Goal: Task Accomplishment & Management: Complete application form

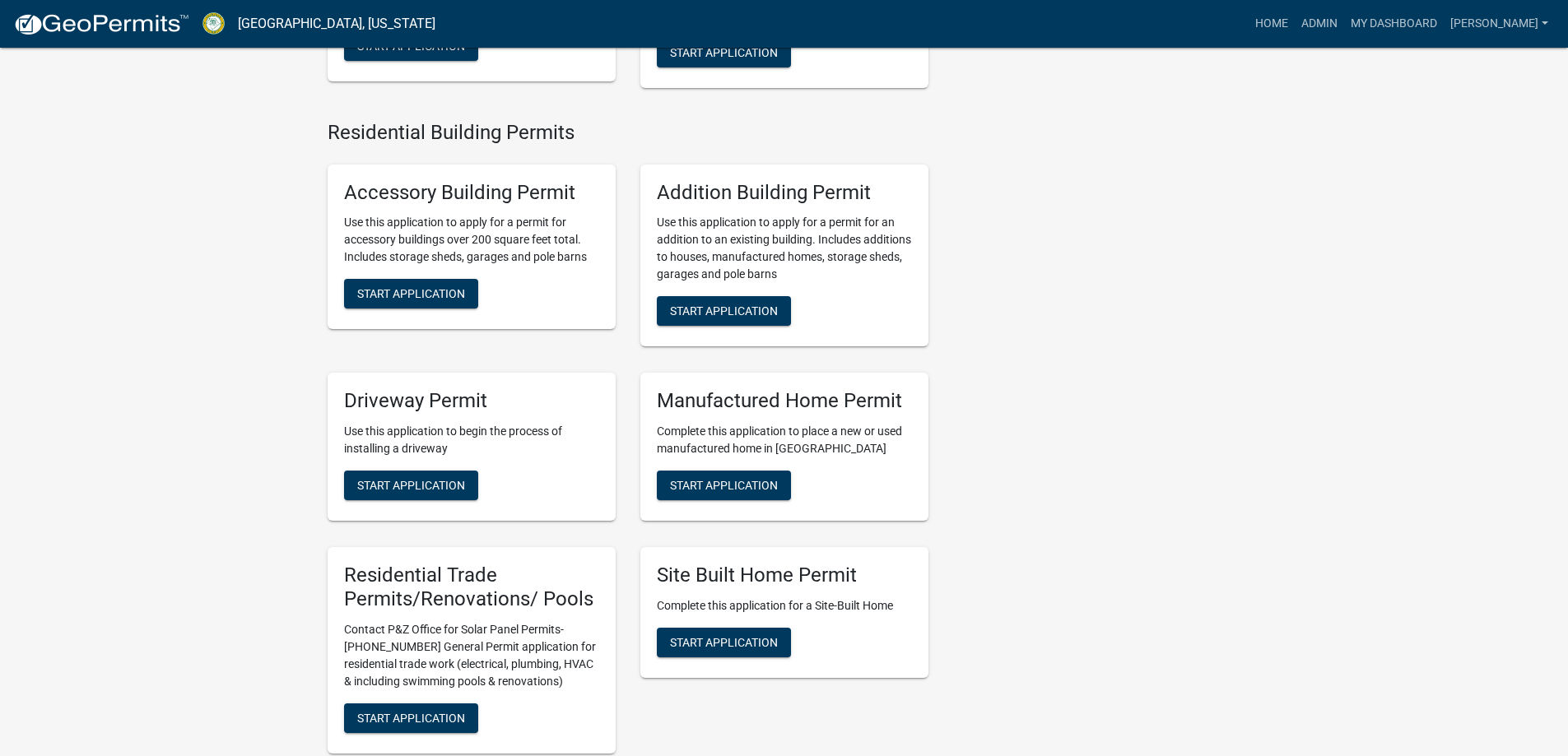
scroll to position [1151, 0]
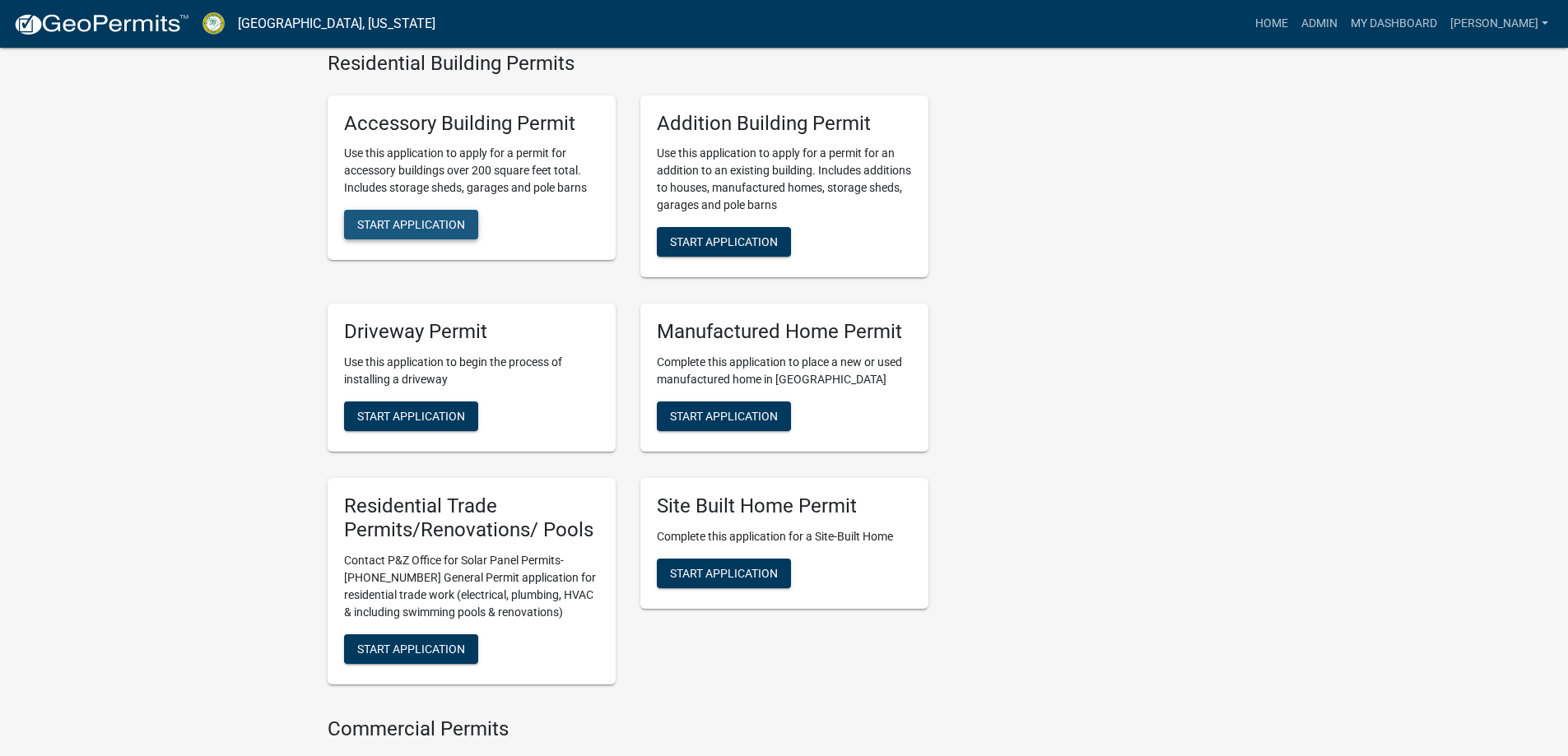
click at [464, 228] on button "Start Application" at bounding box center [411, 224] width 134 height 29
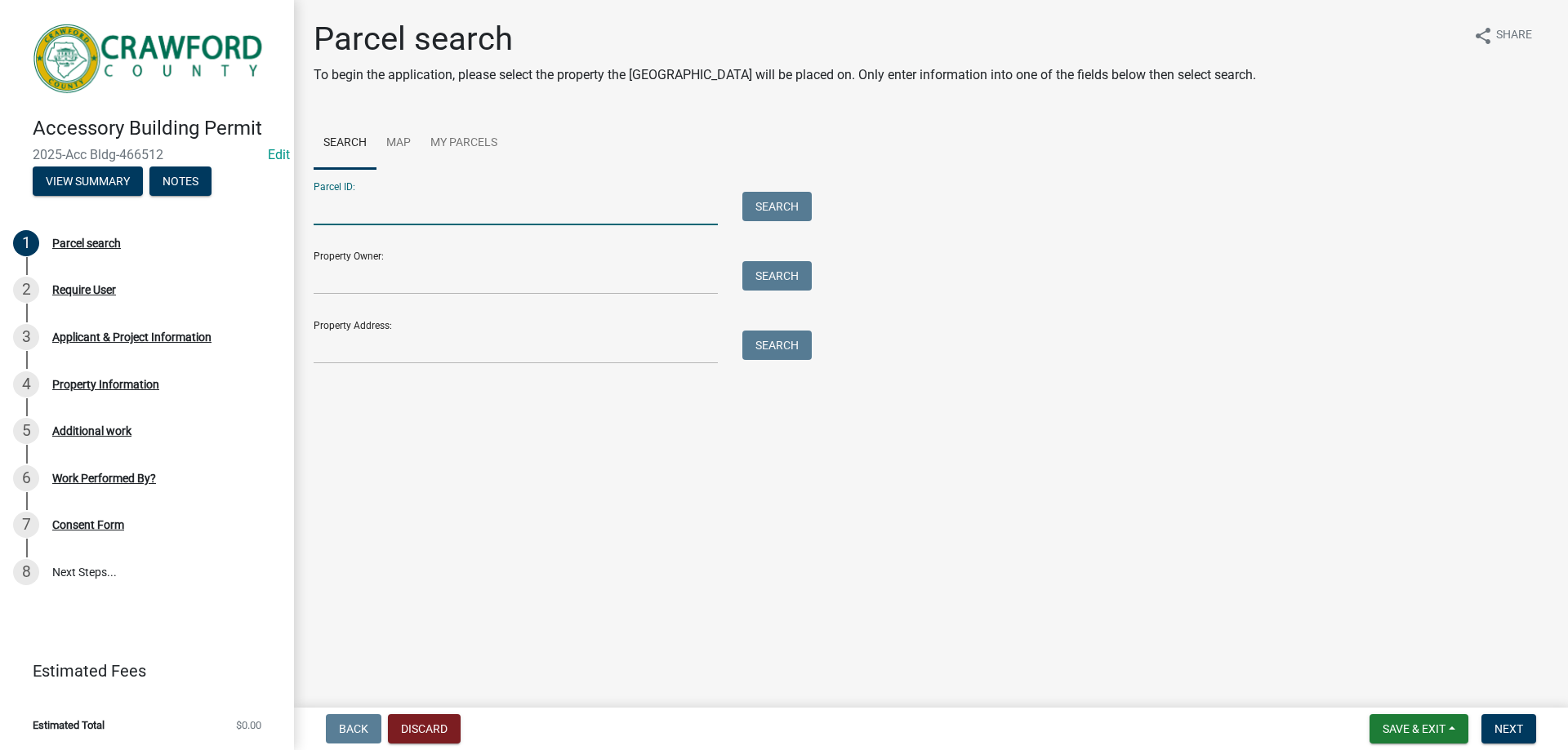
click at [414, 213] on input "Parcel ID:" at bounding box center [516, 208] width 404 height 34
click at [315, 331] on input "Property Address:" at bounding box center [516, 347] width 404 height 34
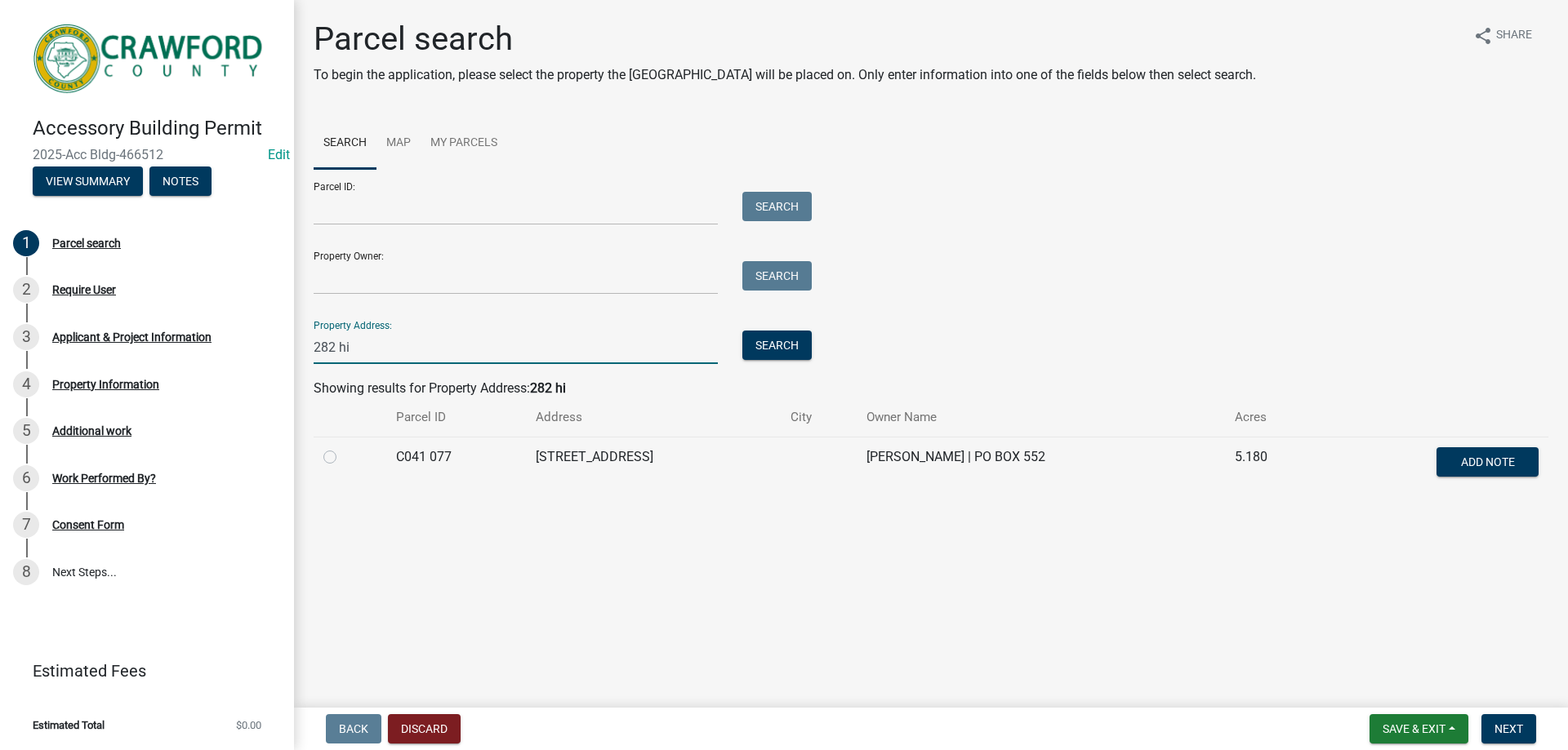
type input "282 hi"
click at [343, 447] on label at bounding box center [343, 447] width 0 height 0
click at [343, 451] on 077 "radio" at bounding box center [349, 453] width 11 height 11
radio 077 "true"
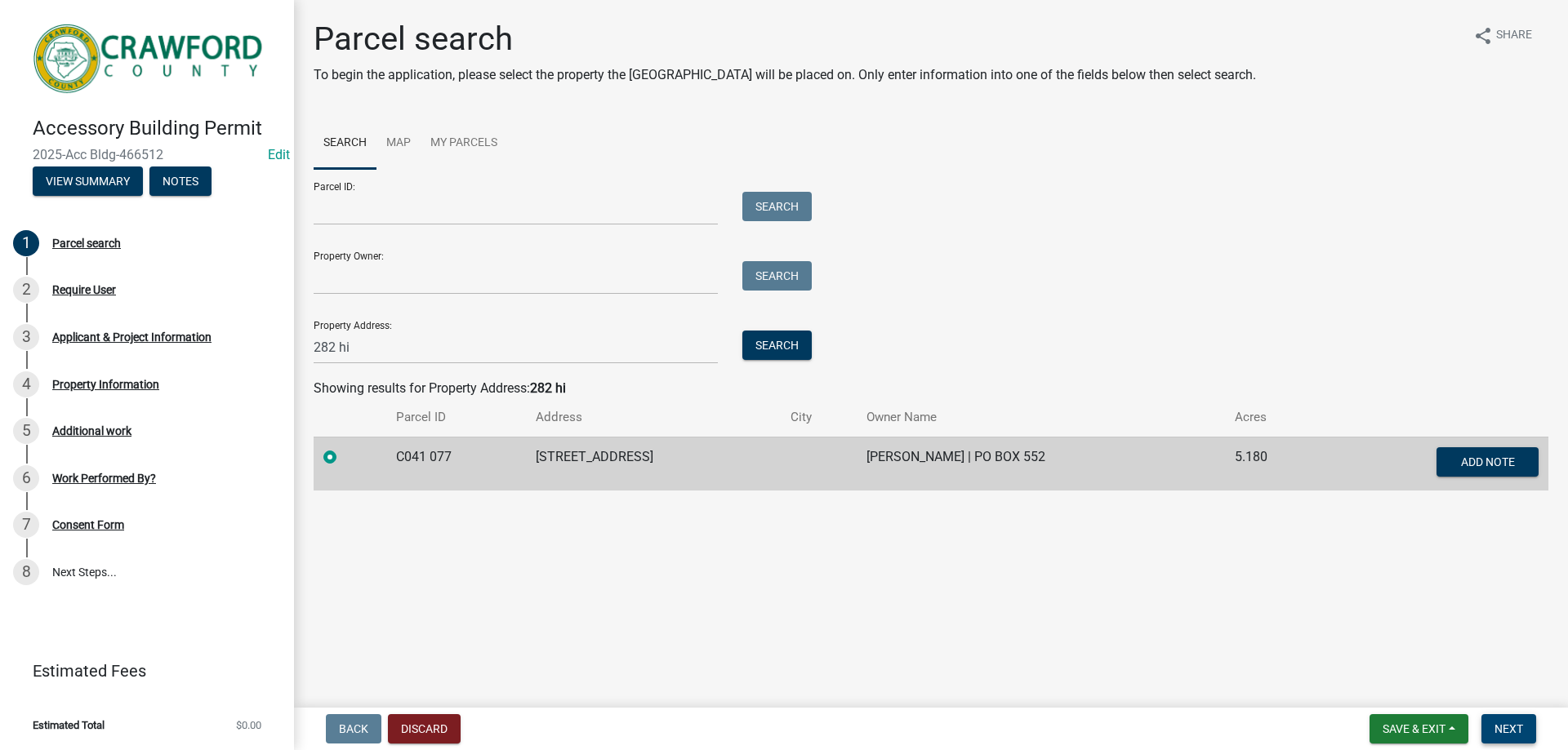
click at [1511, 724] on span "Next" at bounding box center [1508, 729] width 28 height 13
click at [1526, 714] on button "Next" at bounding box center [1509, 729] width 55 height 29
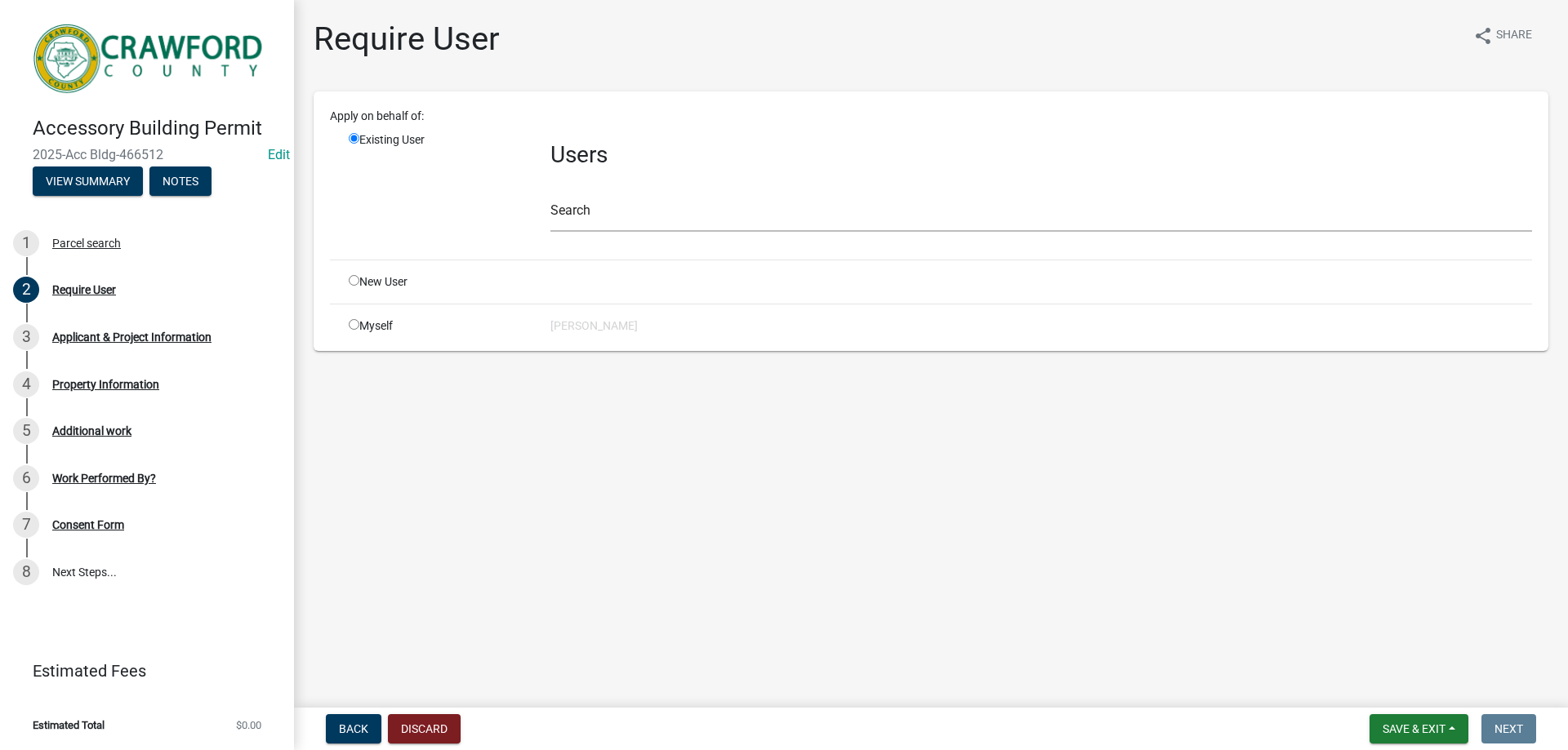
drag, startPoint x: 457, startPoint y: 276, endPoint x: 446, endPoint y: 276, distance: 11.0
click at [456, 276] on div "New User" at bounding box center [437, 282] width 202 height 17
click at [595, 226] on input "text" at bounding box center [1040, 214] width 981 height 34
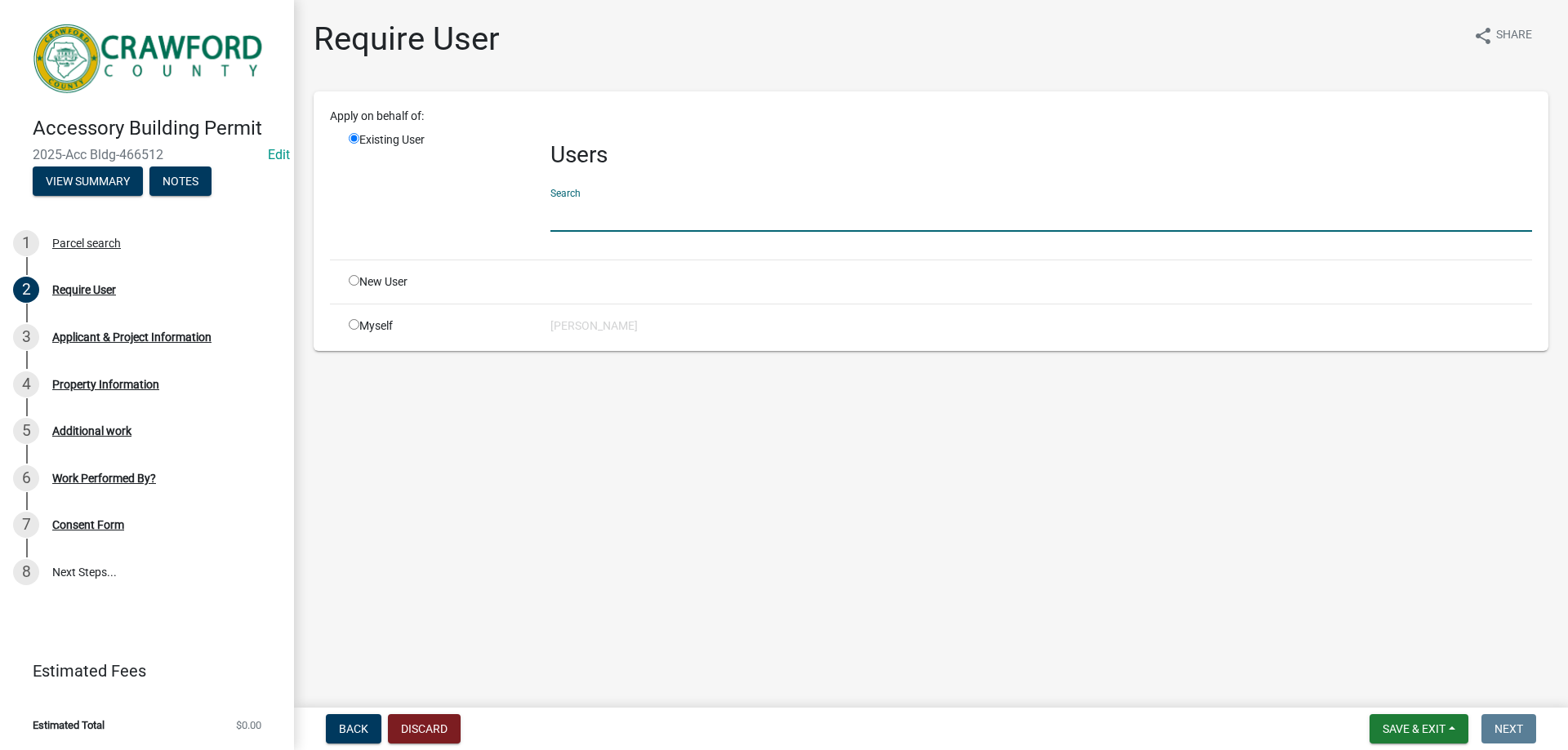
type input "crawfordgu"
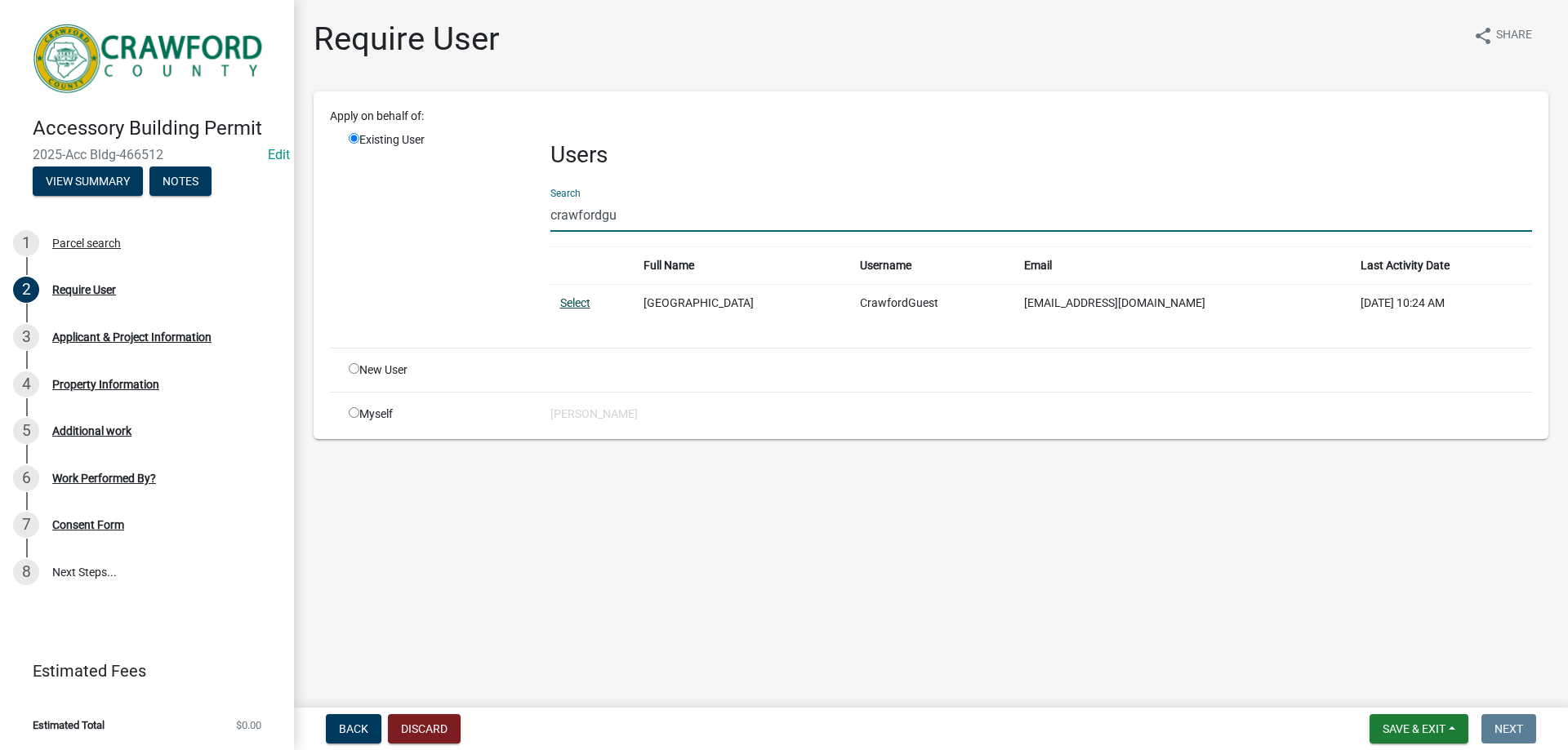
click at [589, 306] on link "Select" at bounding box center [575, 303] width 30 height 13
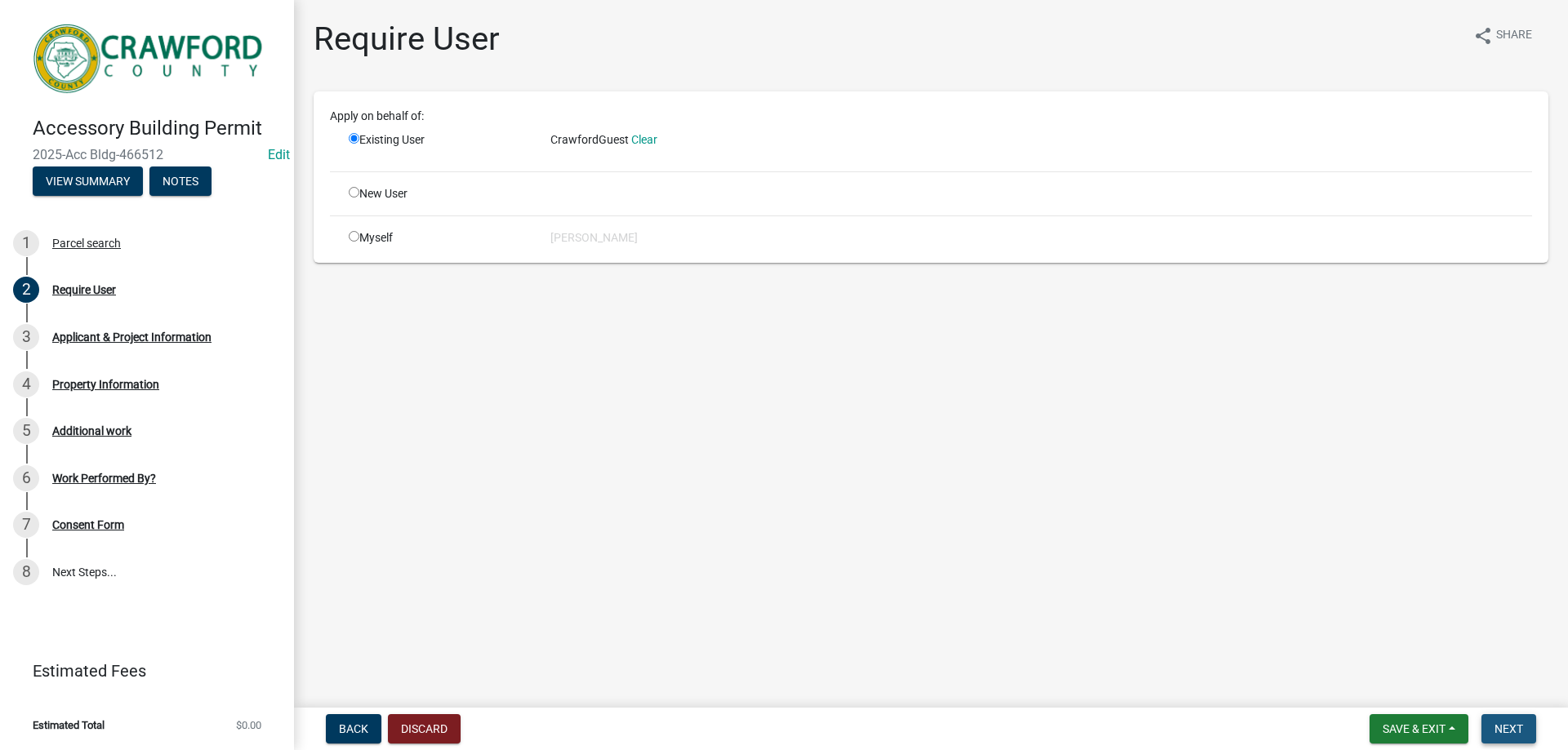
click at [1520, 723] on span "Next" at bounding box center [1508, 729] width 28 height 13
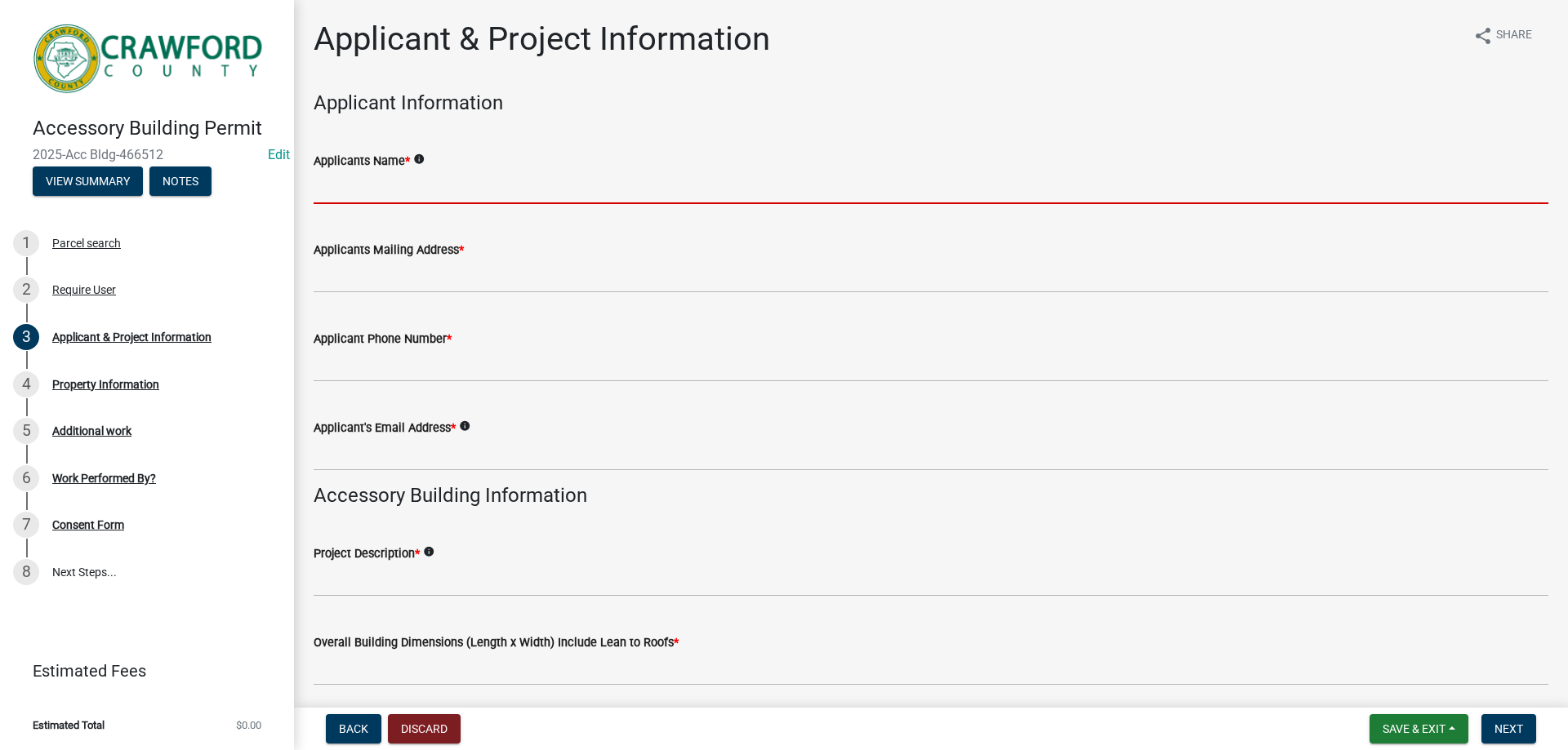
click at [369, 203] on input "Applicants Name *" at bounding box center [931, 187] width 1235 height 34
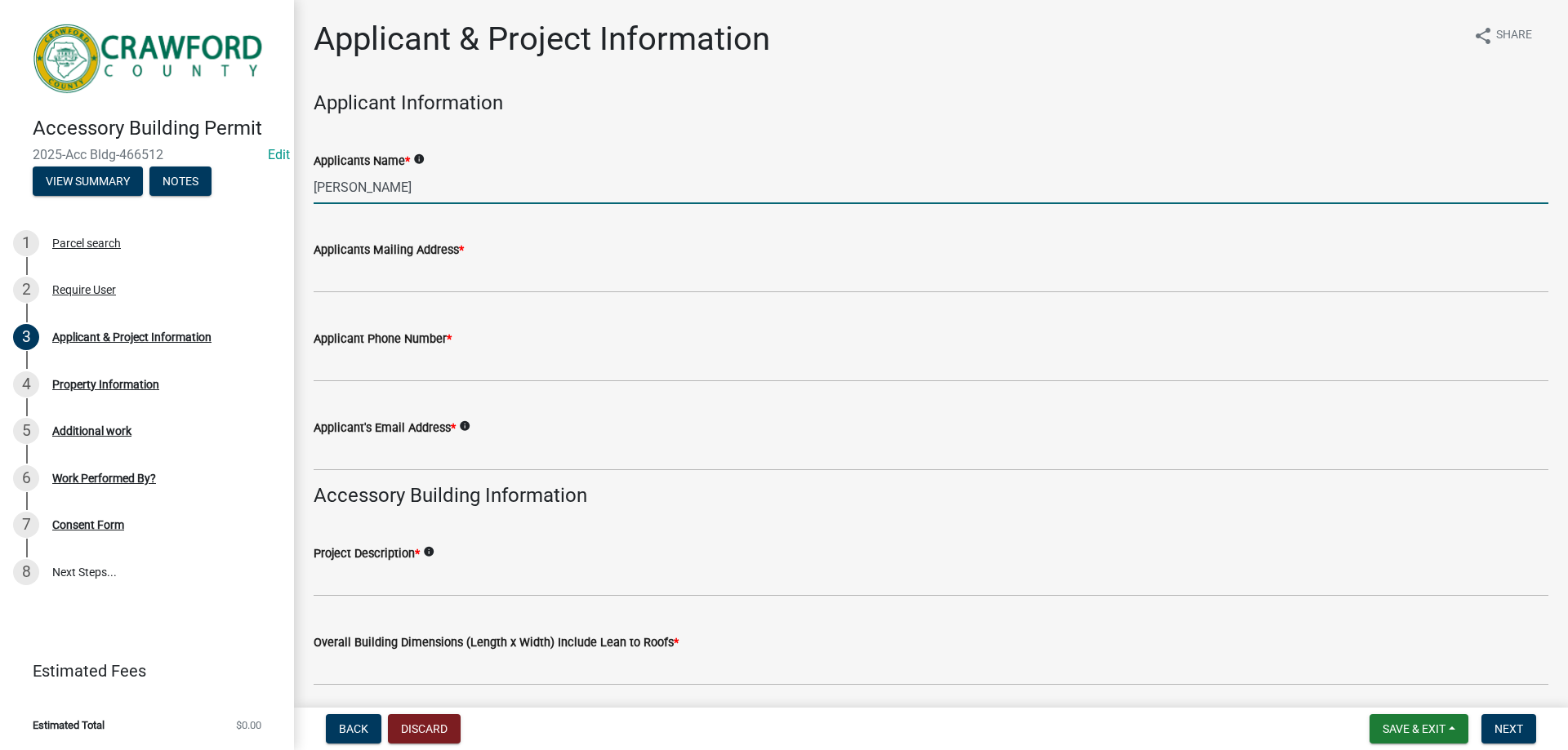
type input "Steve Stokes"
click at [413, 255] on label "Applicants Mailing Address *" at bounding box center [389, 250] width 151 height 12
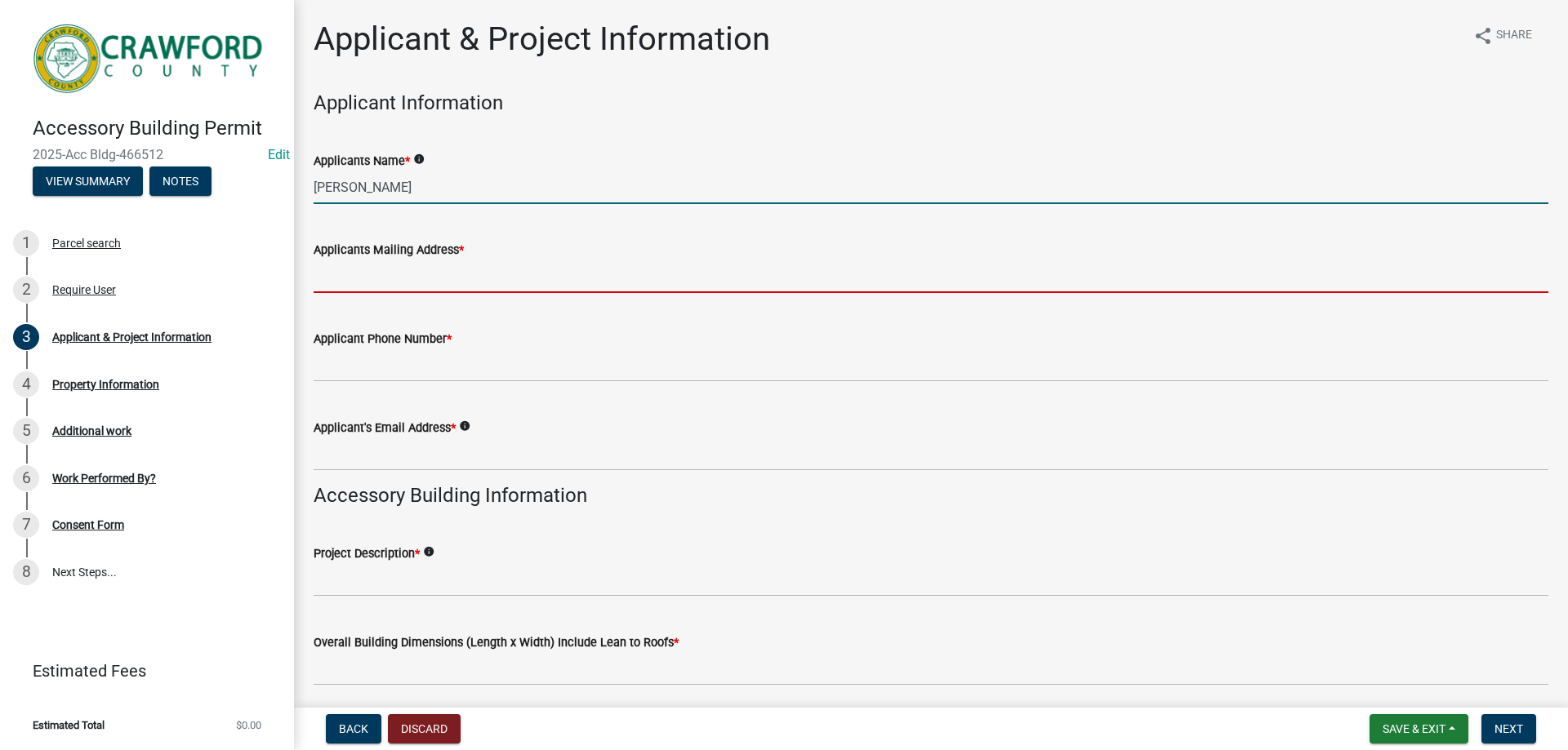
click at [413, 259] on input "Applicants Mailing Address *" at bounding box center [931, 276] width 1235 height 34
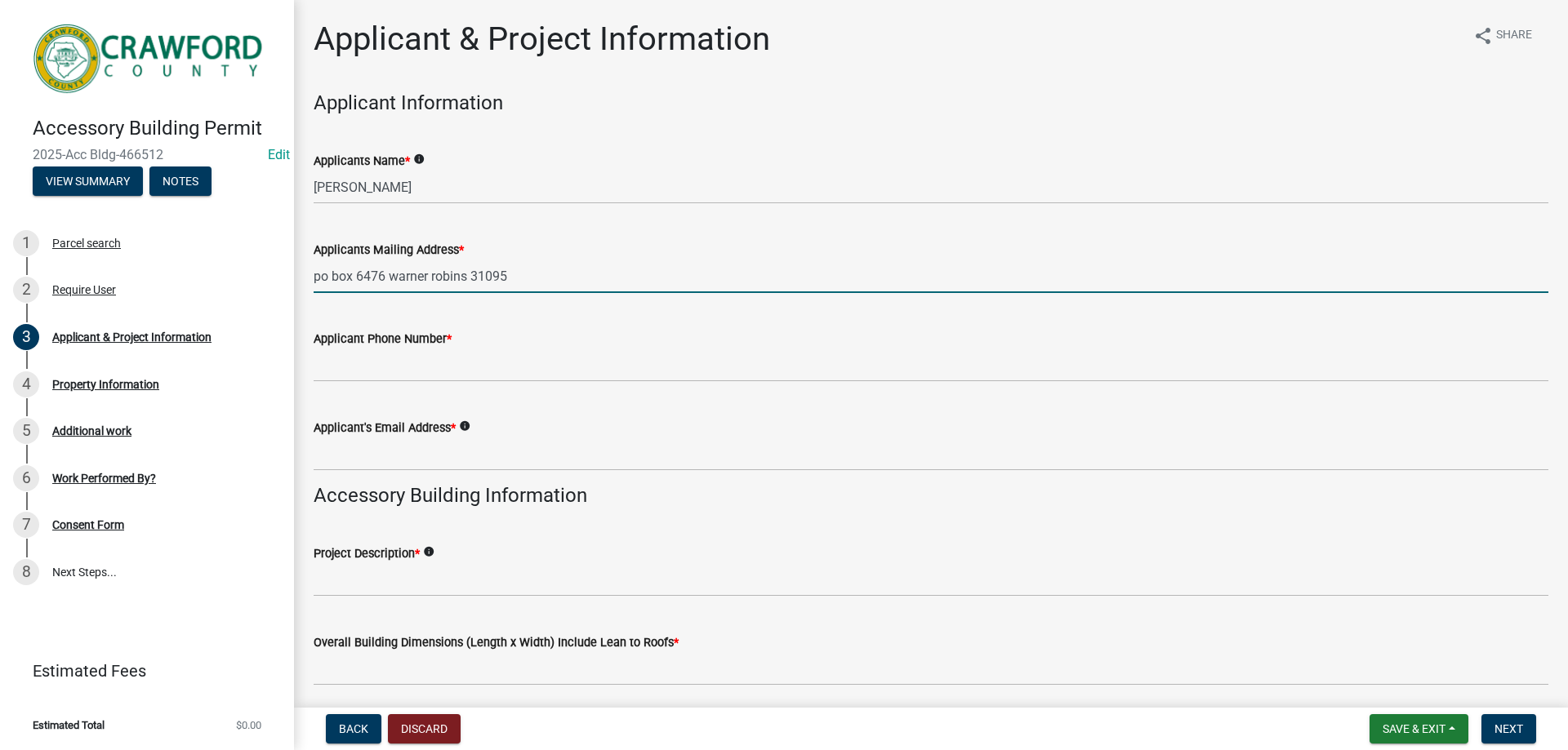
click at [333, 282] on input "po box 6476 warner robins 31095" at bounding box center [931, 276] width 1235 height 34
type input "po box 6476 warner robins 31095"
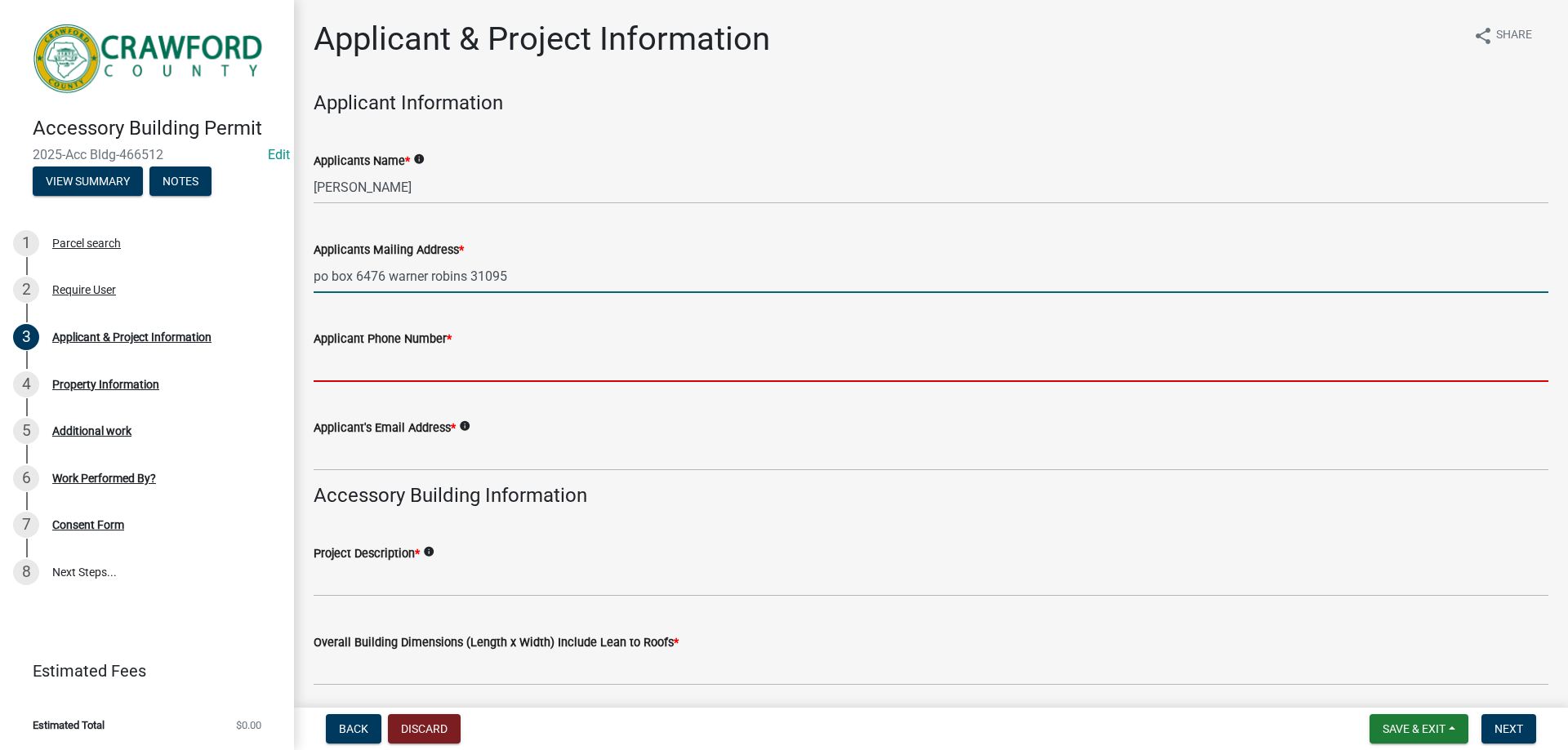
click at [399, 361] on input "Applicant Phone Number *" at bounding box center [931, 365] width 1235 height 34
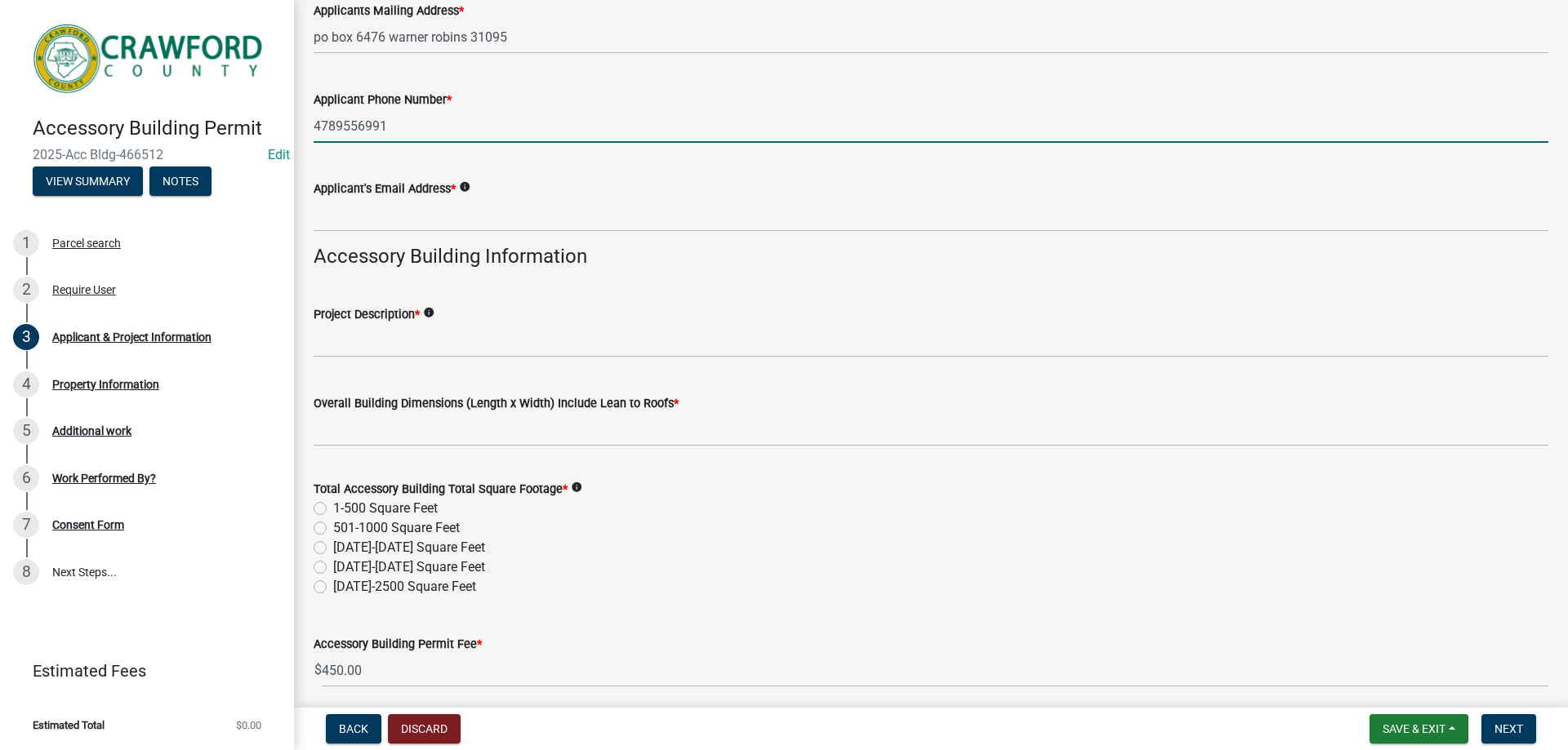
scroll to position [245, 0]
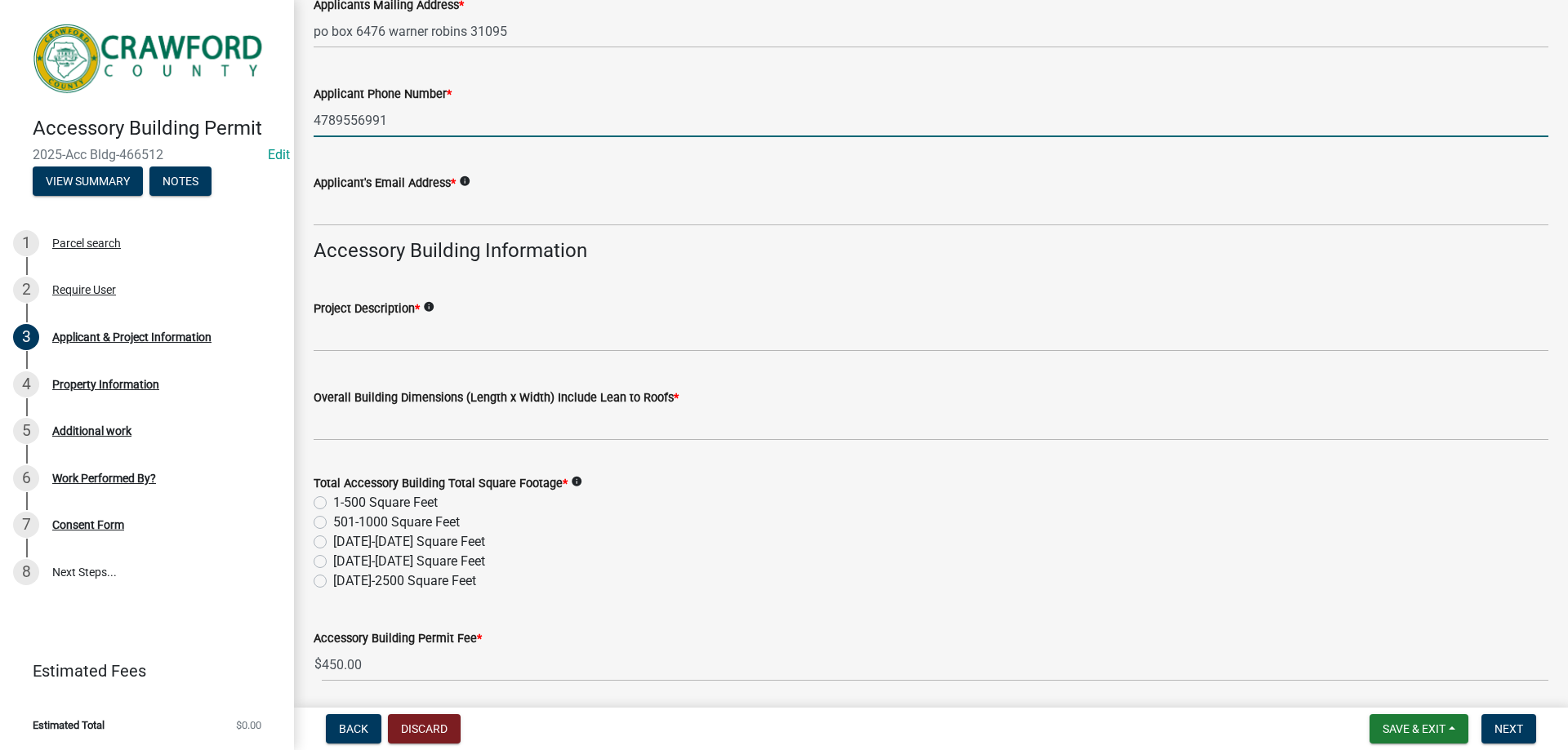
type input "4789556991"
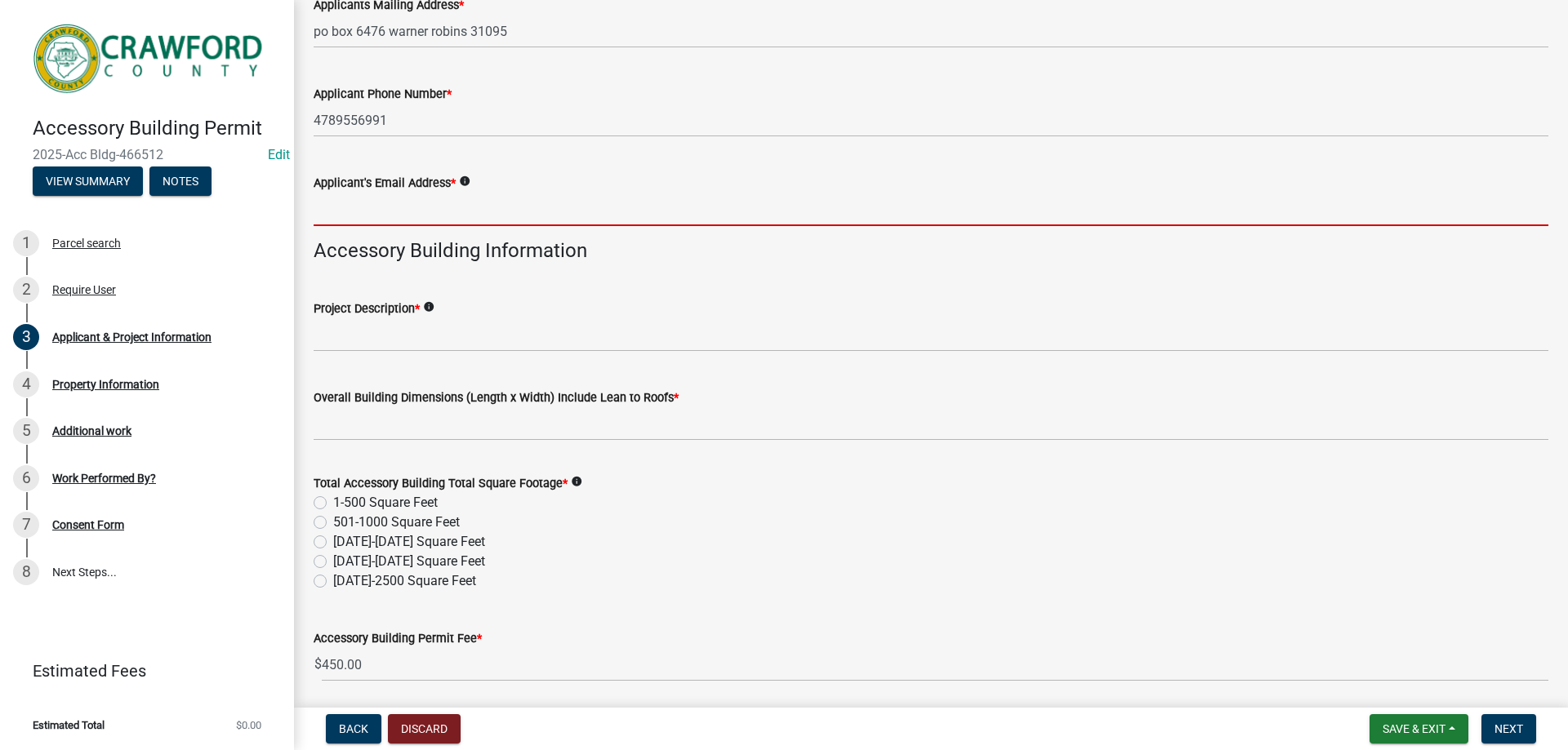
click at [354, 221] on input "Applicant's Email Address *" at bounding box center [931, 209] width 1235 height 34
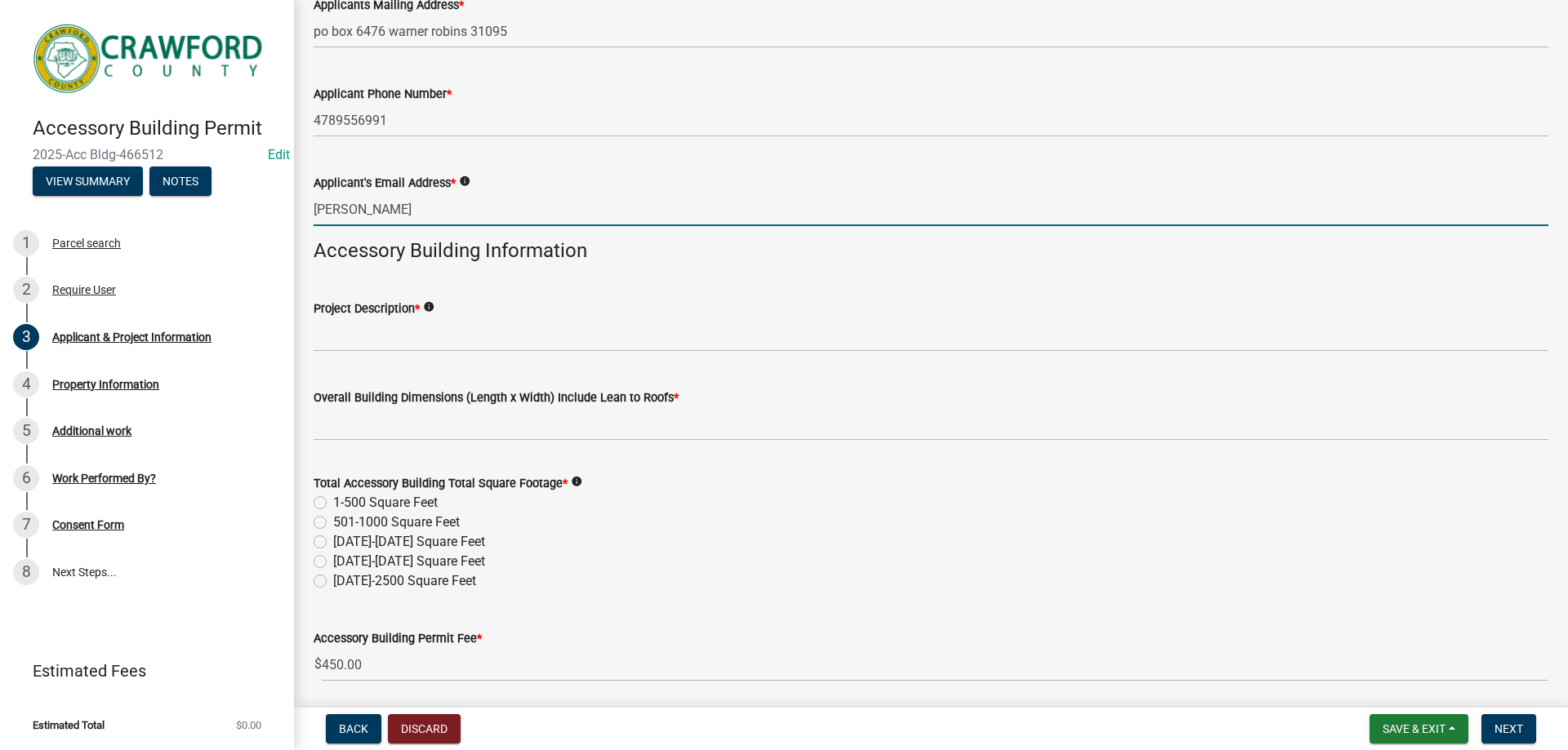
type input "sample@gmail.com"
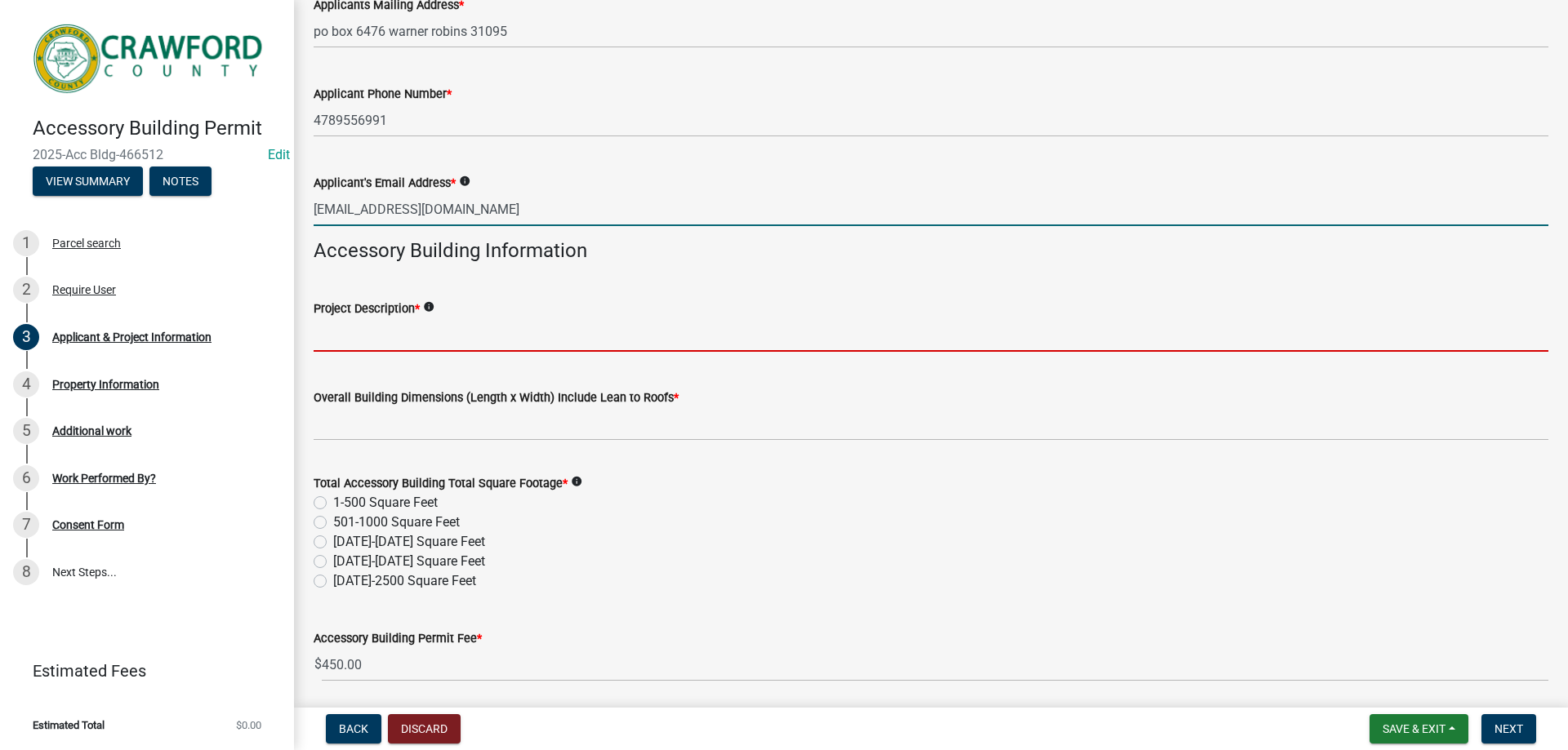
click at [364, 337] on input "Project Description *" at bounding box center [931, 335] width 1235 height 34
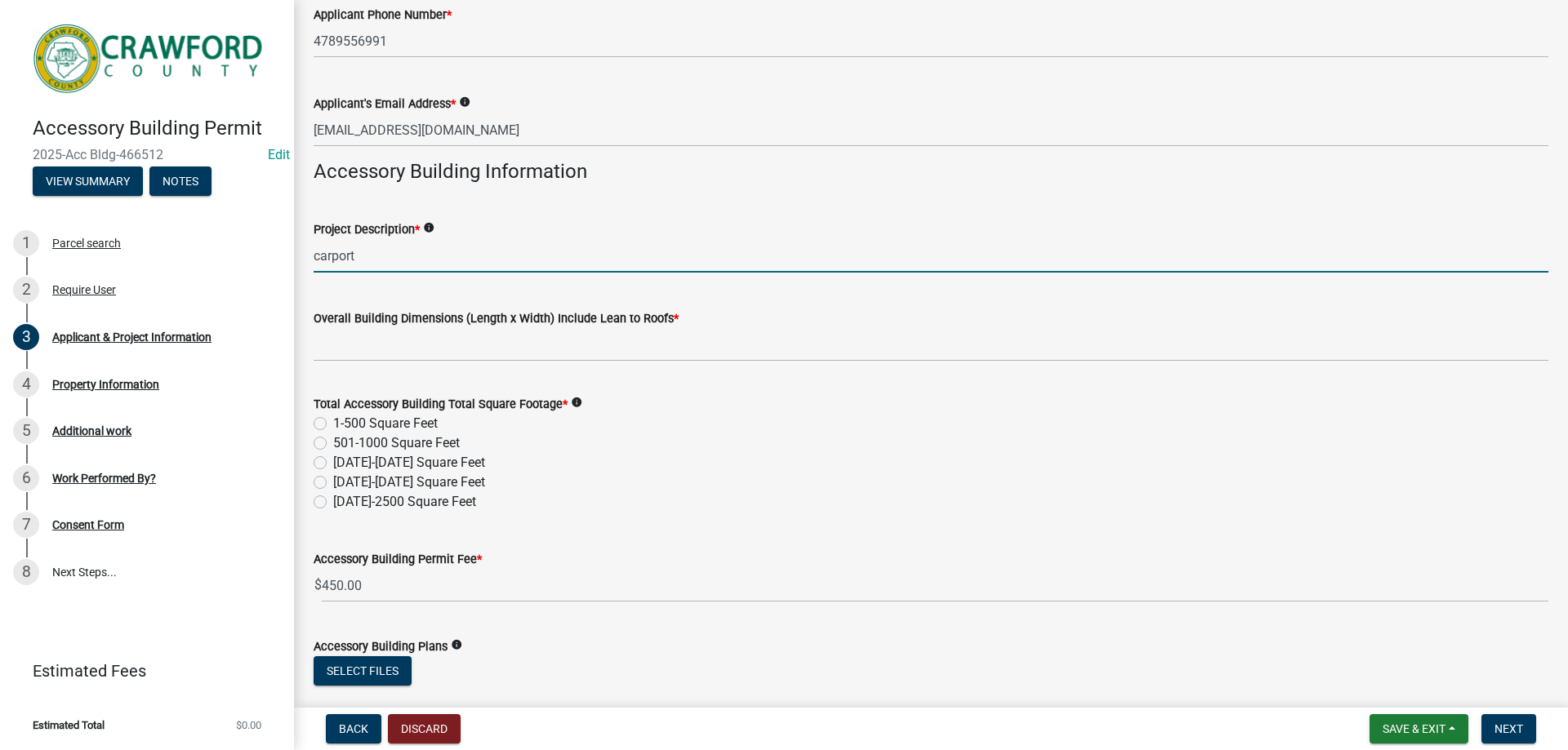
scroll to position [408, 0]
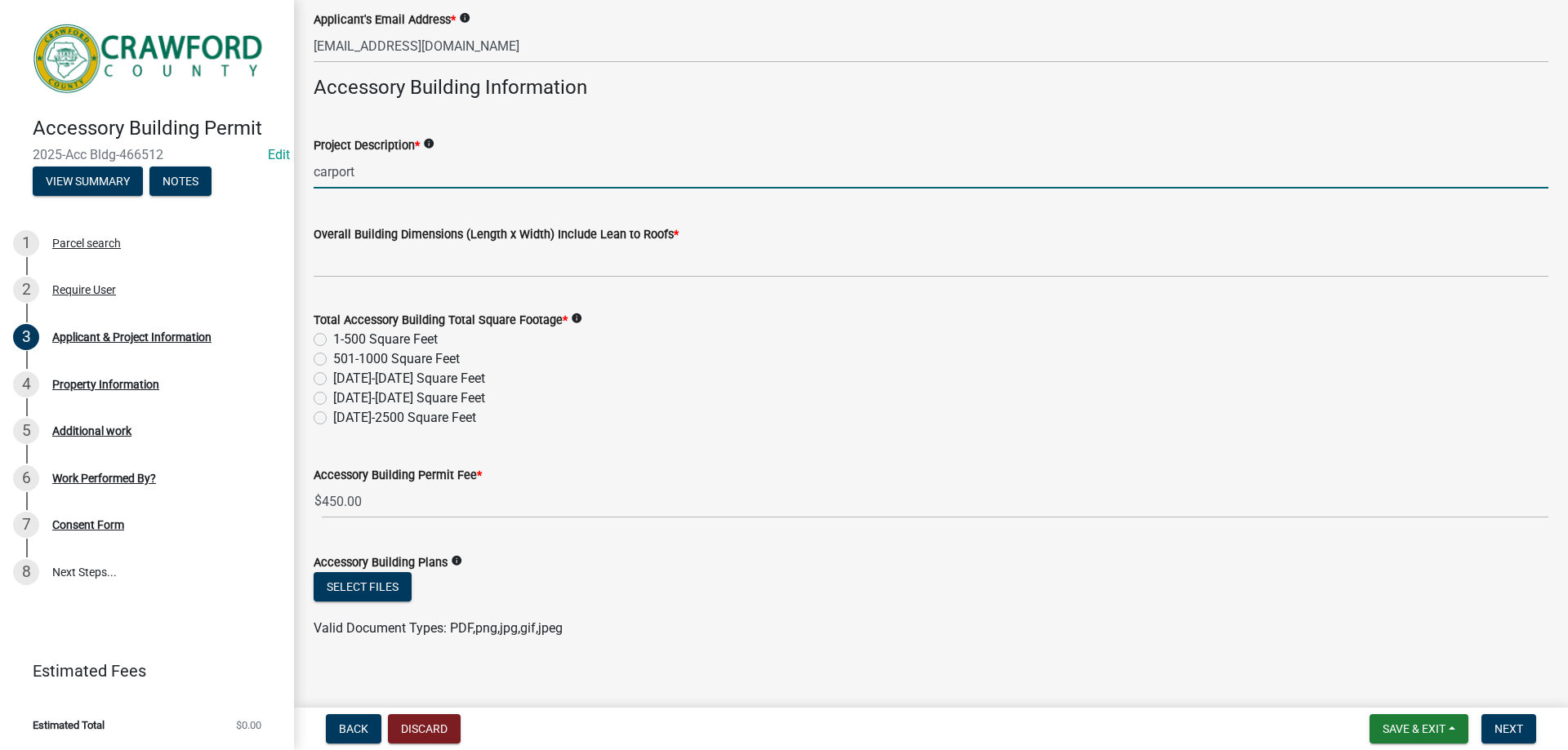
type input "carport"
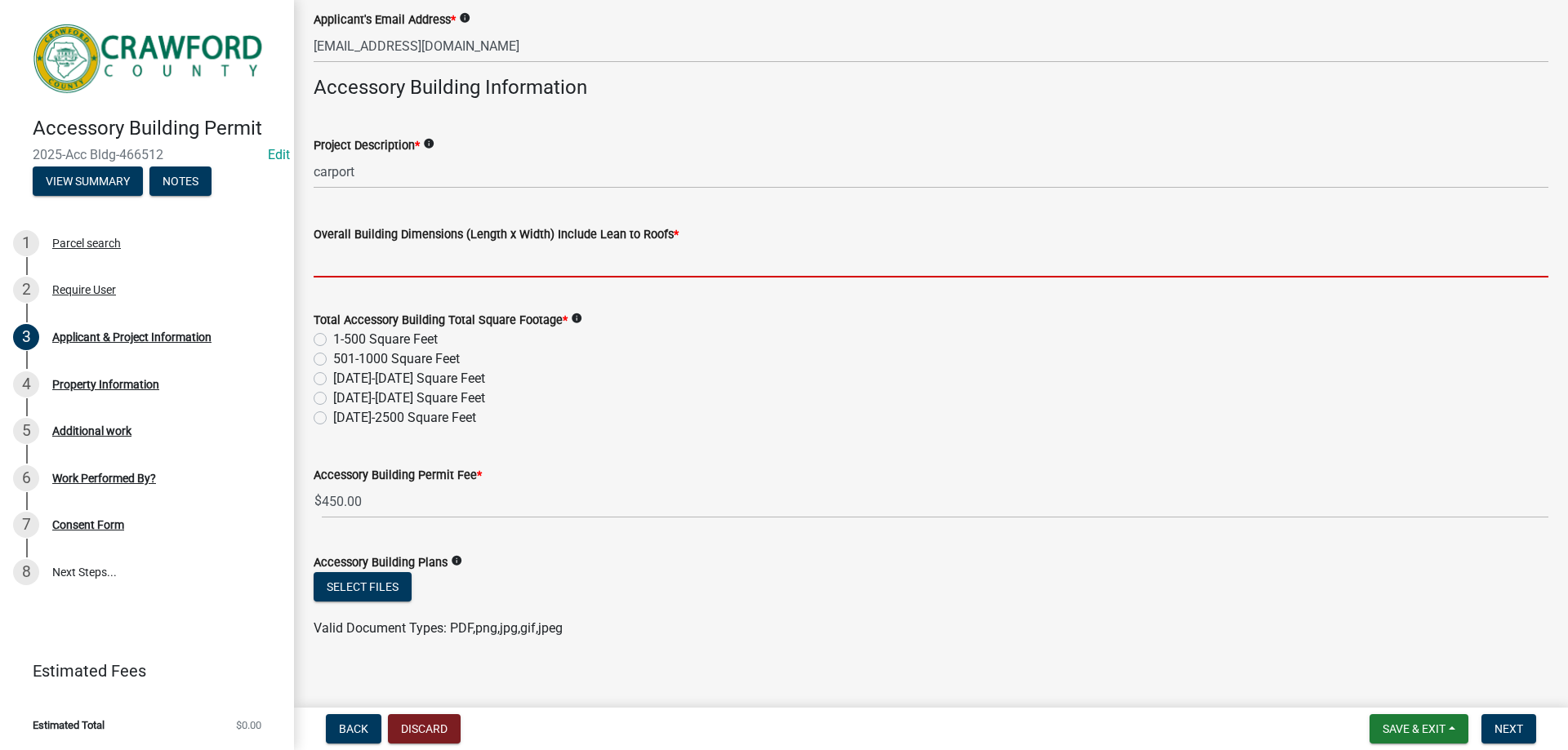
click at [361, 255] on input "Overall Building Dimensions (Length x Width) Include Lean to Roofs *" at bounding box center [931, 260] width 1235 height 34
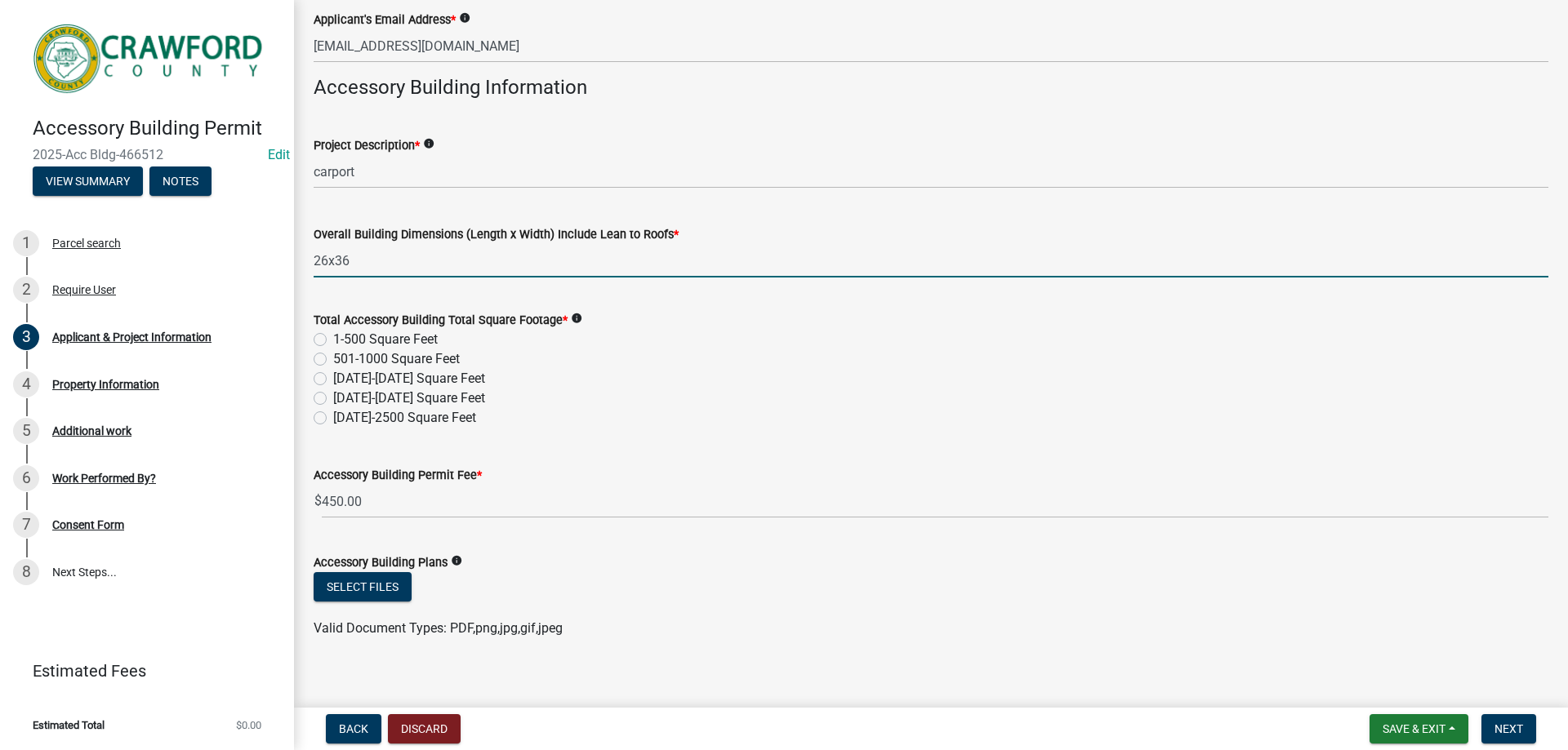
type input "26x36"
drag, startPoint x: 729, startPoint y: 439, endPoint x: 721, endPoint y: 441, distance: 8.2
click at [729, 439] on wm-data-entity-input "Total Accessory Building Total Square Footage * info 1-500 Square Feet 501-1000…" at bounding box center [931, 366] width 1235 height 151
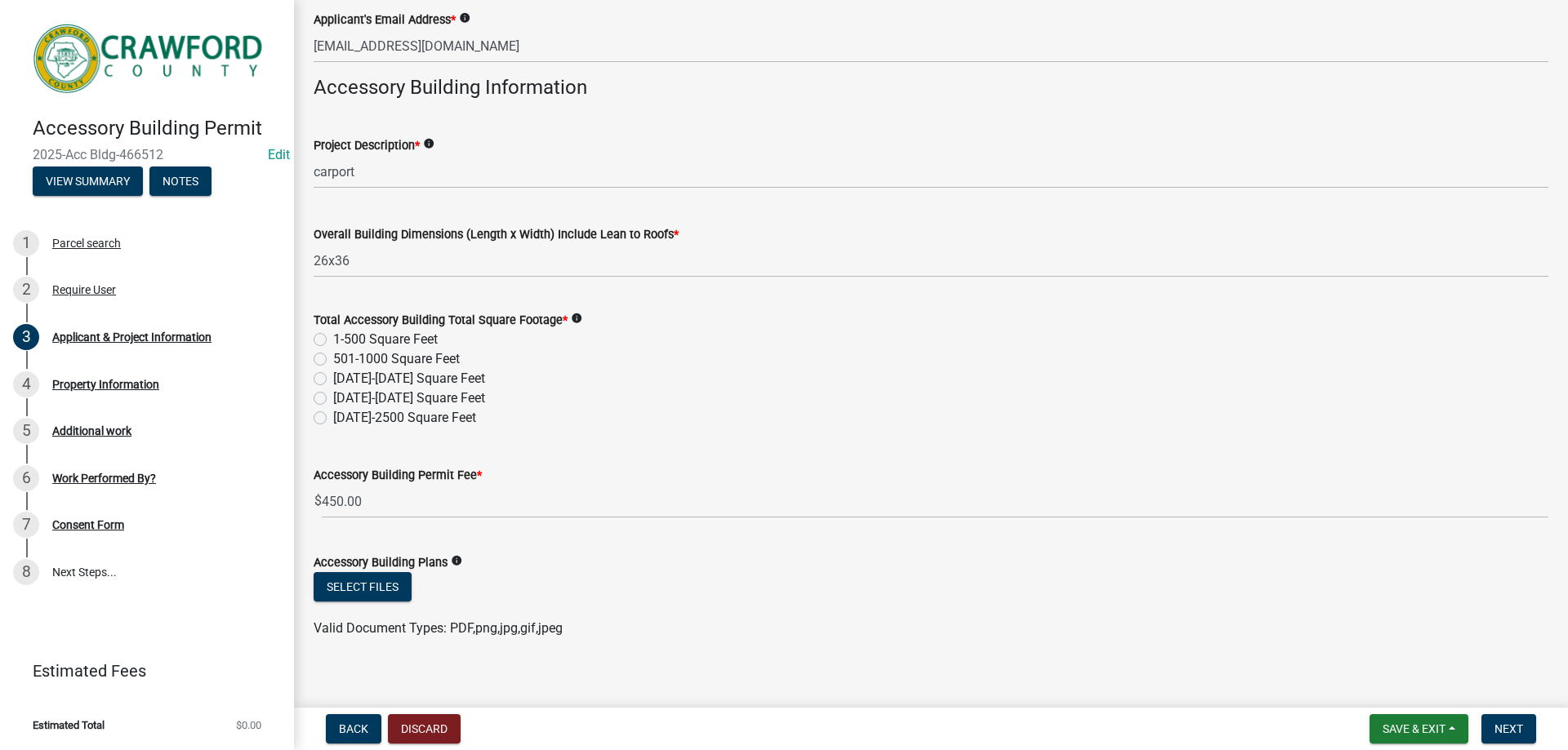
click at [329, 360] on div "501-1000 Square Feet" at bounding box center [931, 359] width 1235 height 19
click at [333, 361] on label "501-1000 Square Feet" at bounding box center [396, 359] width 127 height 19
click at [333, 360] on input "501-1000 Square Feet" at bounding box center [339, 355] width 11 height 11
radio input "true"
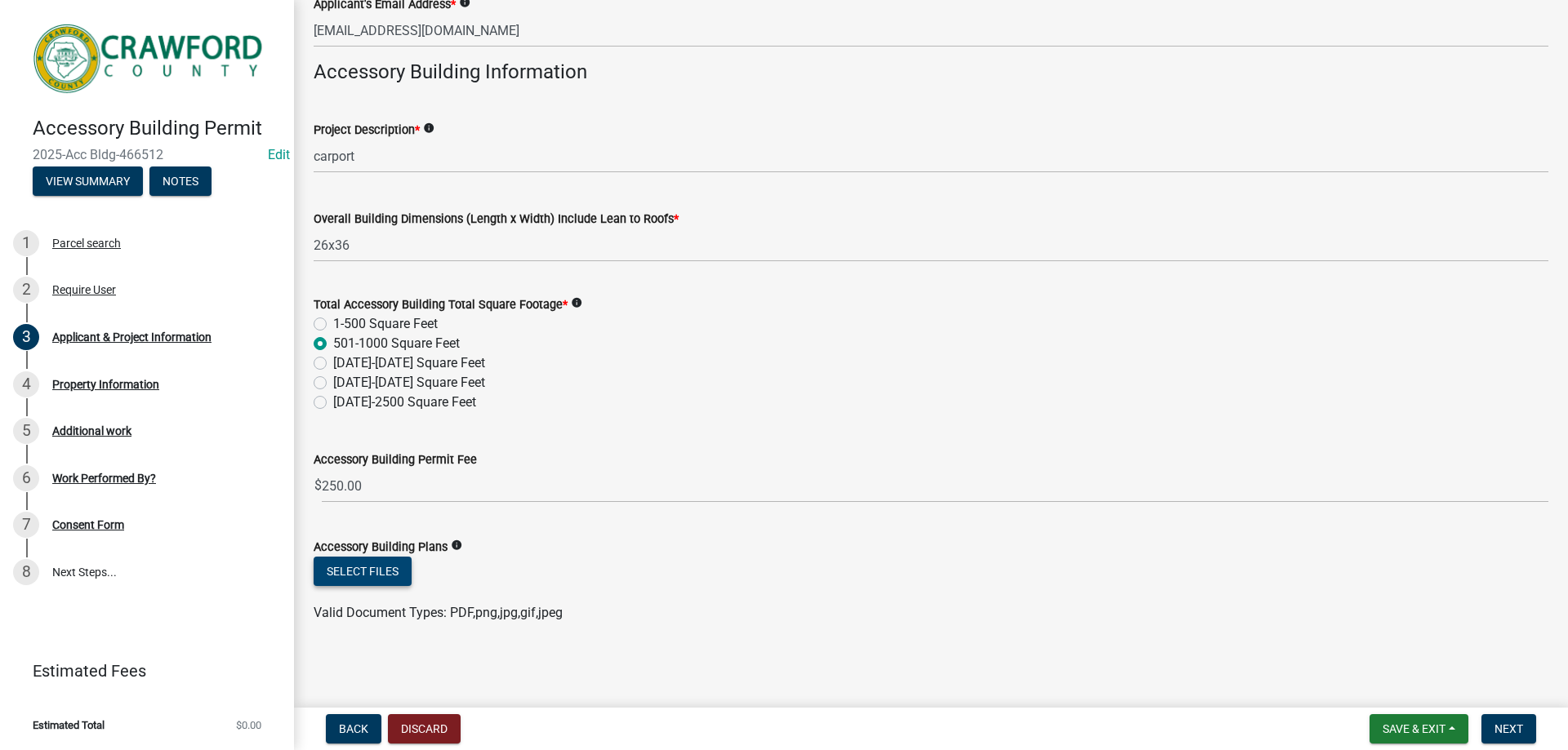
click at [365, 560] on button "Select files" at bounding box center [362, 571] width 98 height 29
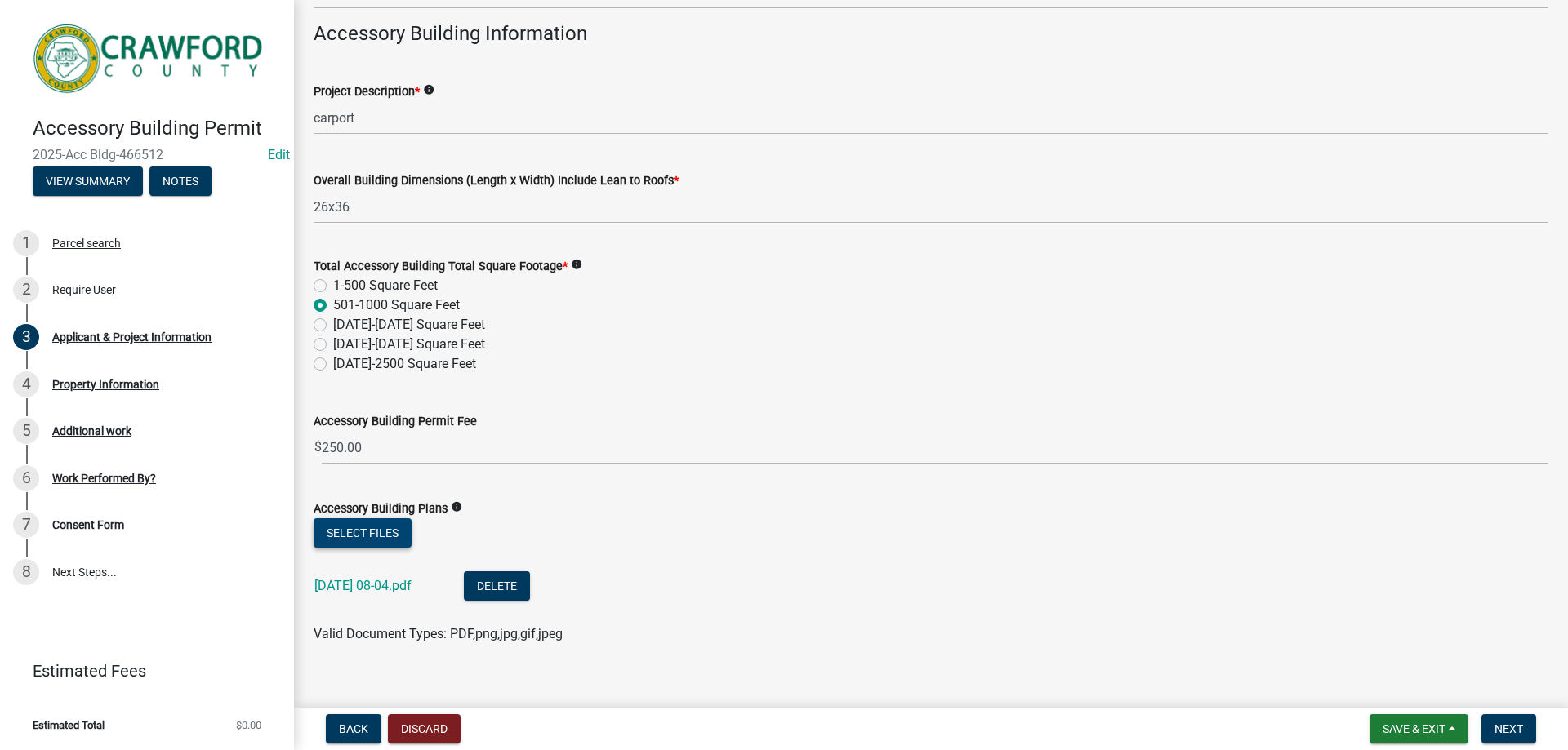
scroll to position [484, 0]
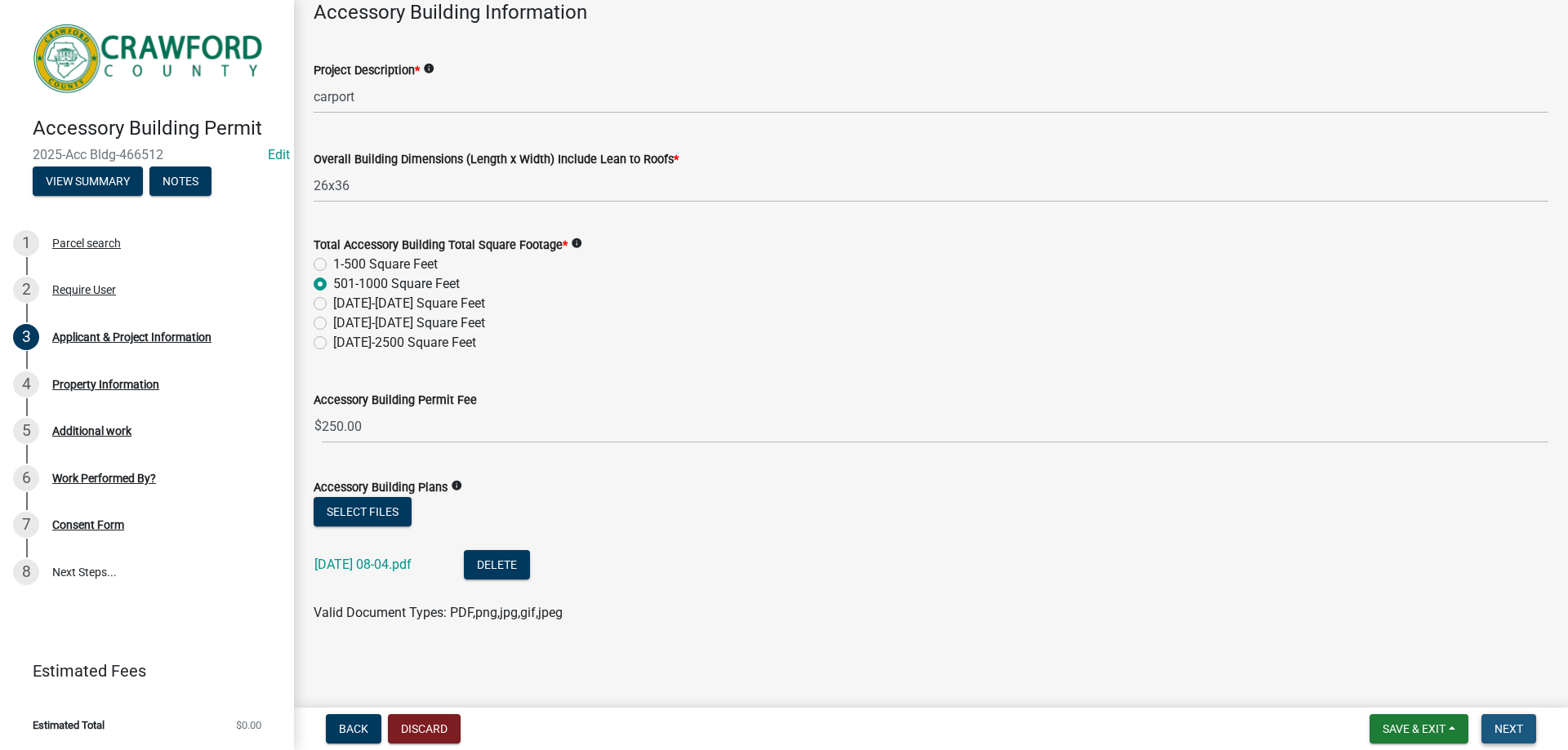
click at [1504, 720] on button "Next" at bounding box center [1509, 729] width 55 height 29
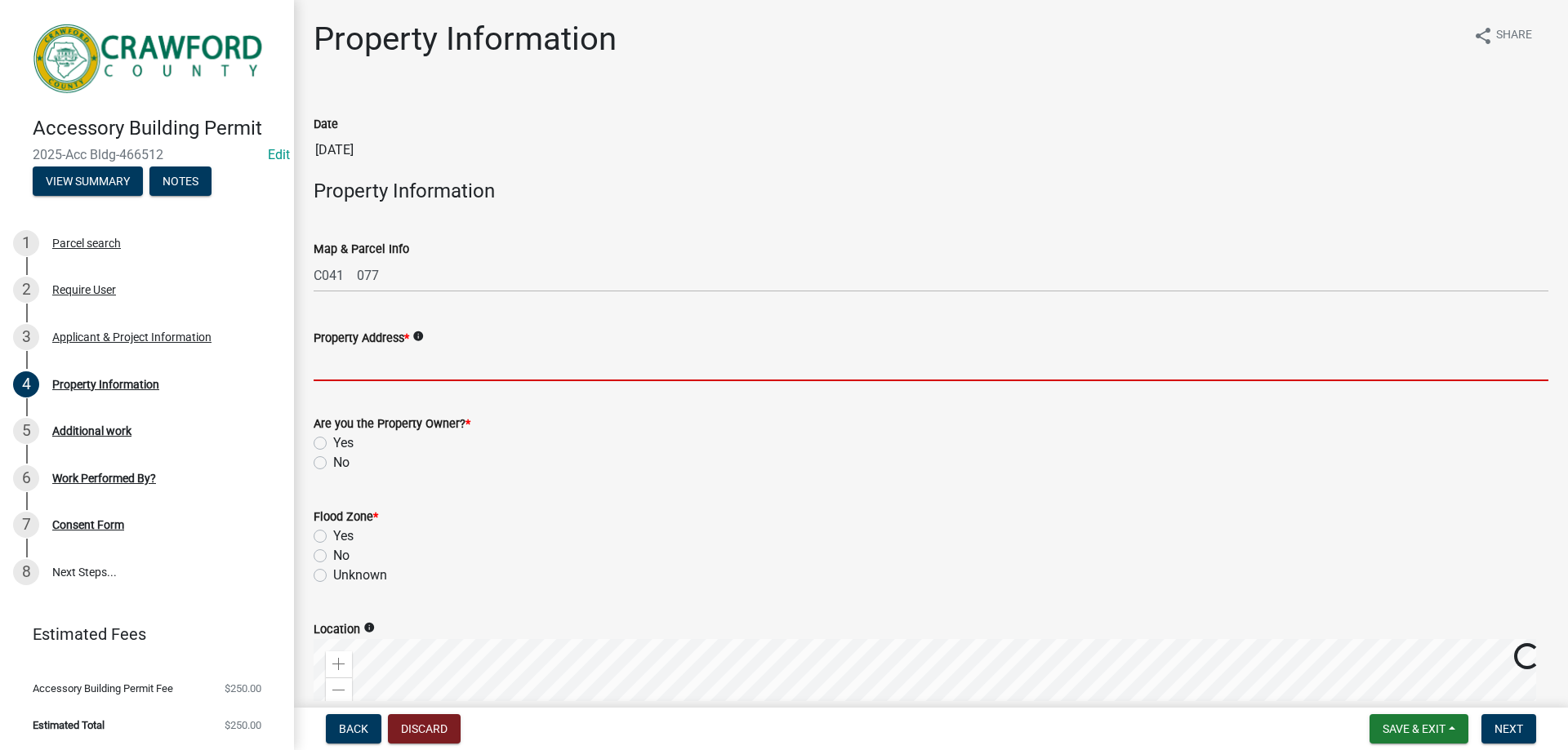
click at [381, 380] on input "Property Address *" at bounding box center [931, 364] width 1235 height 34
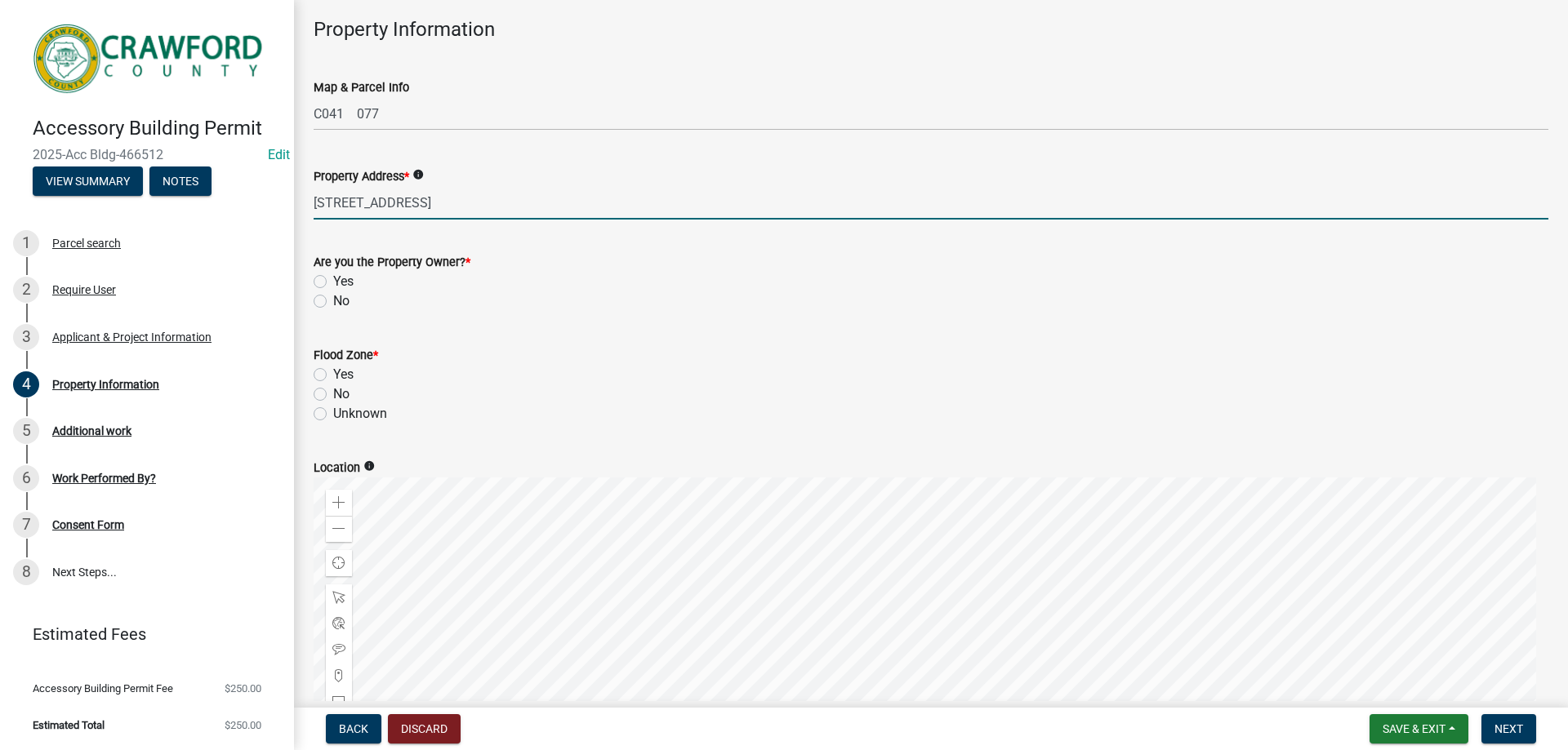
scroll to position [163, 0]
type input "[STREET_ADDRESS]"
click at [347, 308] on label "No" at bounding box center [341, 299] width 16 height 19
click at [344, 300] on input "No" at bounding box center [339, 296] width 11 height 11
radio input "true"
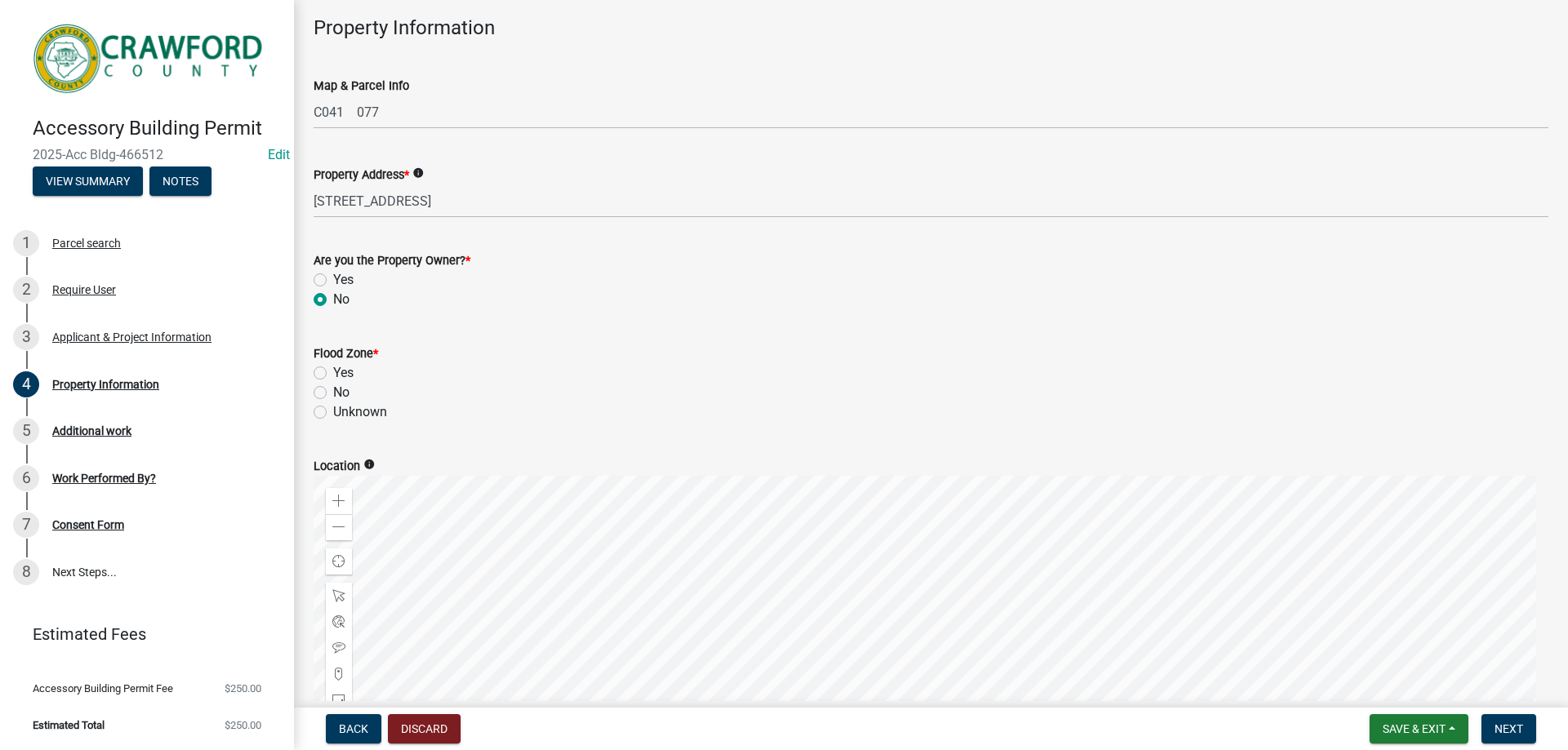
click at [333, 389] on label "No" at bounding box center [341, 392] width 16 height 19
click at [333, 389] on input "No" at bounding box center [339, 389] width 11 height 11
radio input "true"
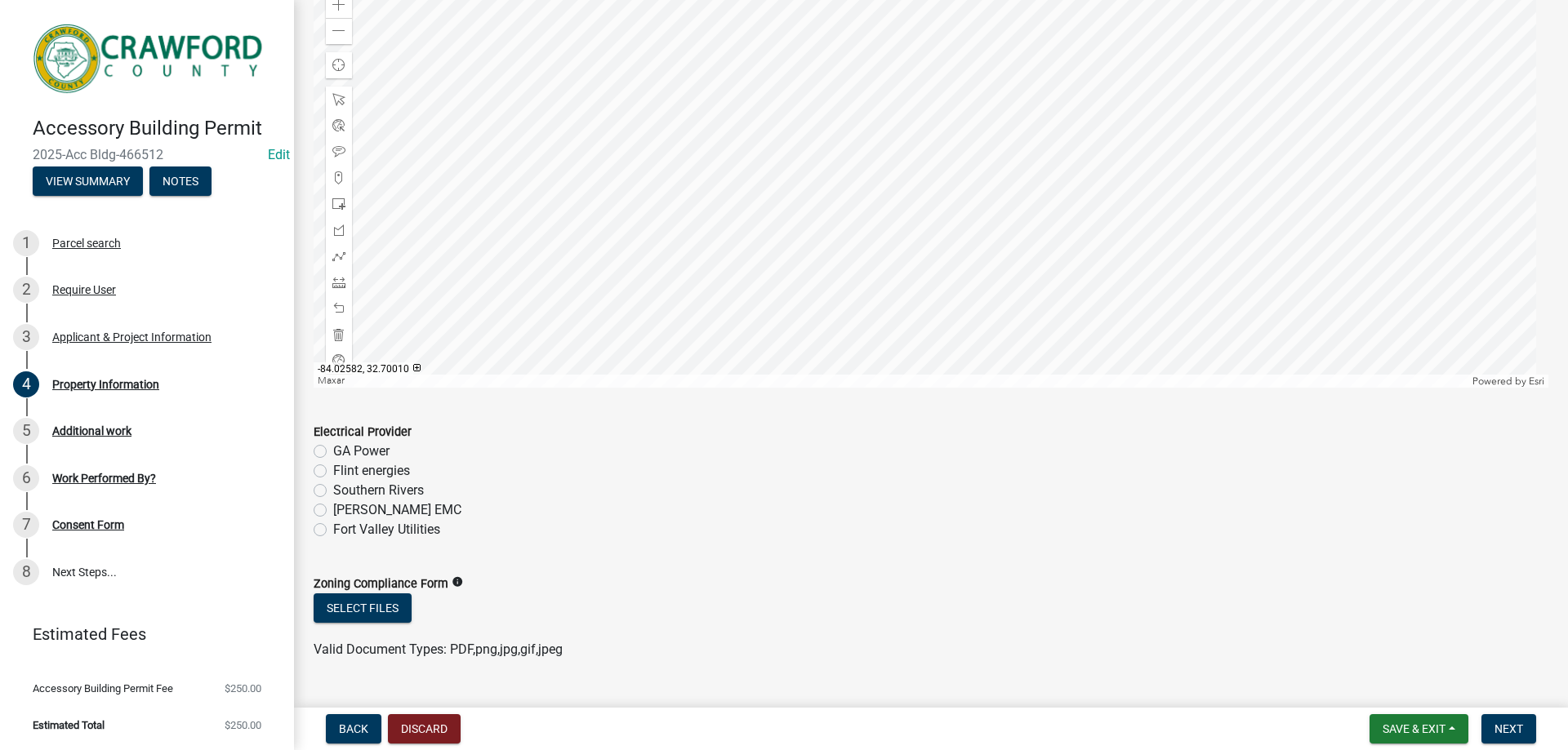
scroll to position [696, 0]
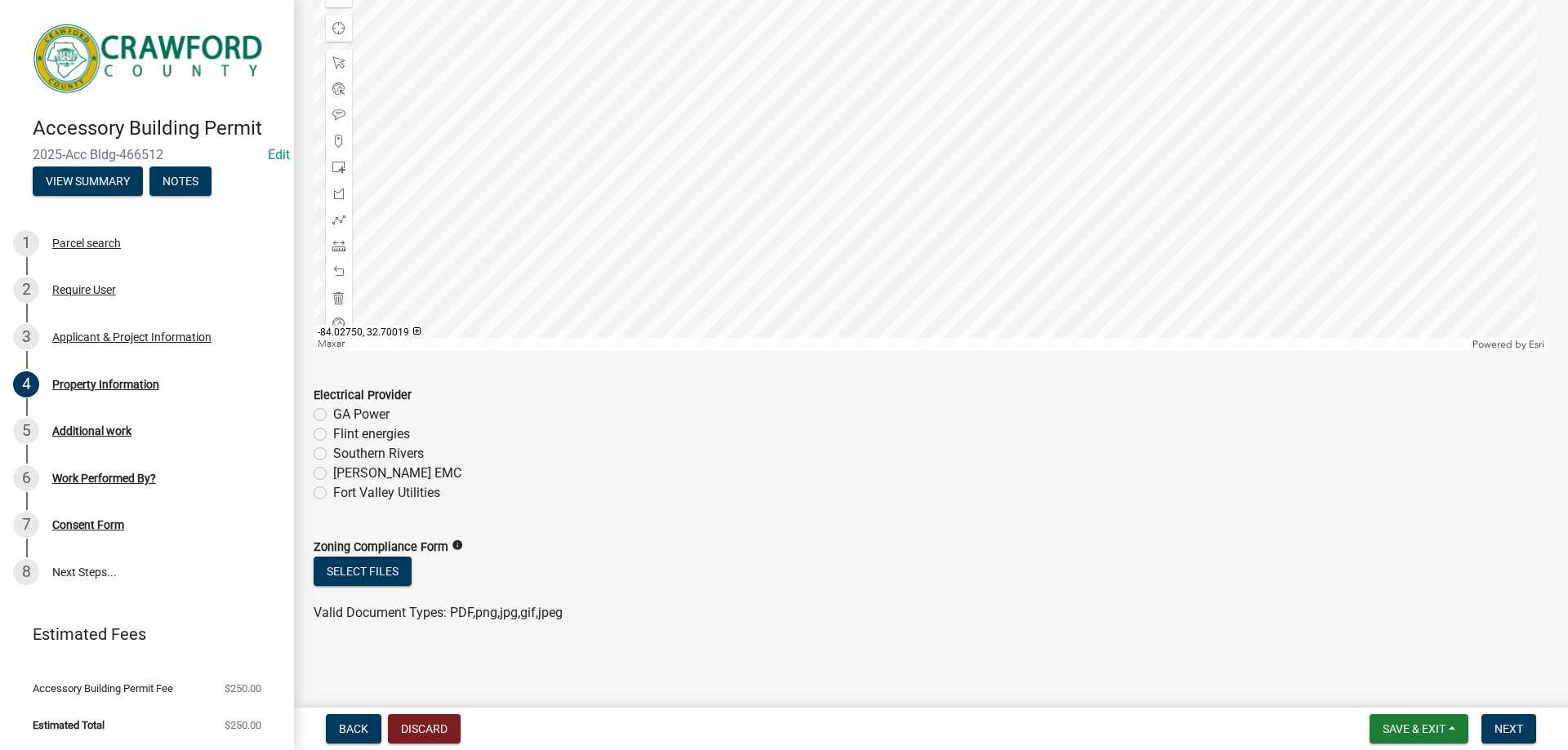
click at [333, 416] on label "GA Power" at bounding box center [361, 414] width 57 height 19
click at [333, 415] on input "GA Power" at bounding box center [339, 411] width 11 height 11
radio input "true"
click at [1513, 734] on span "Next" at bounding box center [1508, 729] width 28 height 13
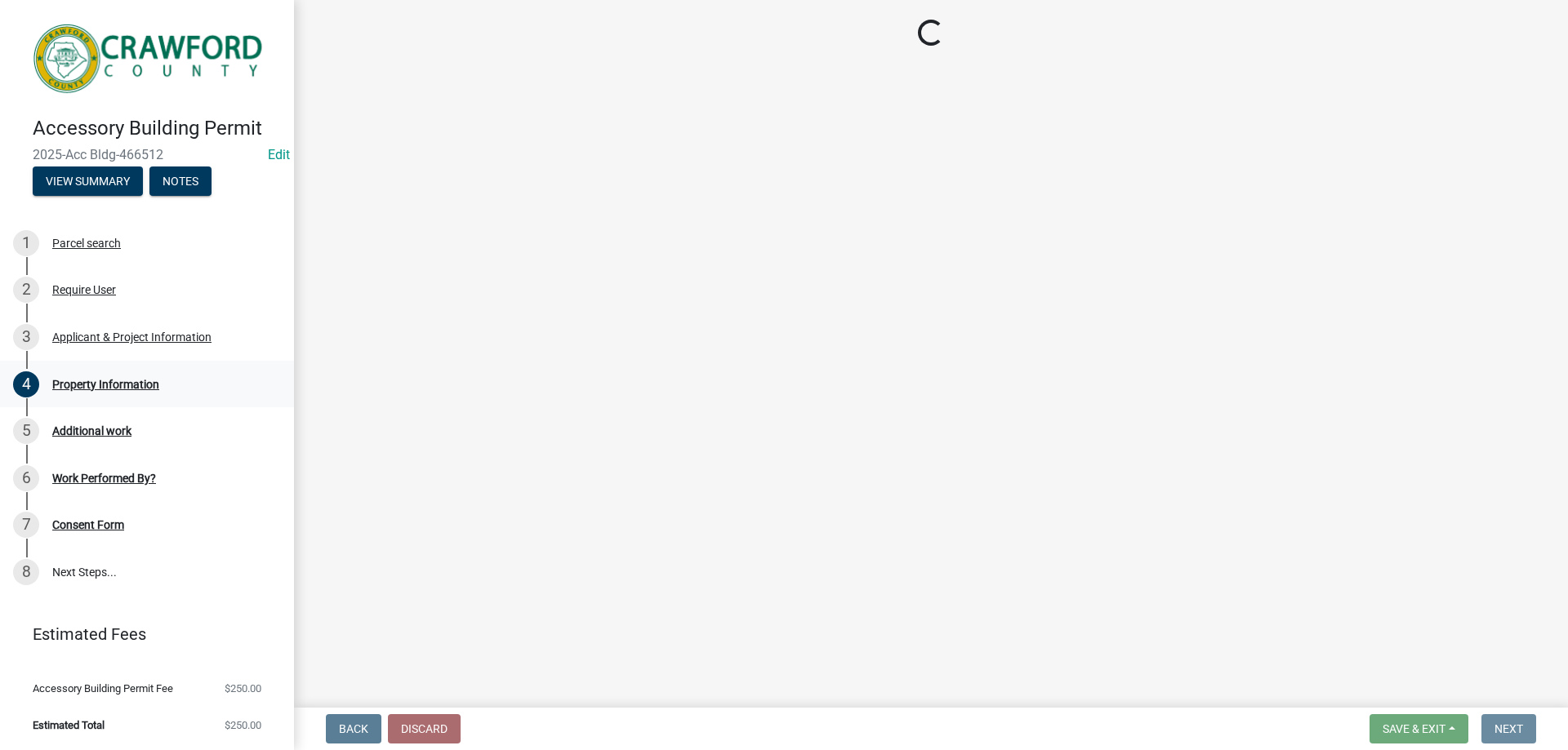
scroll to position [0, 0]
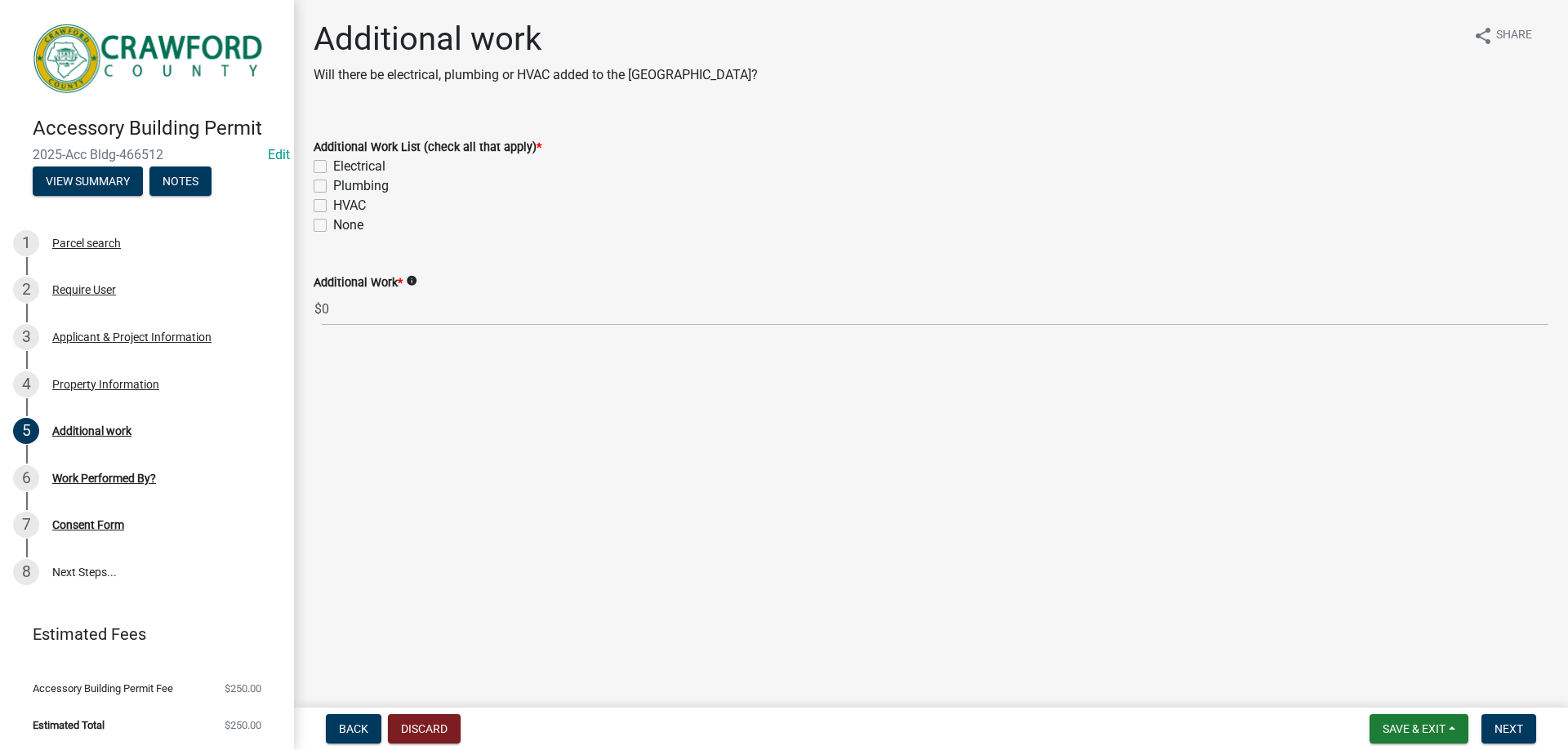
click at [333, 162] on label "Electrical" at bounding box center [359, 166] width 52 height 19
click at [333, 162] on input "Electrical" at bounding box center [339, 162] width 11 height 11
checkbox input "true"
checkbox input "false"
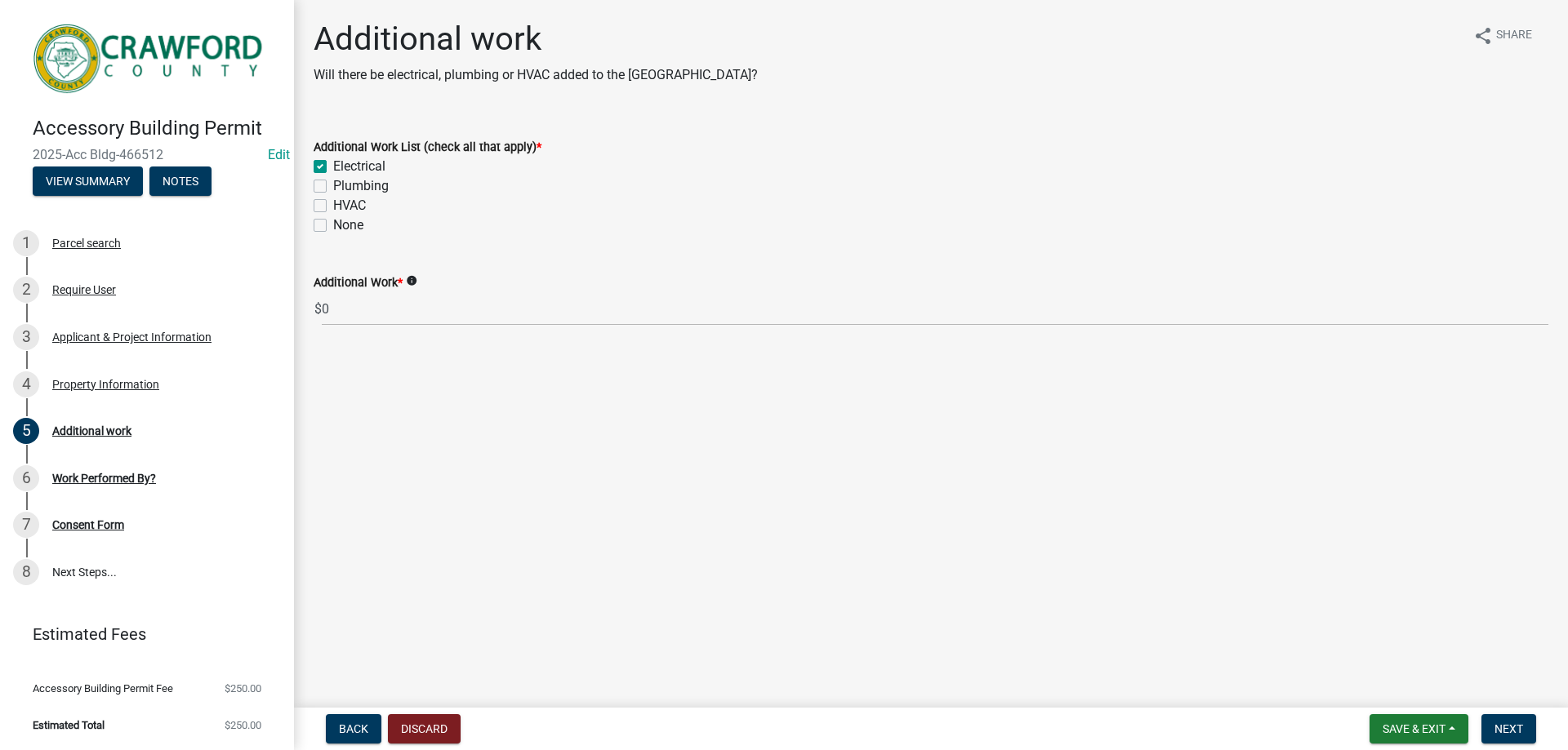
checkbox input "false"
click at [1513, 726] on span "Next" at bounding box center [1508, 729] width 28 height 13
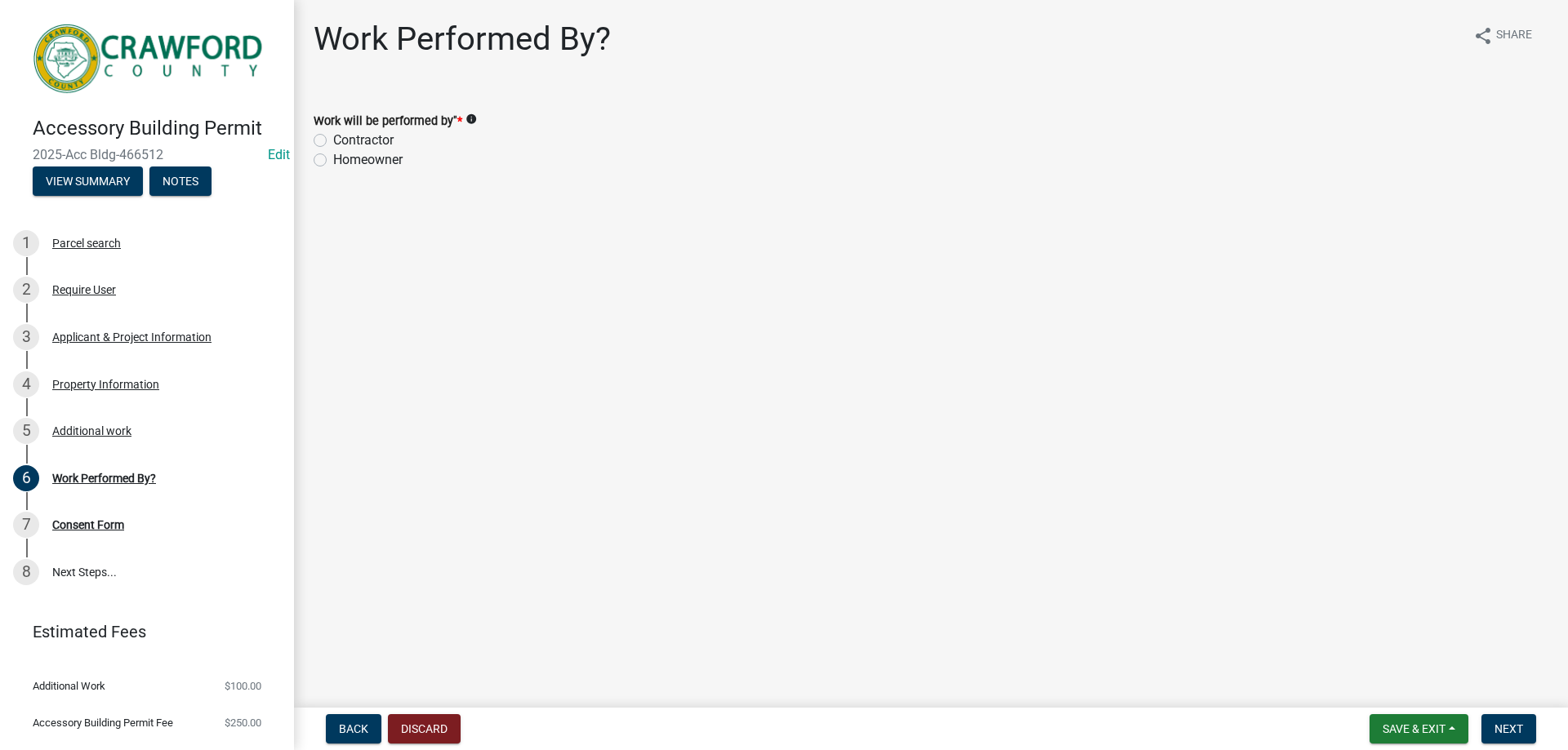
click at [327, 141] on div "Contractor" at bounding box center [931, 140] width 1235 height 19
click at [333, 142] on label "Contractor" at bounding box center [363, 140] width 60 height 19
click at [333, 141] on input "Contractor" at bounding box center [339, 136] width 11 height 11
radio input "true"
click at [1530, 740] on button "Next" at bounding box center [1509, 729] width 55 height 29
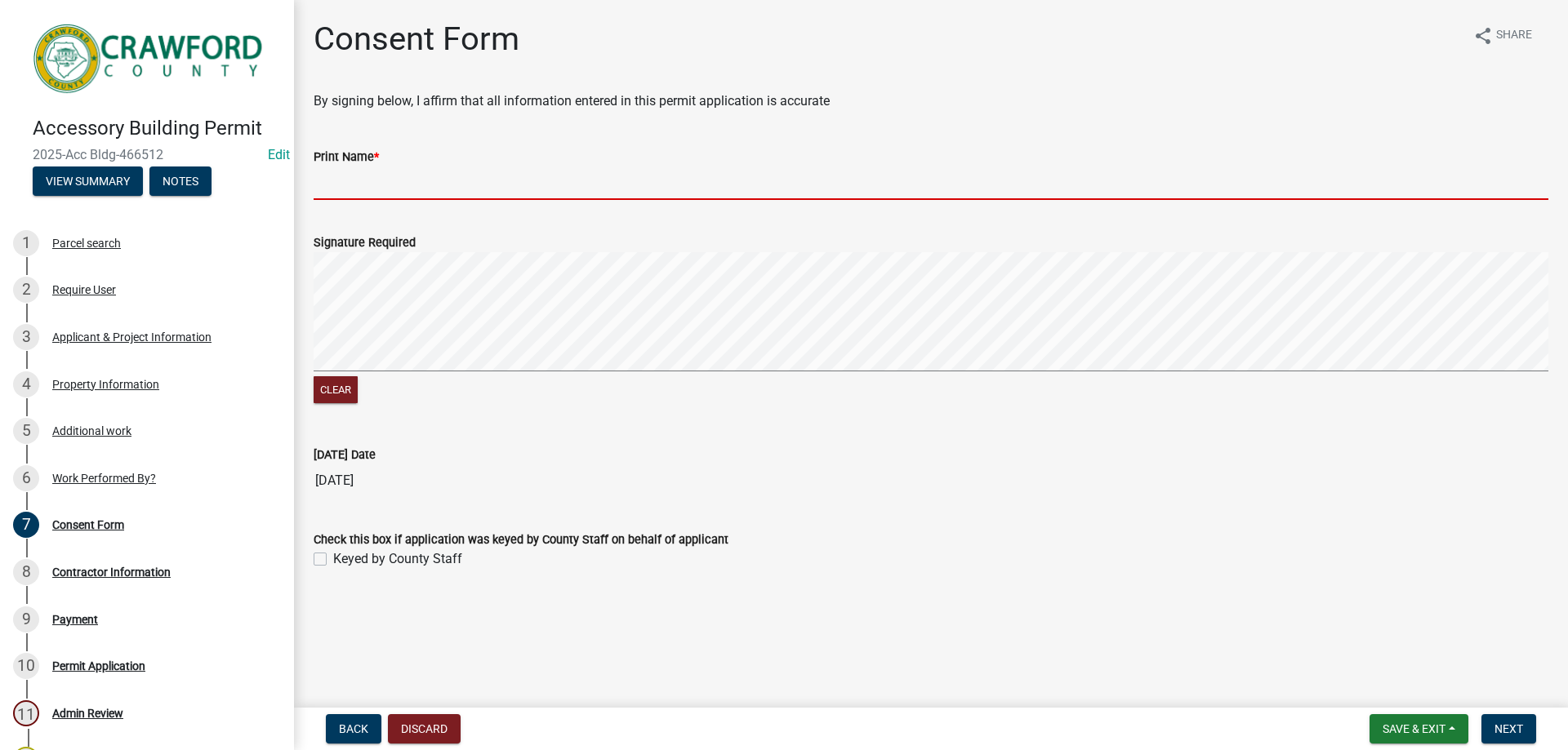
click at [368, 185] on input "Print Name *" at bounding box center [931, 183] width 1235 height 34
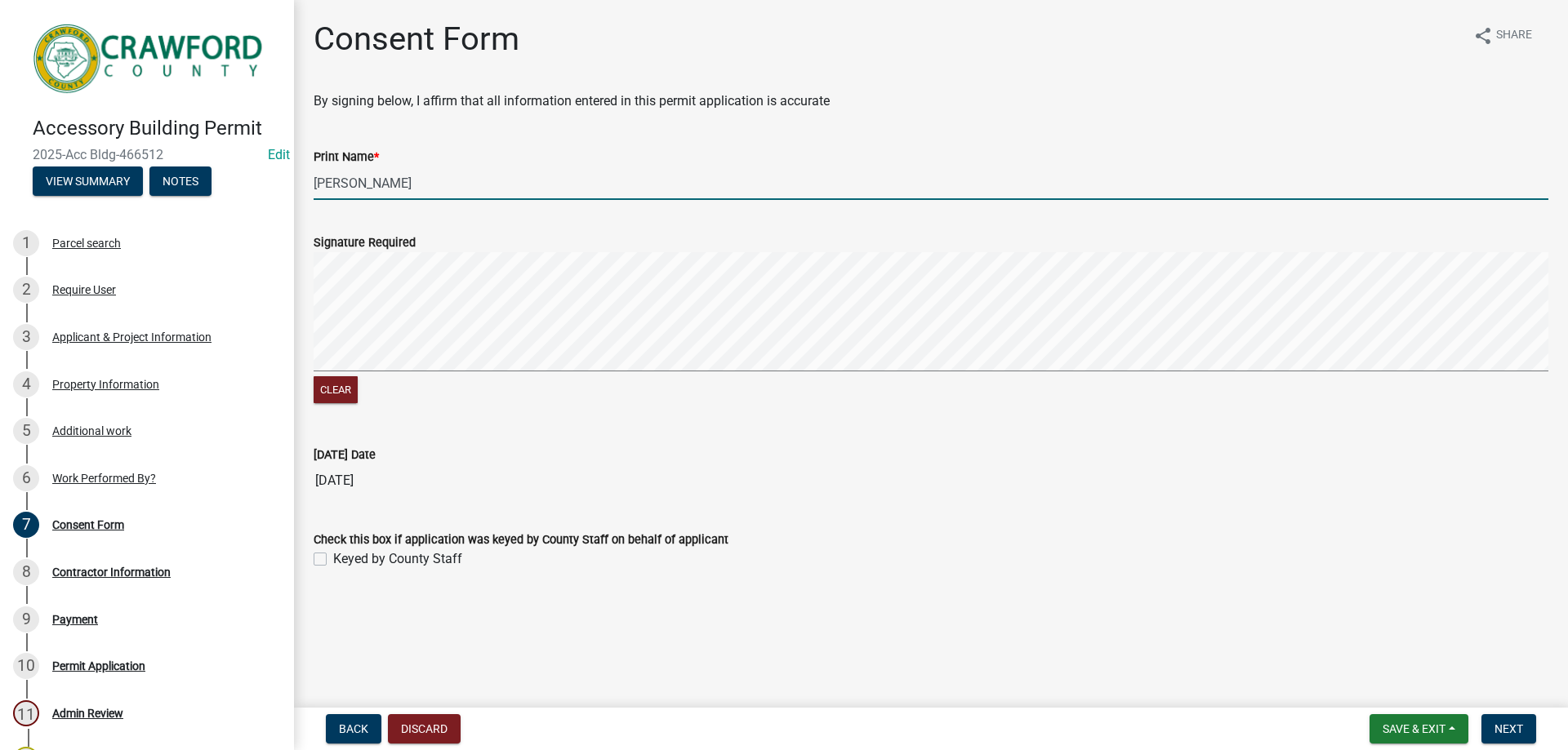
click at [1548, 431] on wm-data-entity-input-list "By signing below, I affirm that all information entered in this permit applicat…" at bounding box center [931, 337] width 1235 height 492
type input "Steve Stokes"
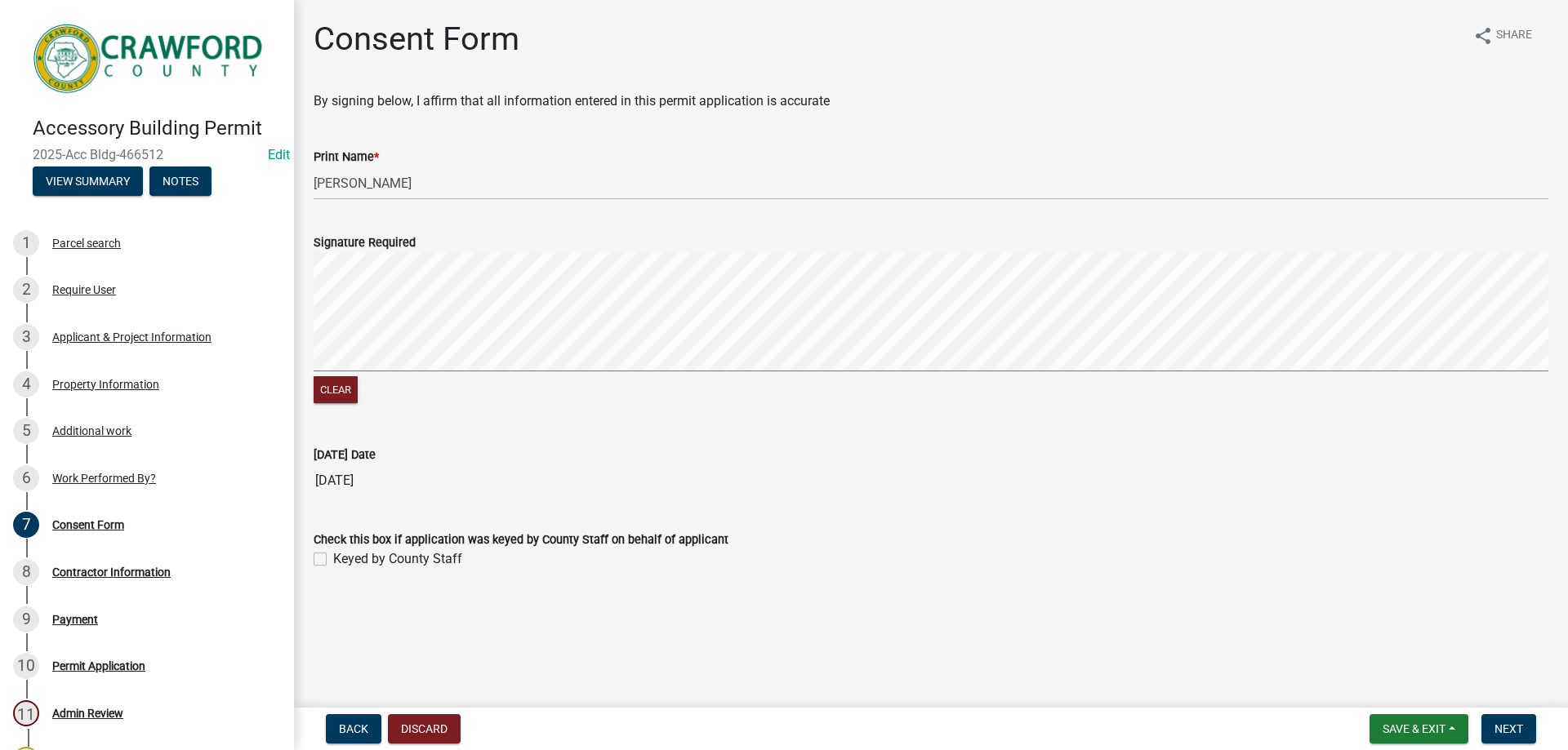
click at [333, 553] on label "Keyed by County Staff" at bounding box center [397, 558] width 129 height 19
click at [333, 553] on input "Keyed by County Staff" at bounding box center [339, 555] width 11 height 11
checkbox input "true"
click at [1507, 730] on span "Next" at bounding box center [1508, 729] width 28 height 13
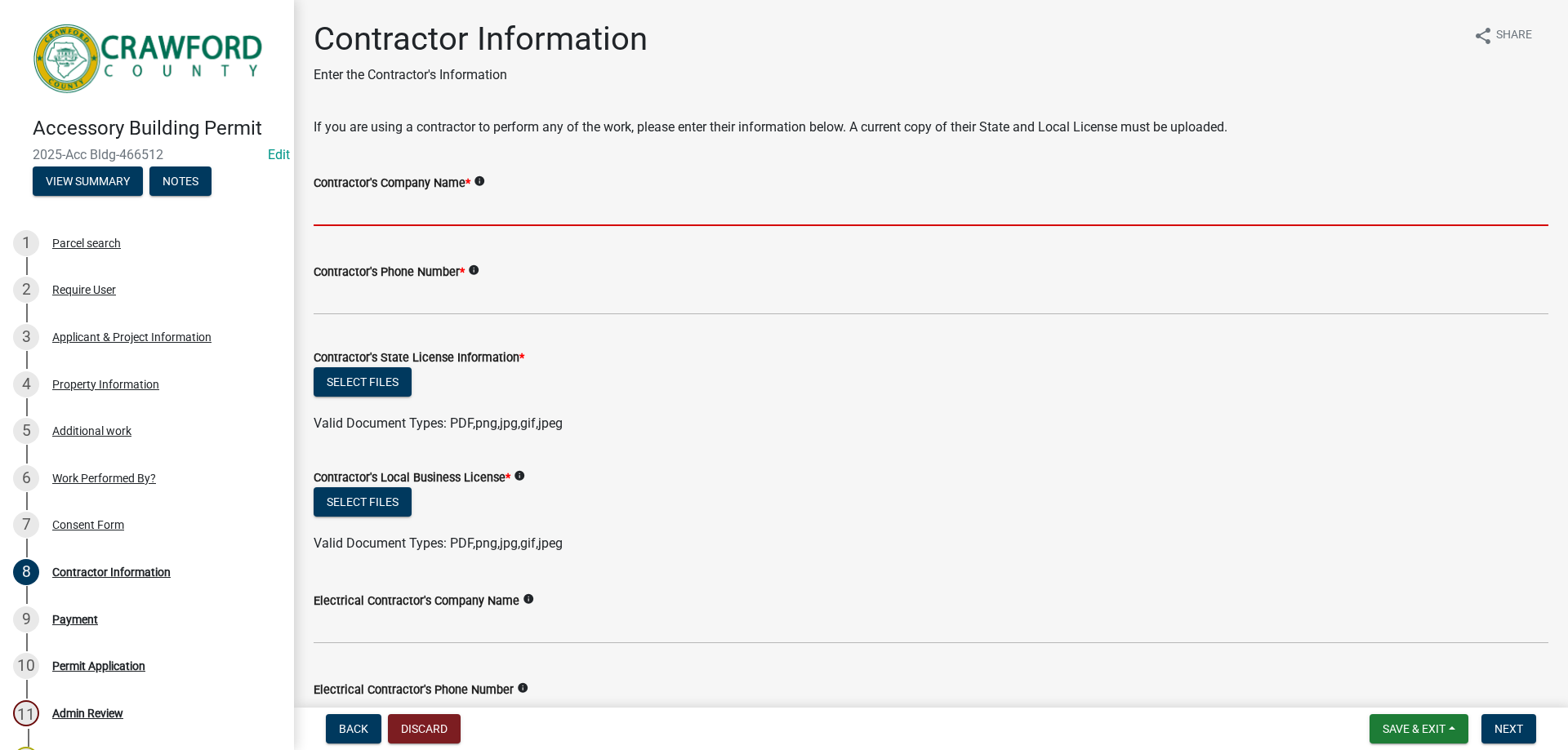
click at [401, 200] on input "Contractor's Company Name *" at bounding box center [931, 209] width 1235 height 34
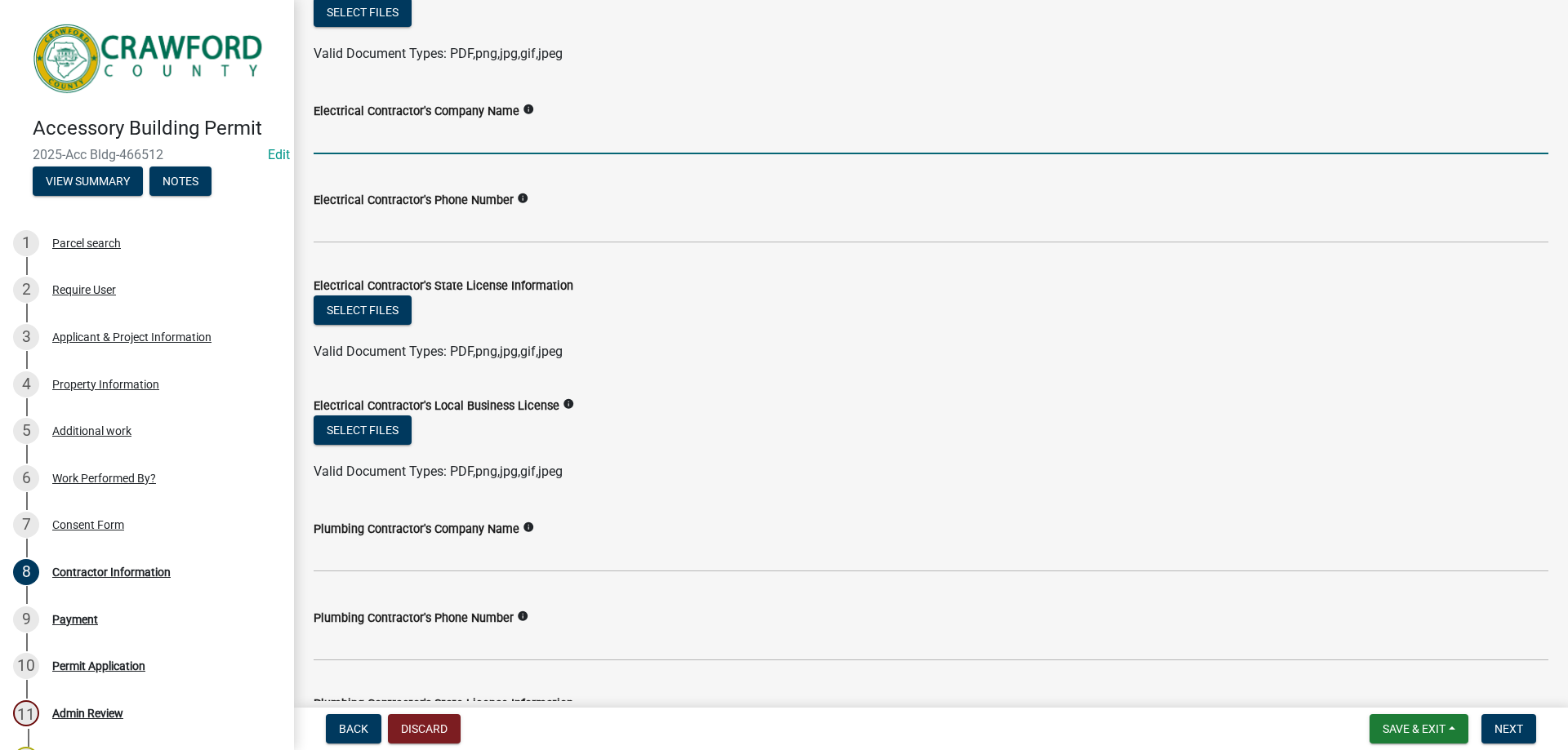
scroll to position [509, 0]
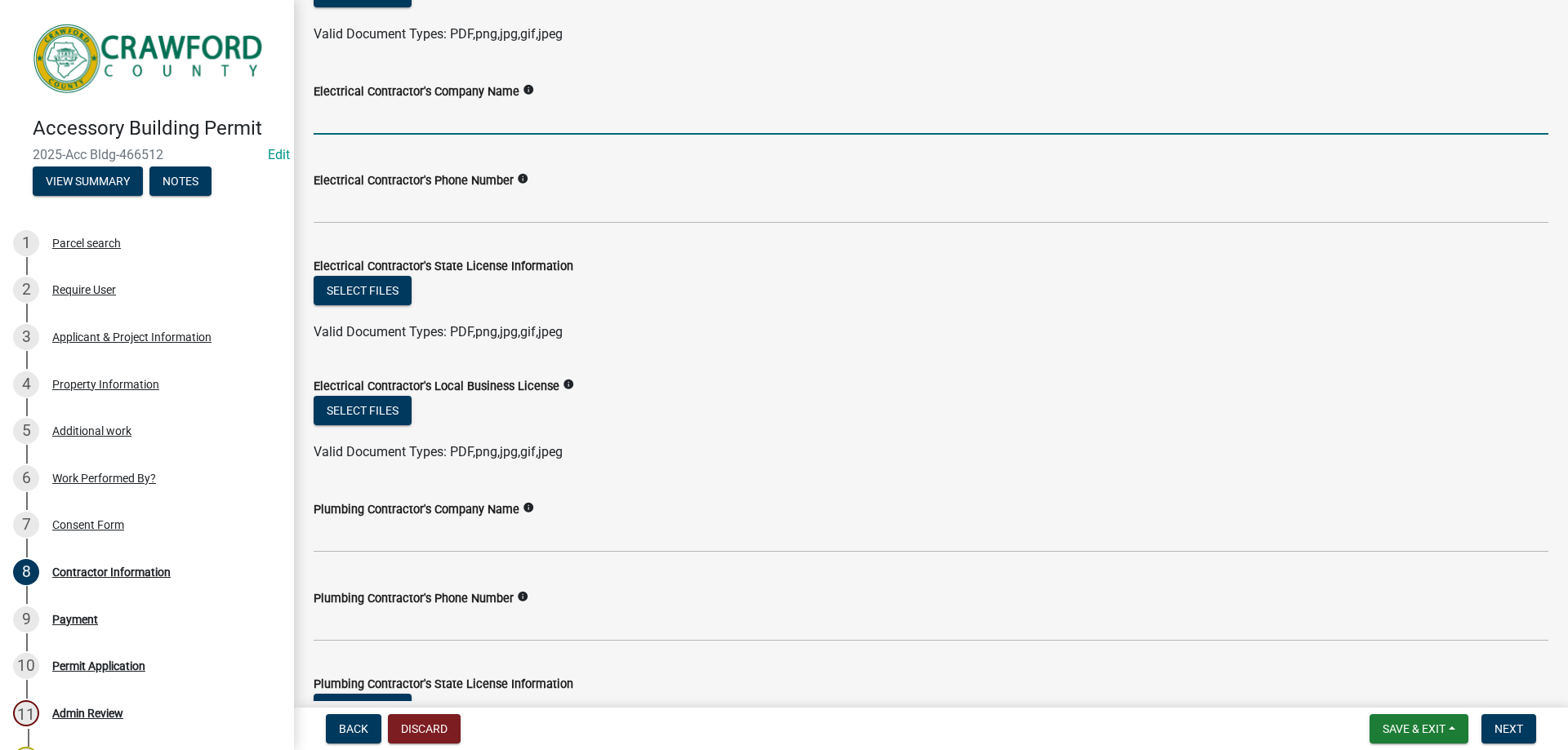
click at [402, 132] on input "Electrical Contractor's Company Name" at bounding box center [931, 118] width 1235 height 34
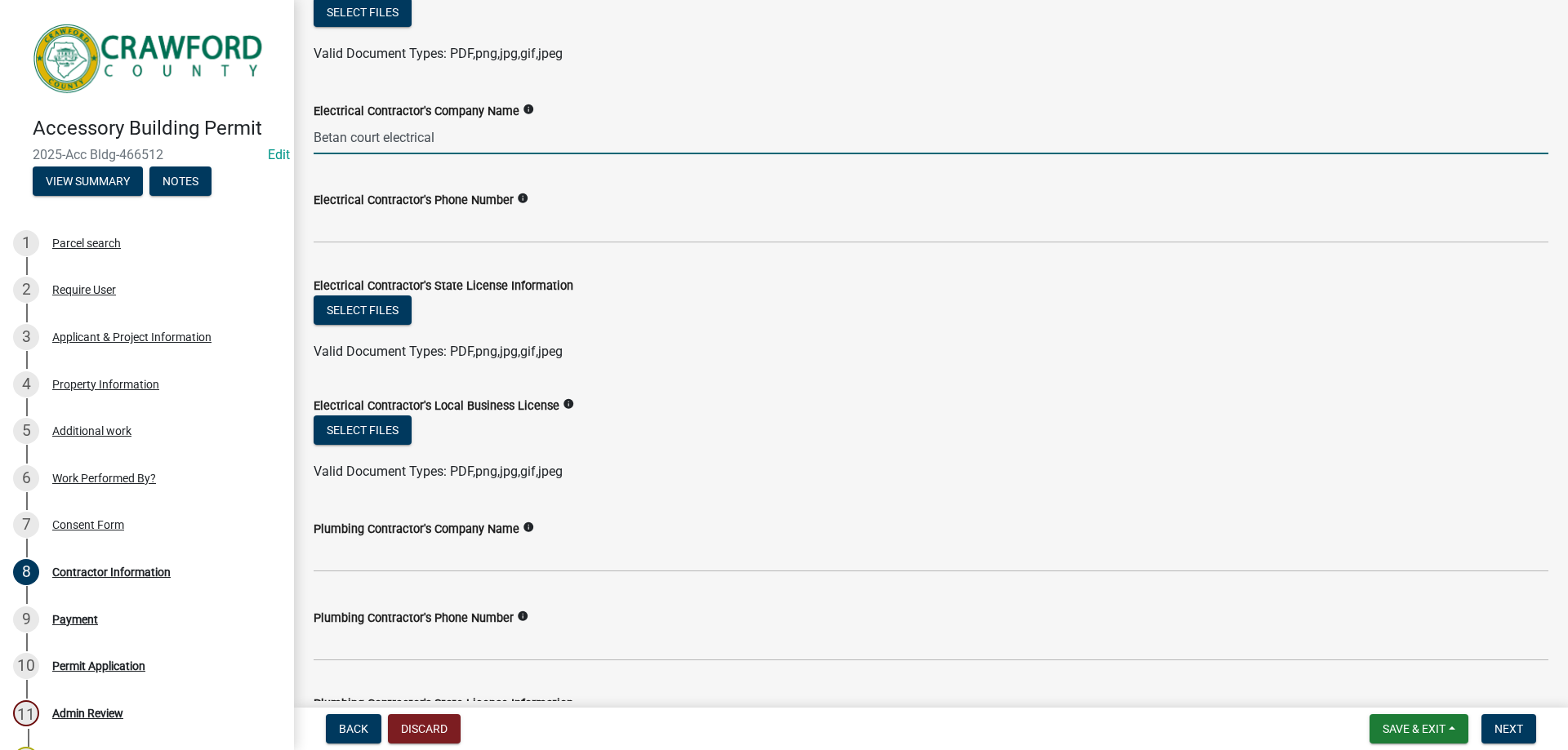
click at [353, 142] on input "Betan court electrical" at bounding box center [931, 137] width 1235 height 34
type input "Betancourt electrical"
drag, startPoint x: 454, startPoint y: 131, endPoint x: 193, endPoint y: 120, distance: 261.2
click at [190, 120] on div "Accessory Building Permit 2025-Acc Bldg-466512 Edit View Summary Notes 1 Parcel…" at bounding box center [784, 375] width 1568 height 750
type input "DEC Electric"
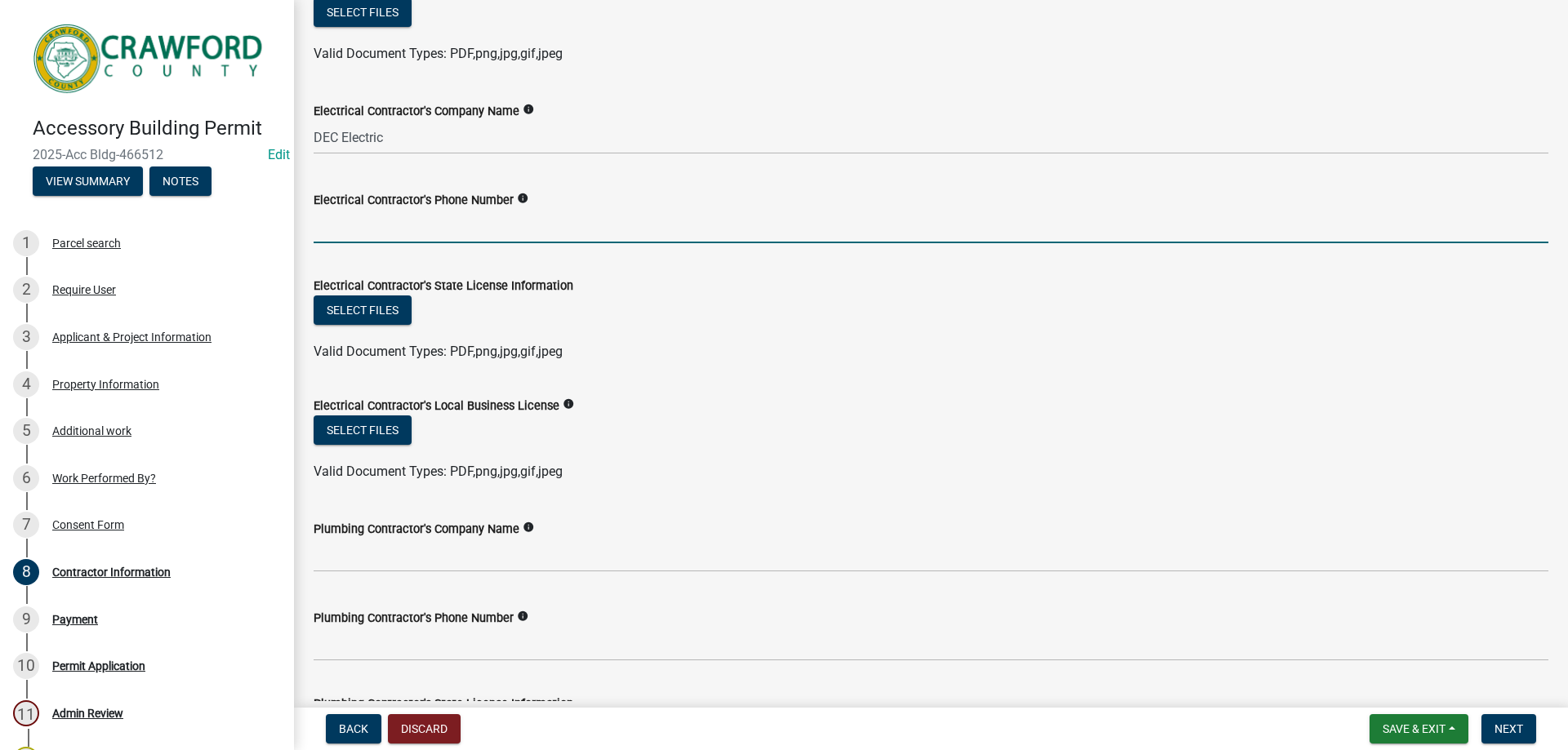
click at [423, 221] on input "Electrical Contractor's Phone Number" at bounding box center [931, 226] width 1235 height 34
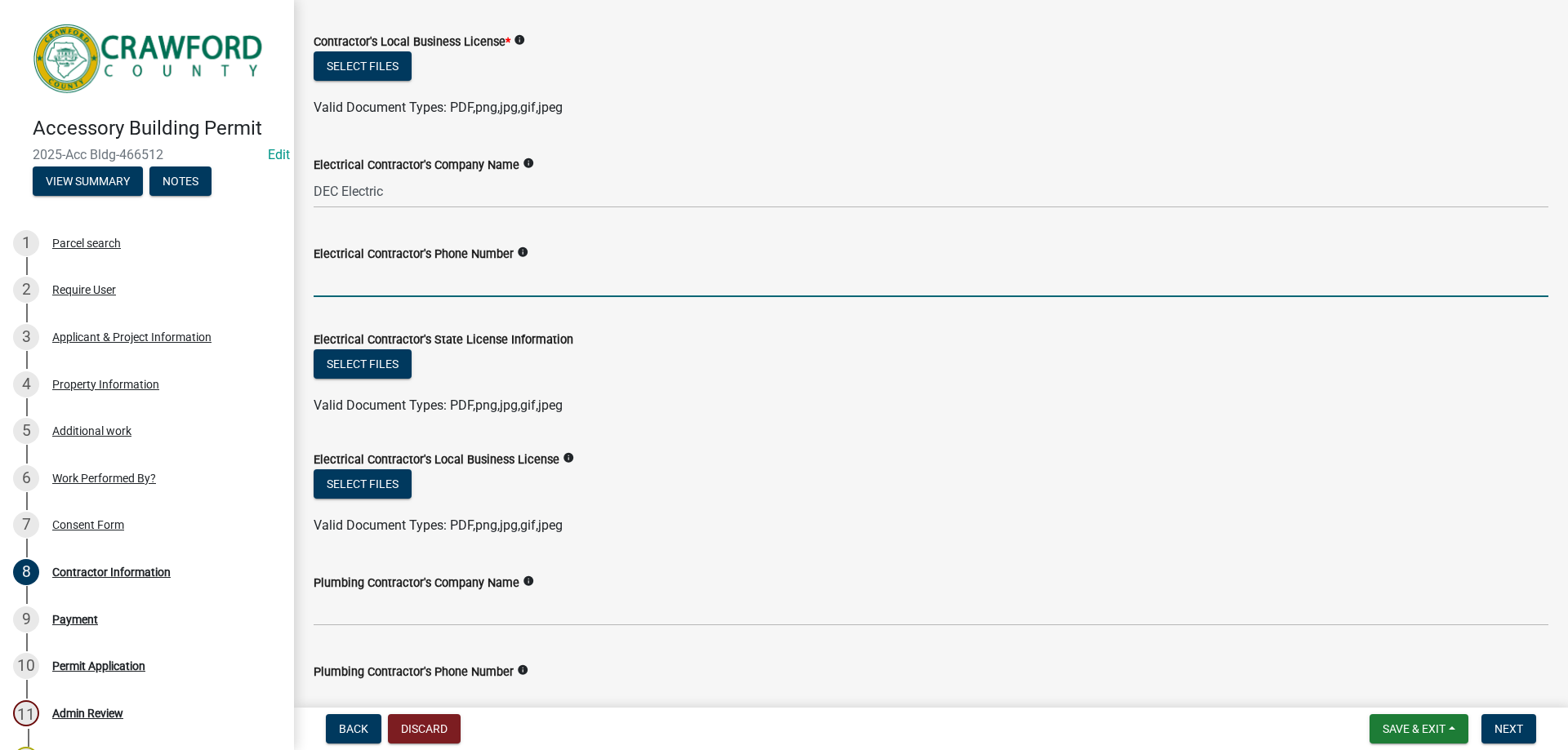
scroll to position [428, 0]
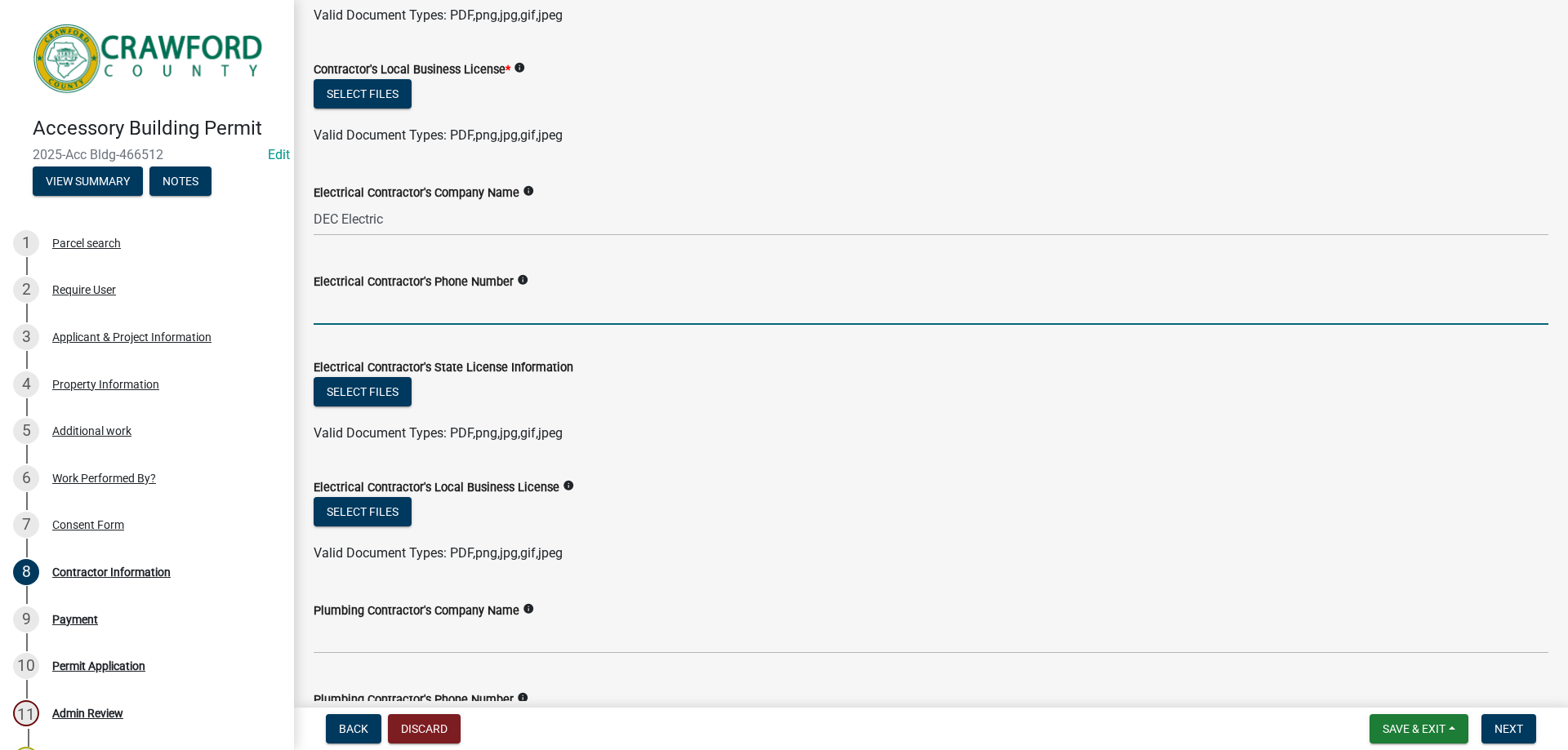
click at [358, 407] on div "Select files" at bounding box center [931, 393] width 1235 height 34
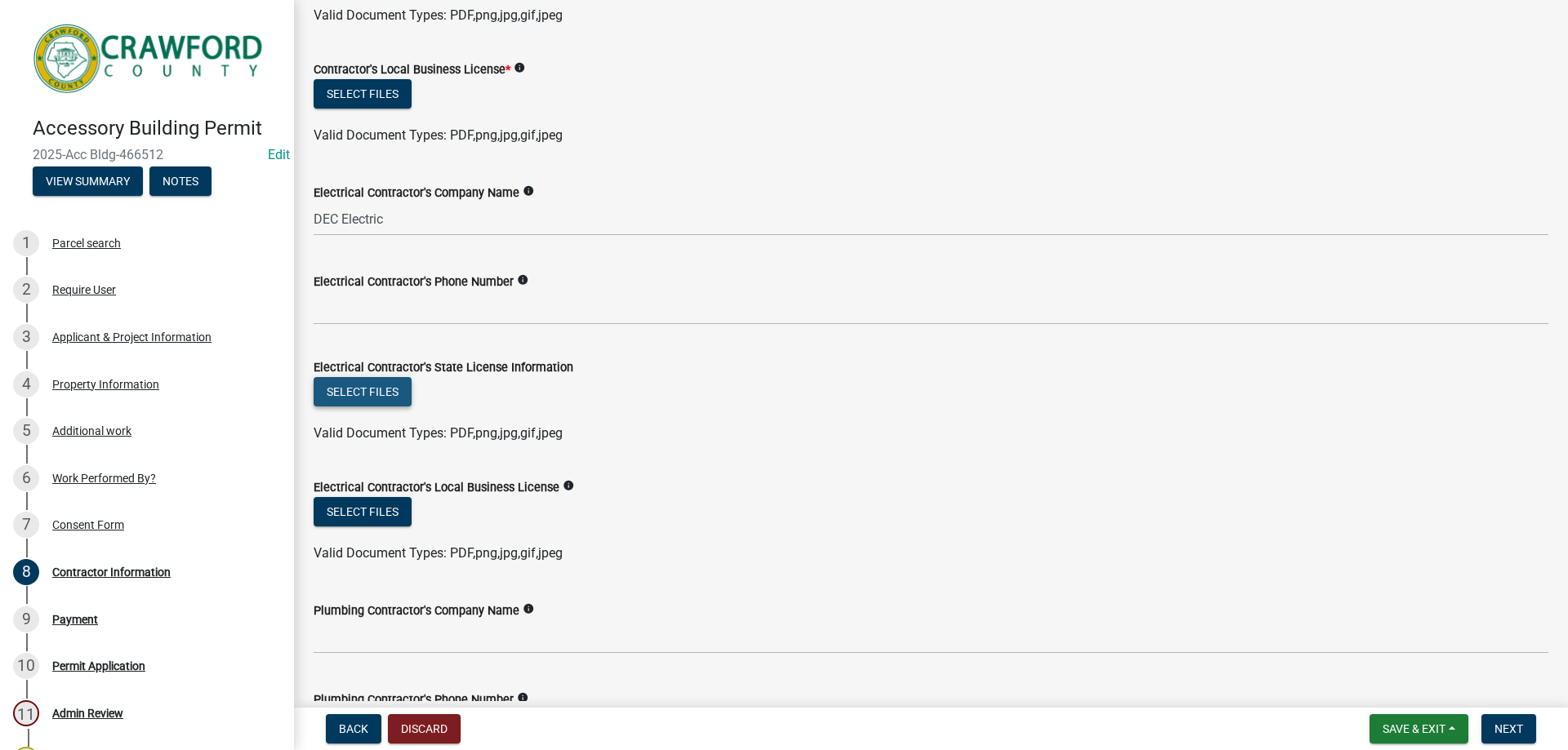
click at [368, 401] on button "Select files" at bounding box center [362, 391] width 98 height 29
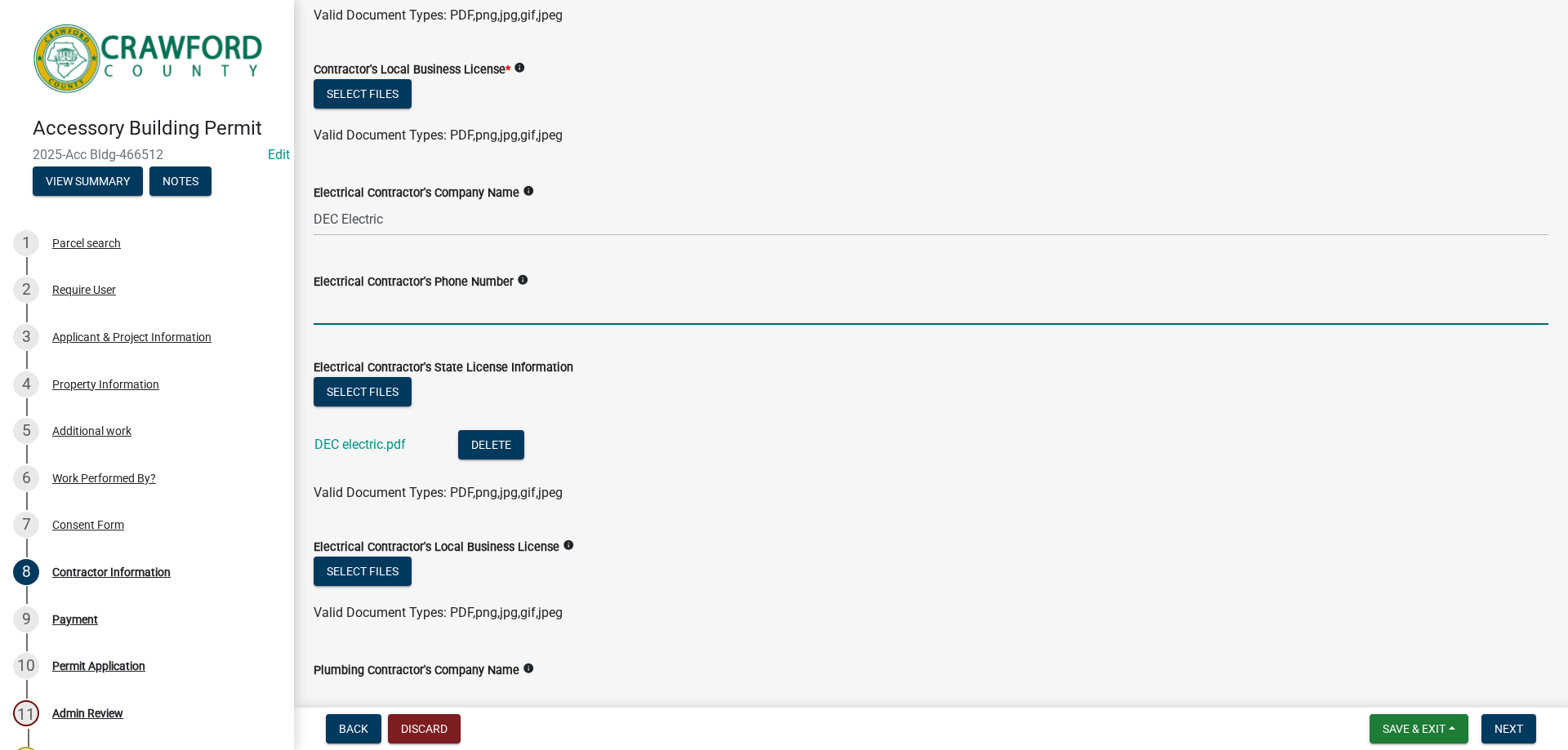
click at [387, 301] on input "Electrical Contractor's Phone Number" at bounding box center [931, 307] width 1235 height 34
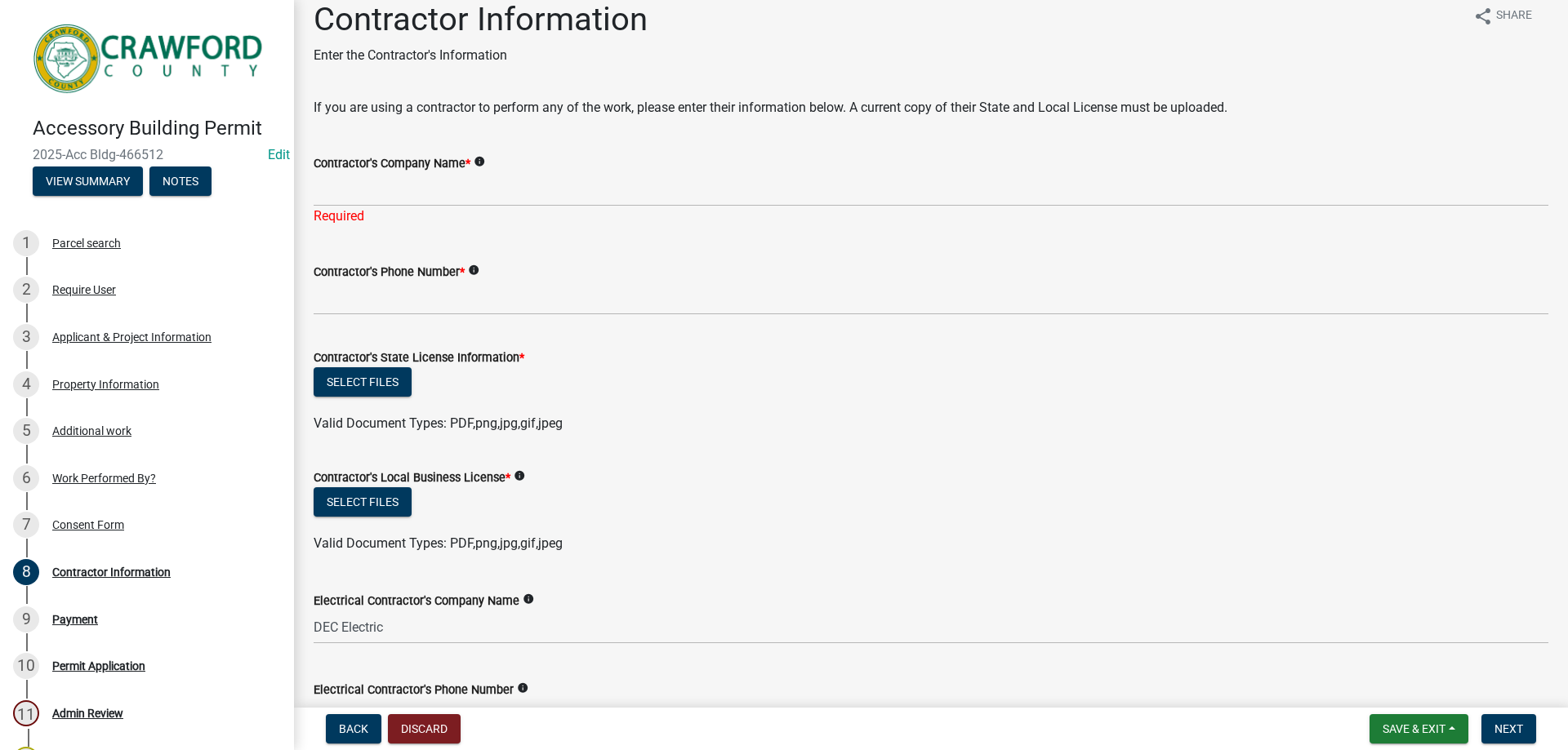
scroll to position [0, 0]
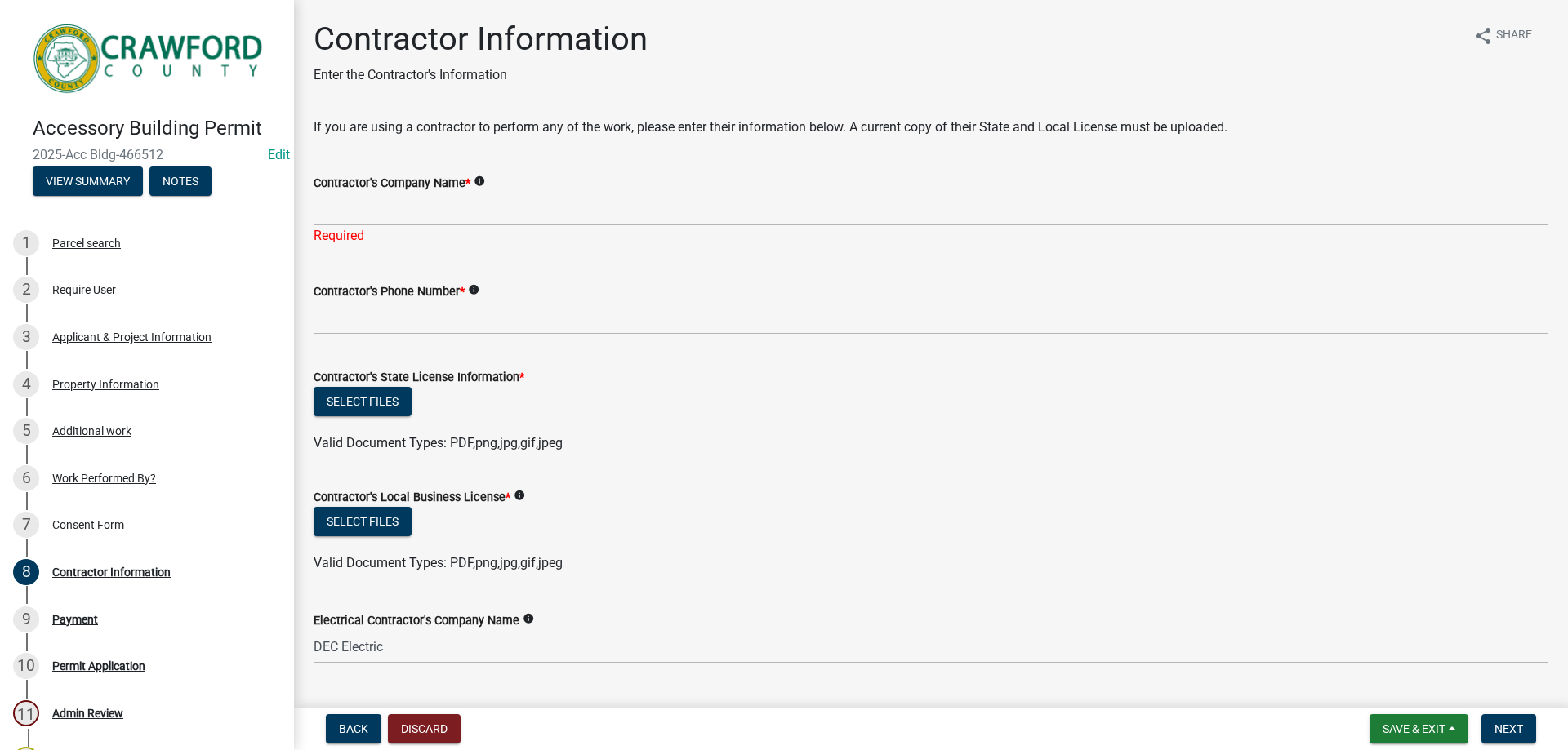
type input "4782567107"
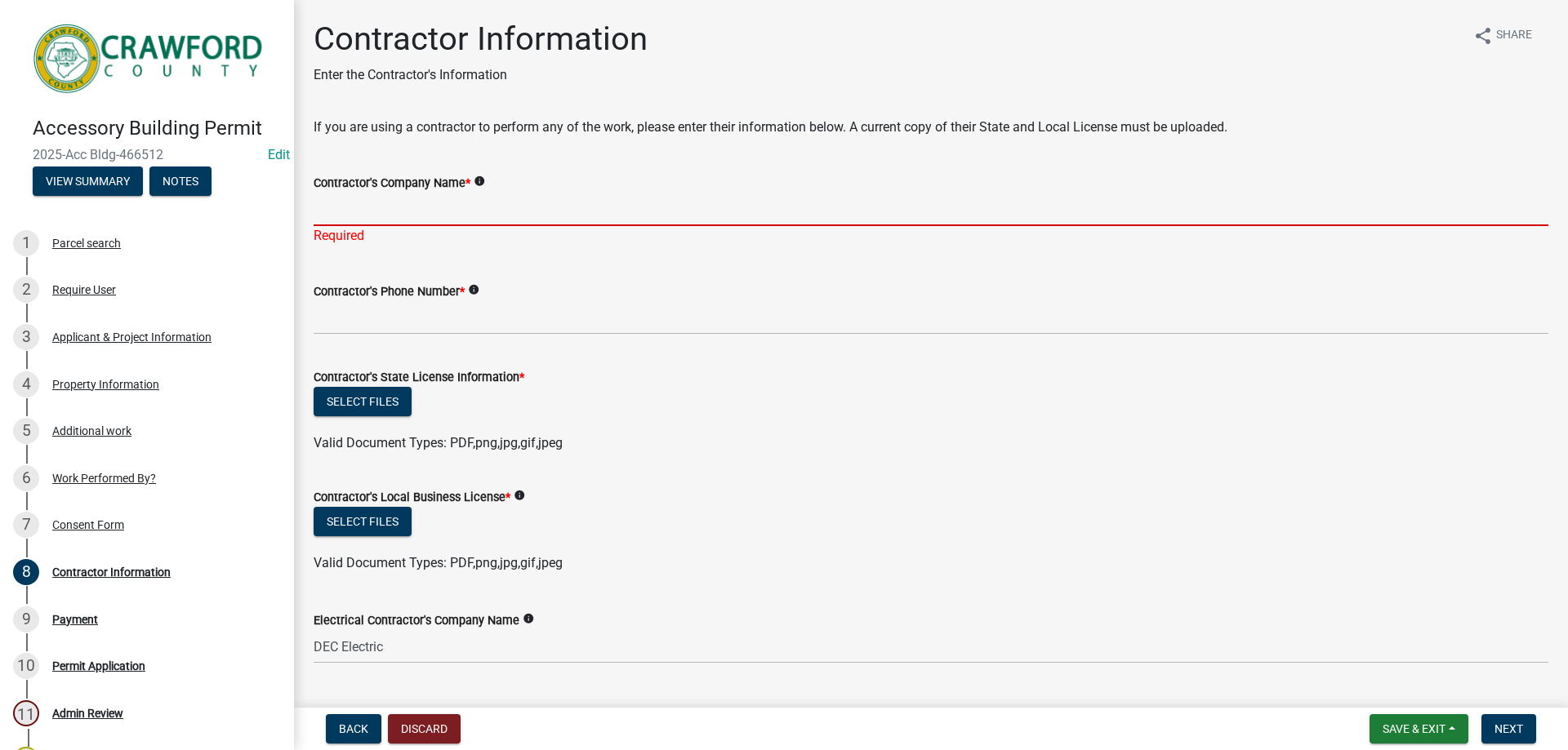
click at [373, 216] on input "Contractor's Company Name *" at bounding box center [931, 209] width 1235 height 34
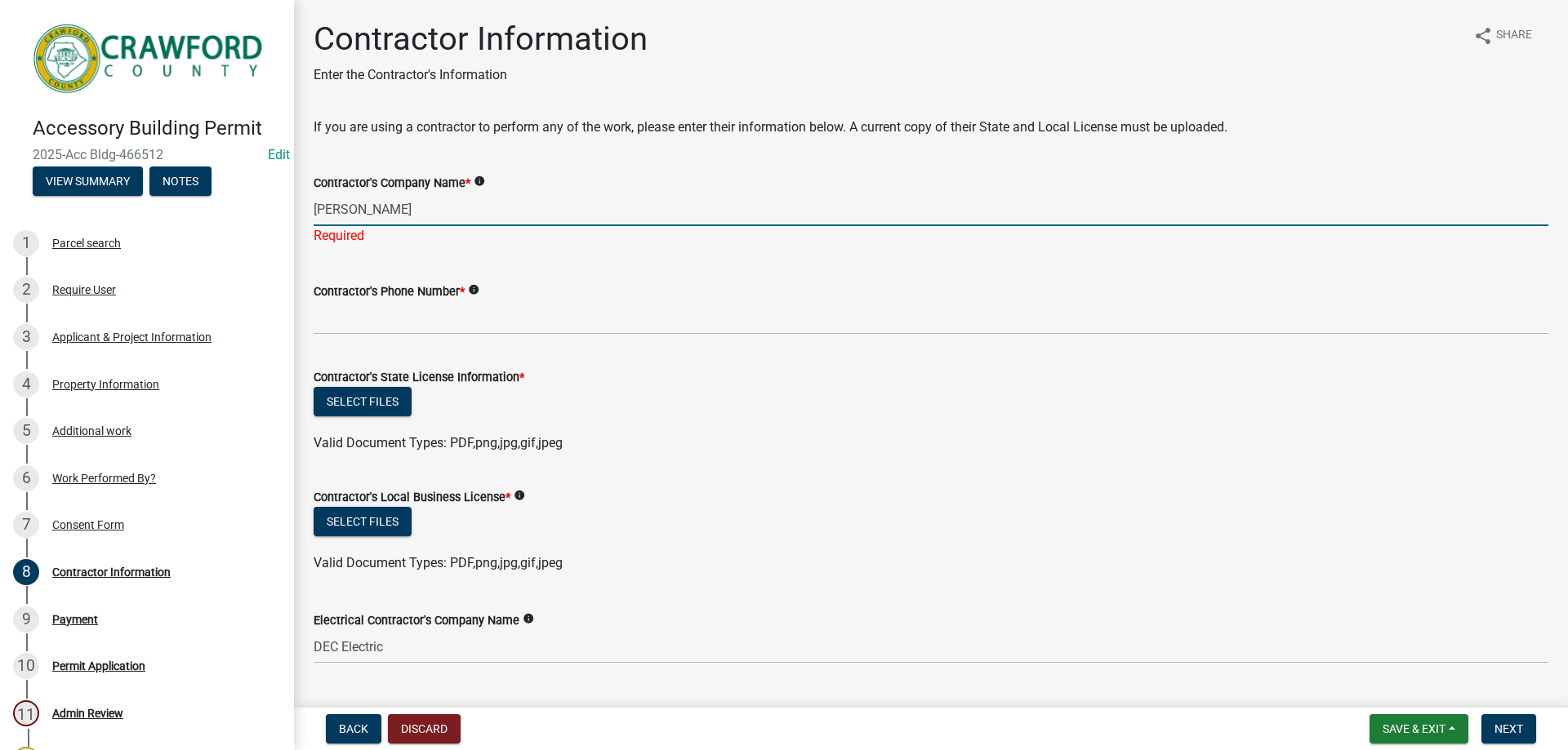
type input "S W Stokes"
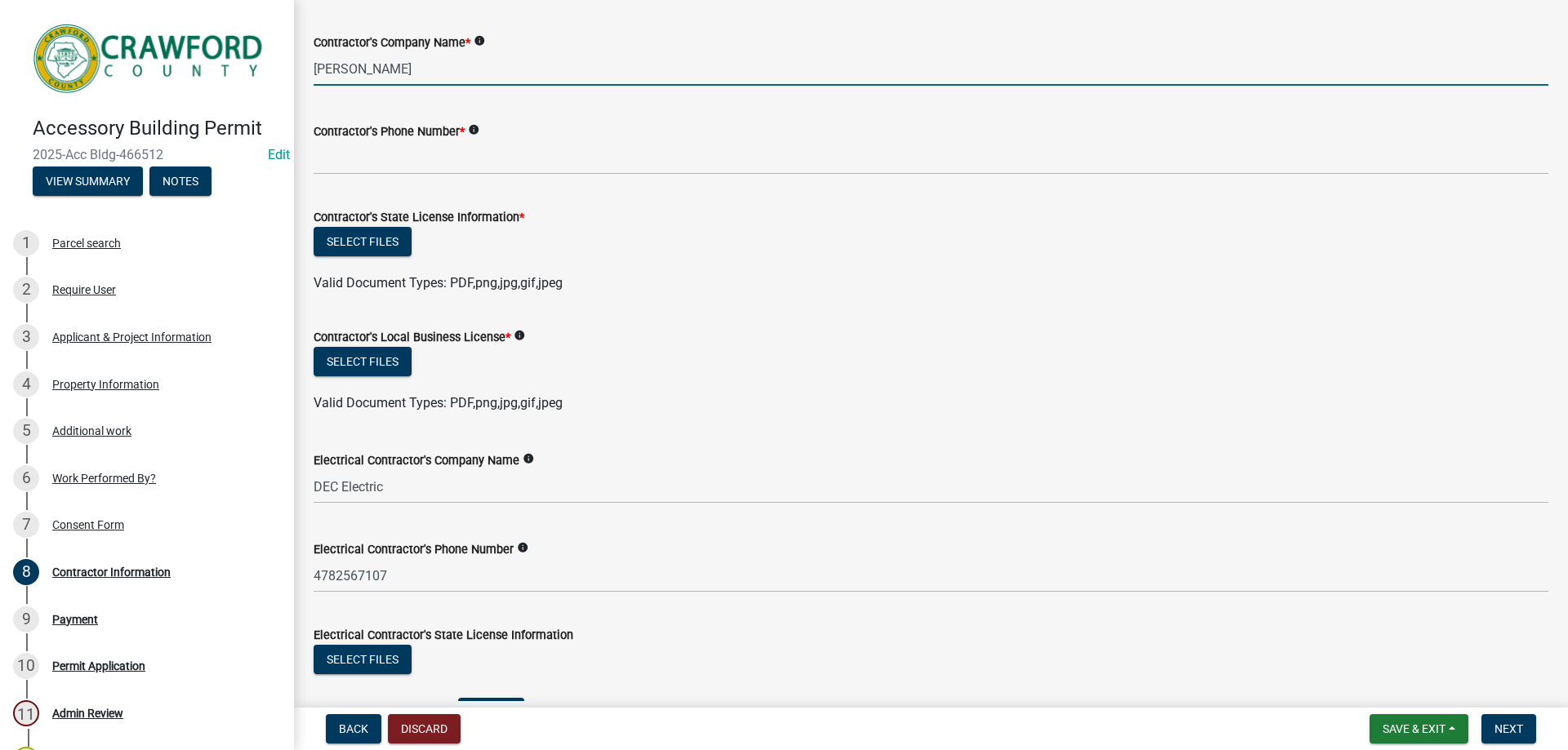
scroll to position [81, 0]
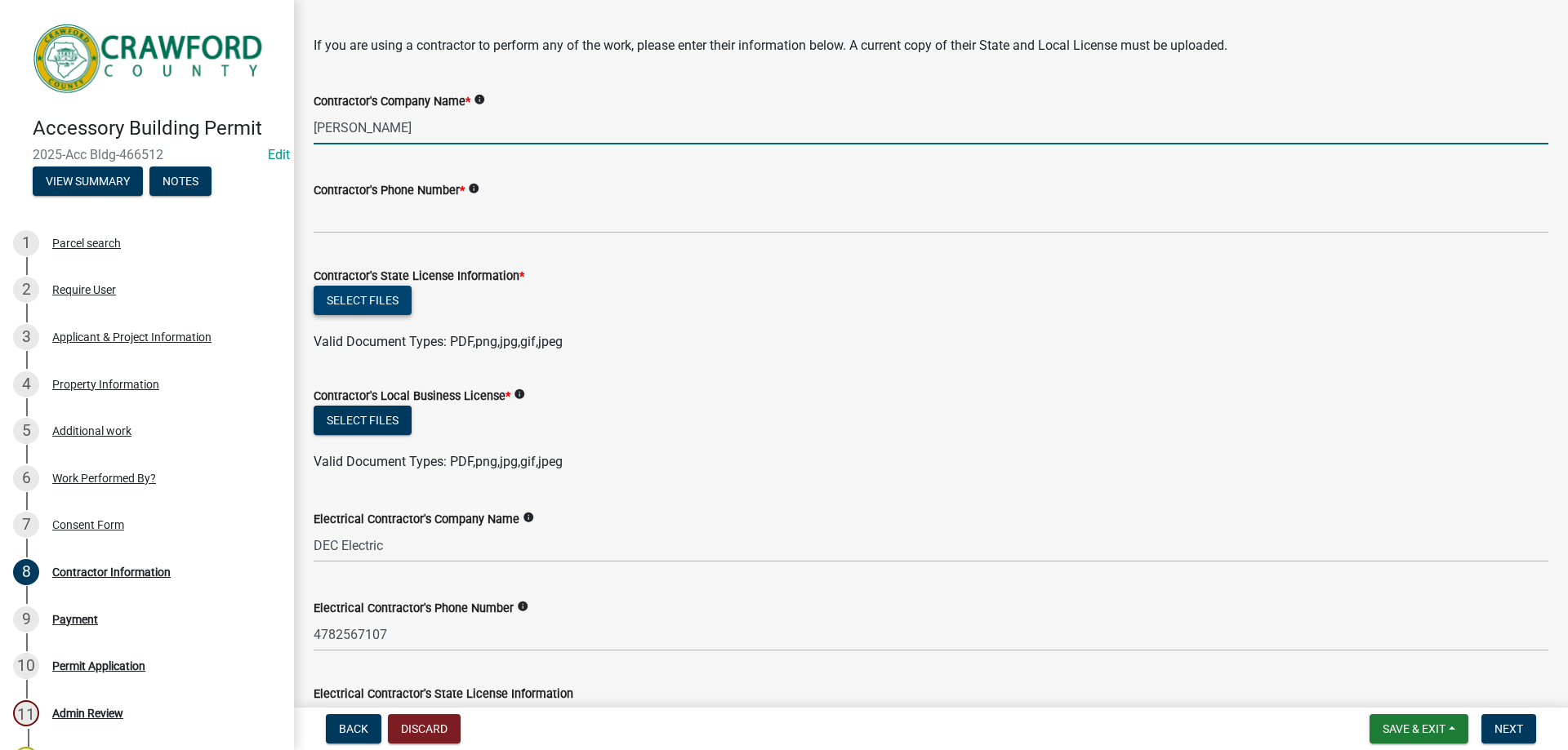
click at [387, 300] on button "Select files" at bounding box center [362, 300] width 98 height 29
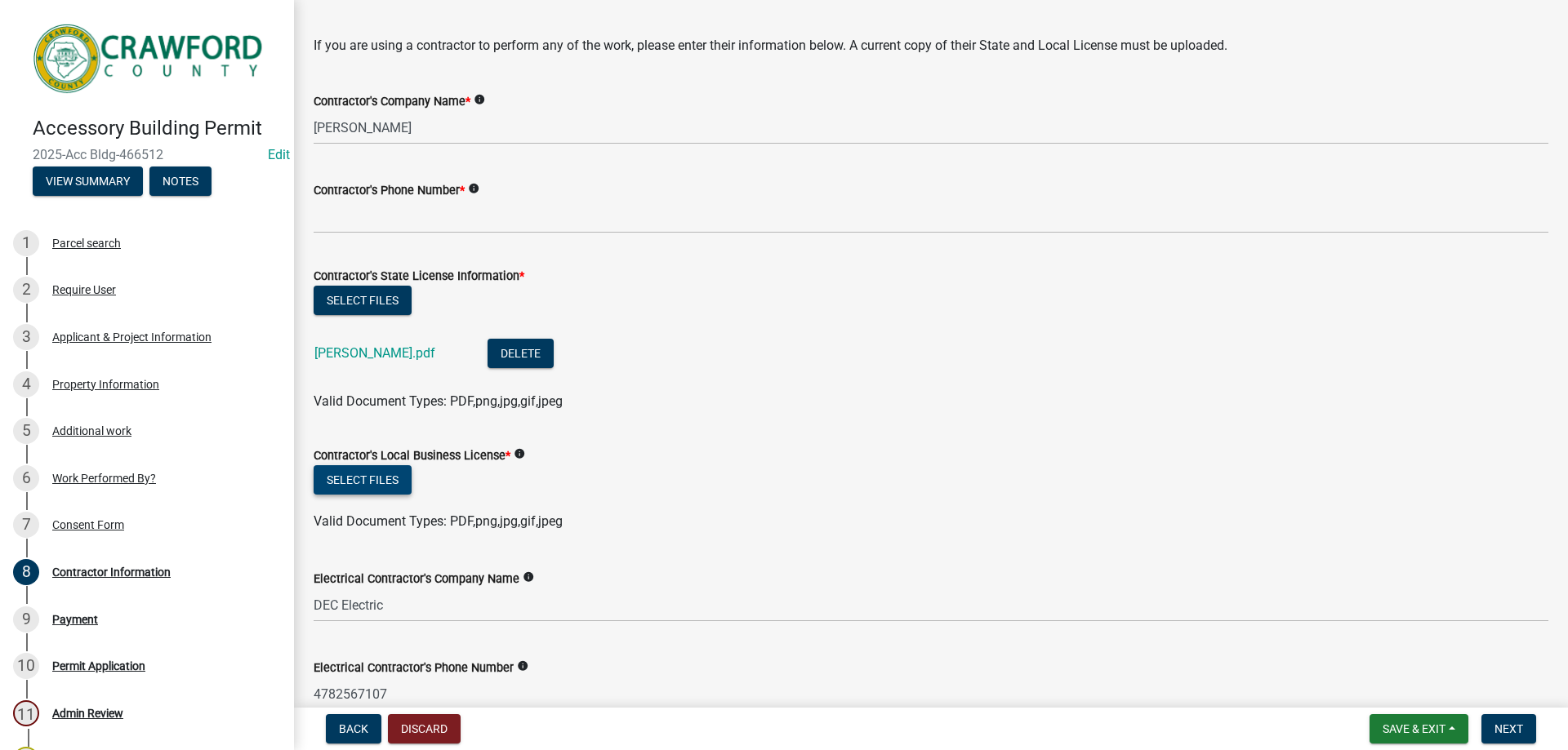
click at [361, 479] on button "Select files" at bounding box center [362, 480] width 98 height 29
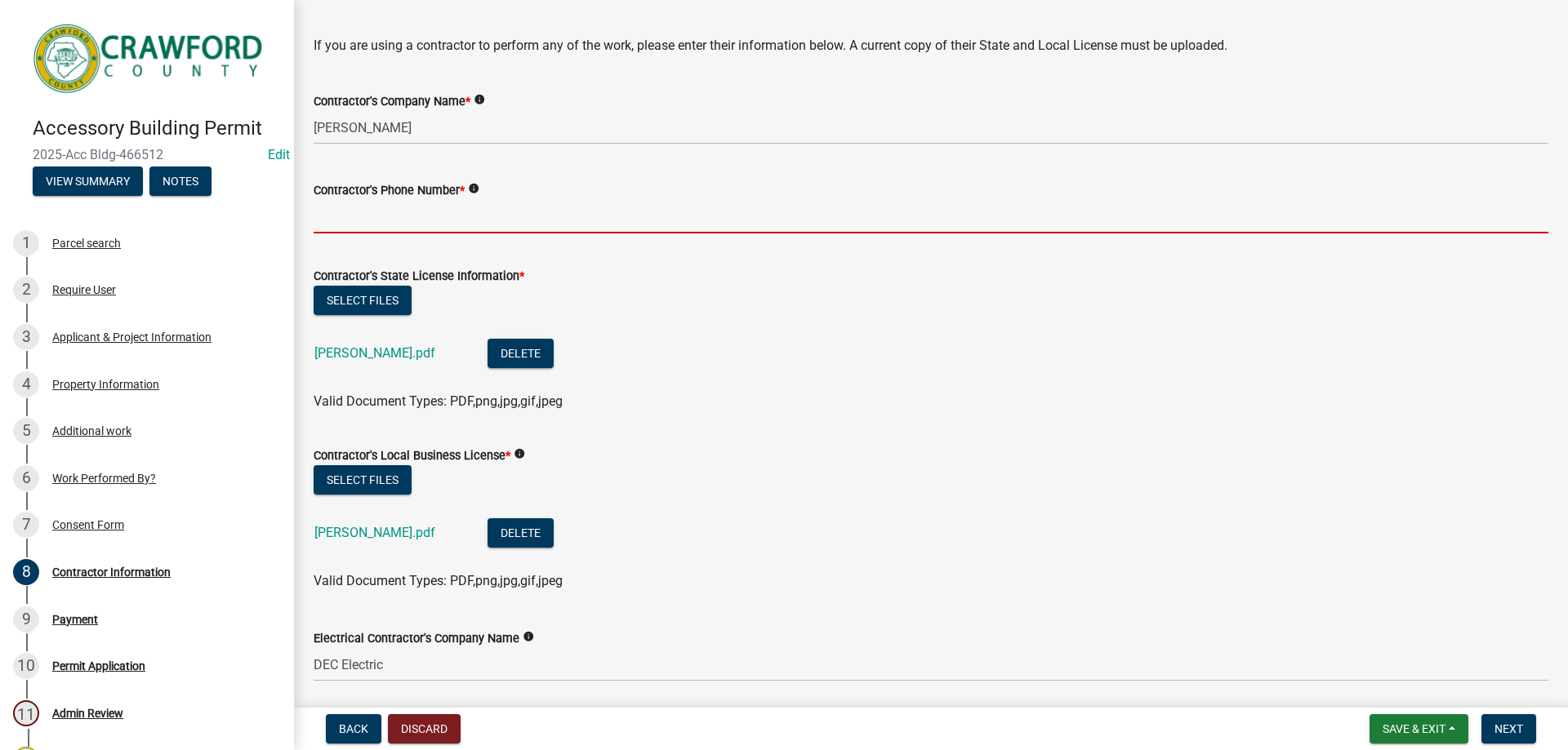
click at [420, 228] on input "Contractor's Phone Number *" at bounding box center [931, 216] width 1235 height 34
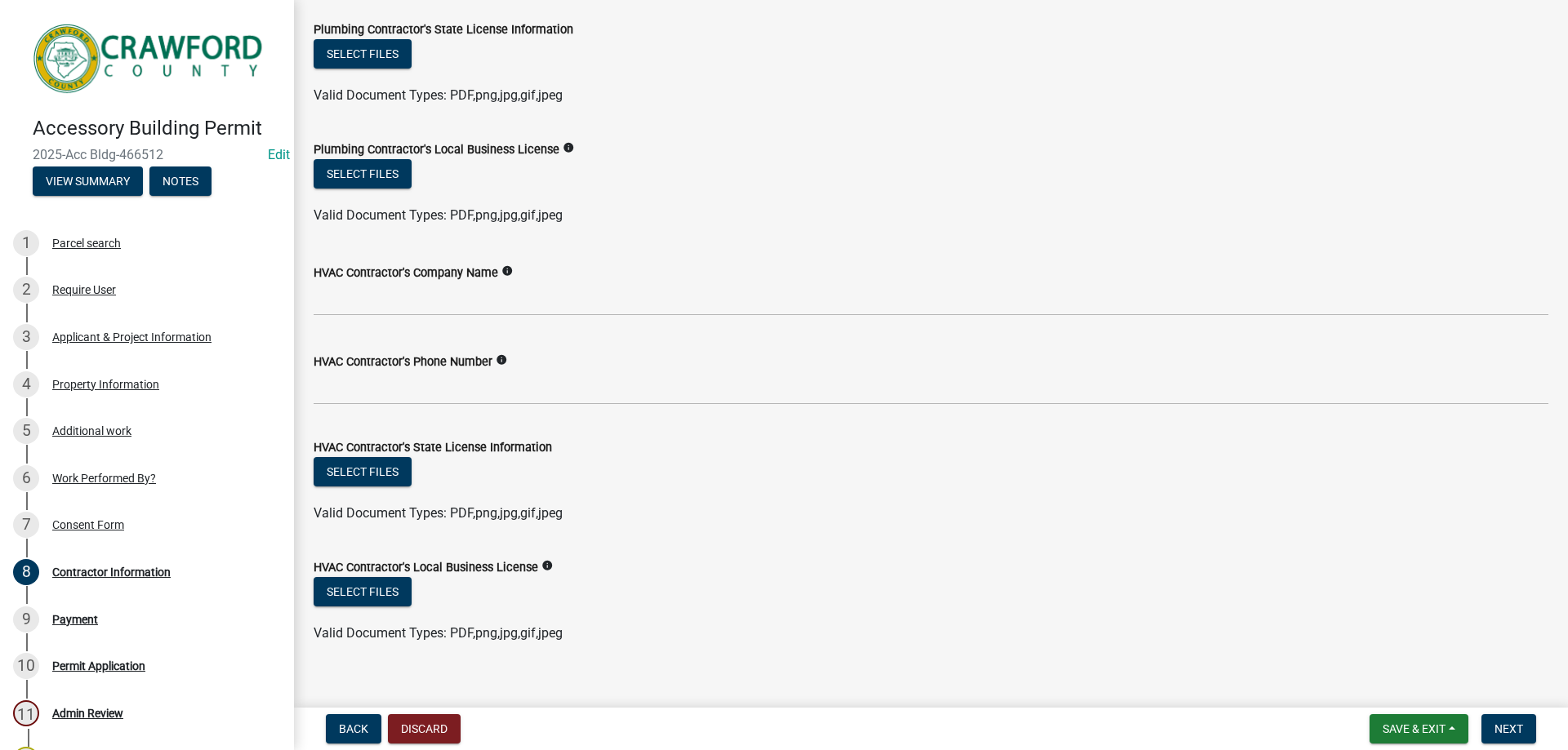
scroll to position [1363, 0]
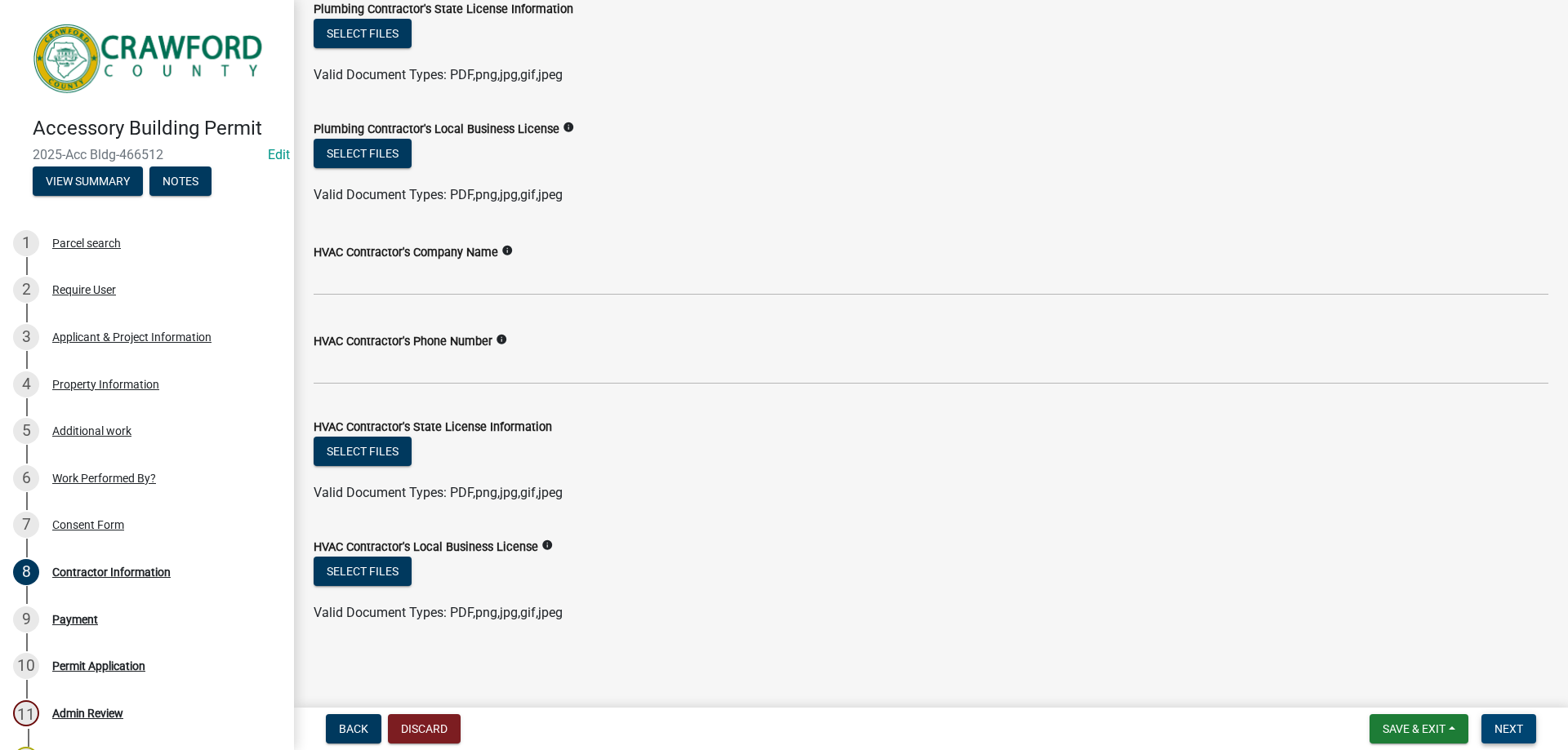
type input "4789556991"
click at [1535, 733] on button "Next" at bounding box center [1509, 729] width 55 height 29
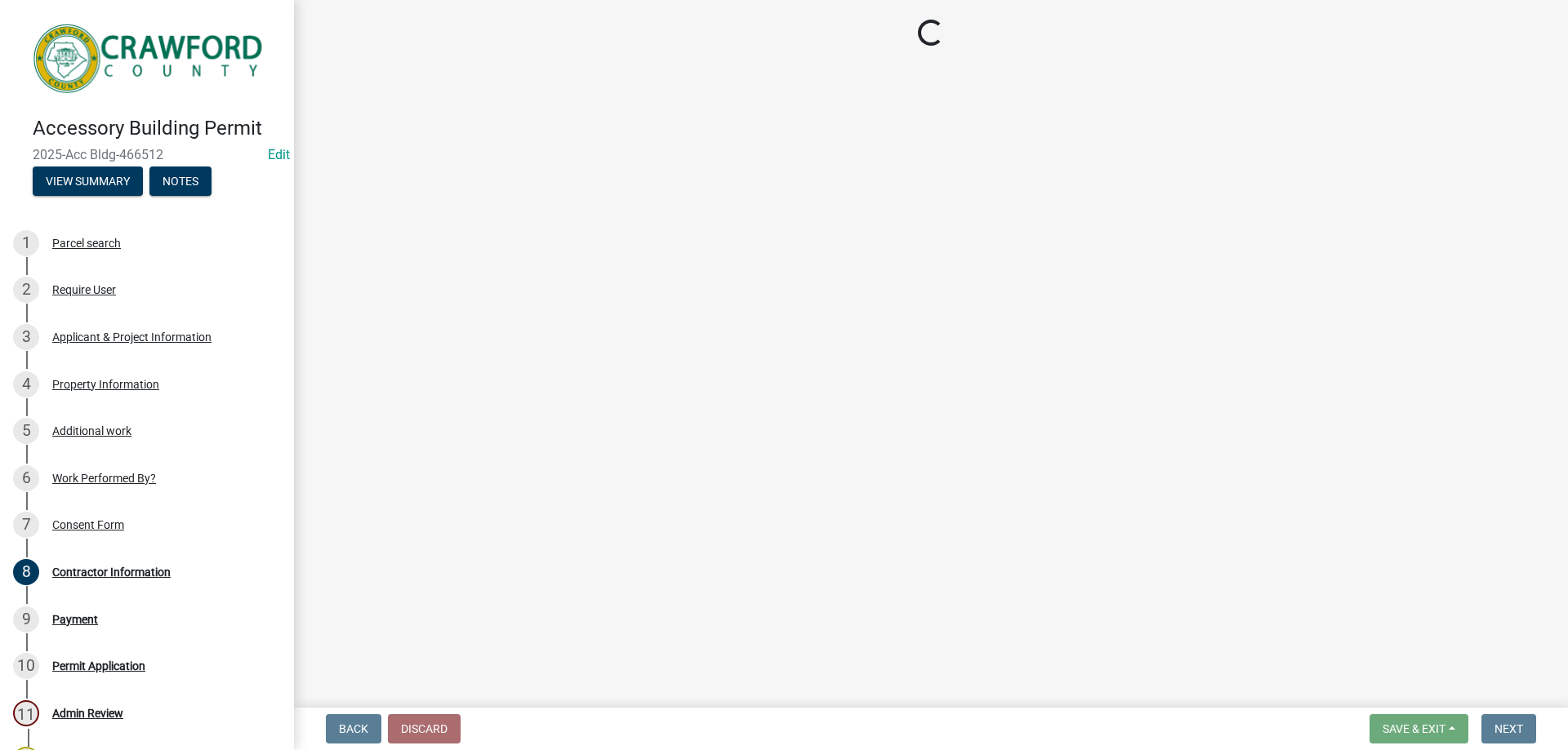
select select "3: 3"
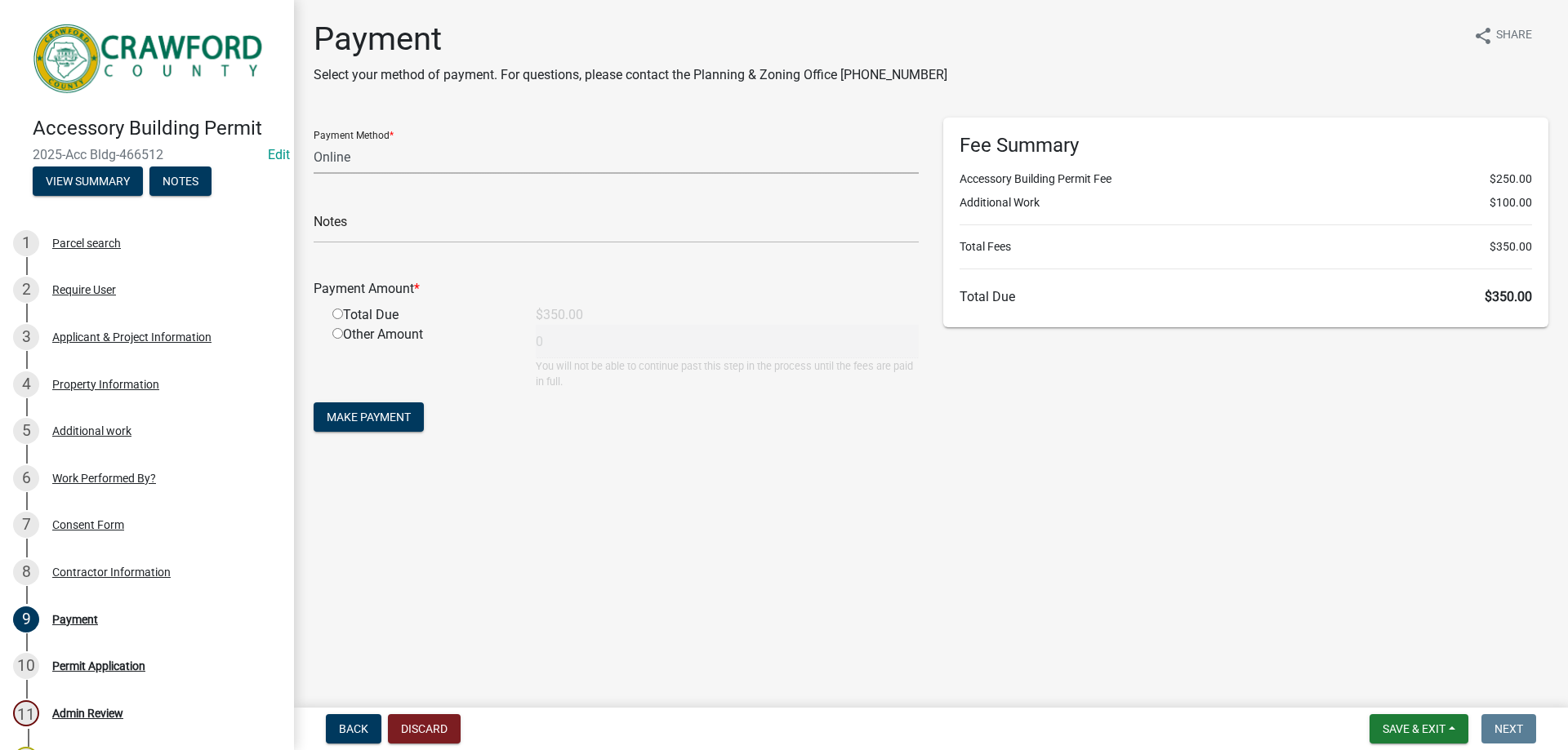
click at [388, 167] on select "Credit Card POS Check Cash Online" at bounding box center [616, 157] width 605 height 34
click at [314, 141] on select "Credit Card POS Check Cash Online" at bounding box center [616, 157] width 605 height 34
click at [341, 310] on input "radio" at bounding box center [338, 314] width 11 height 11
radio input "true"
type input "350"
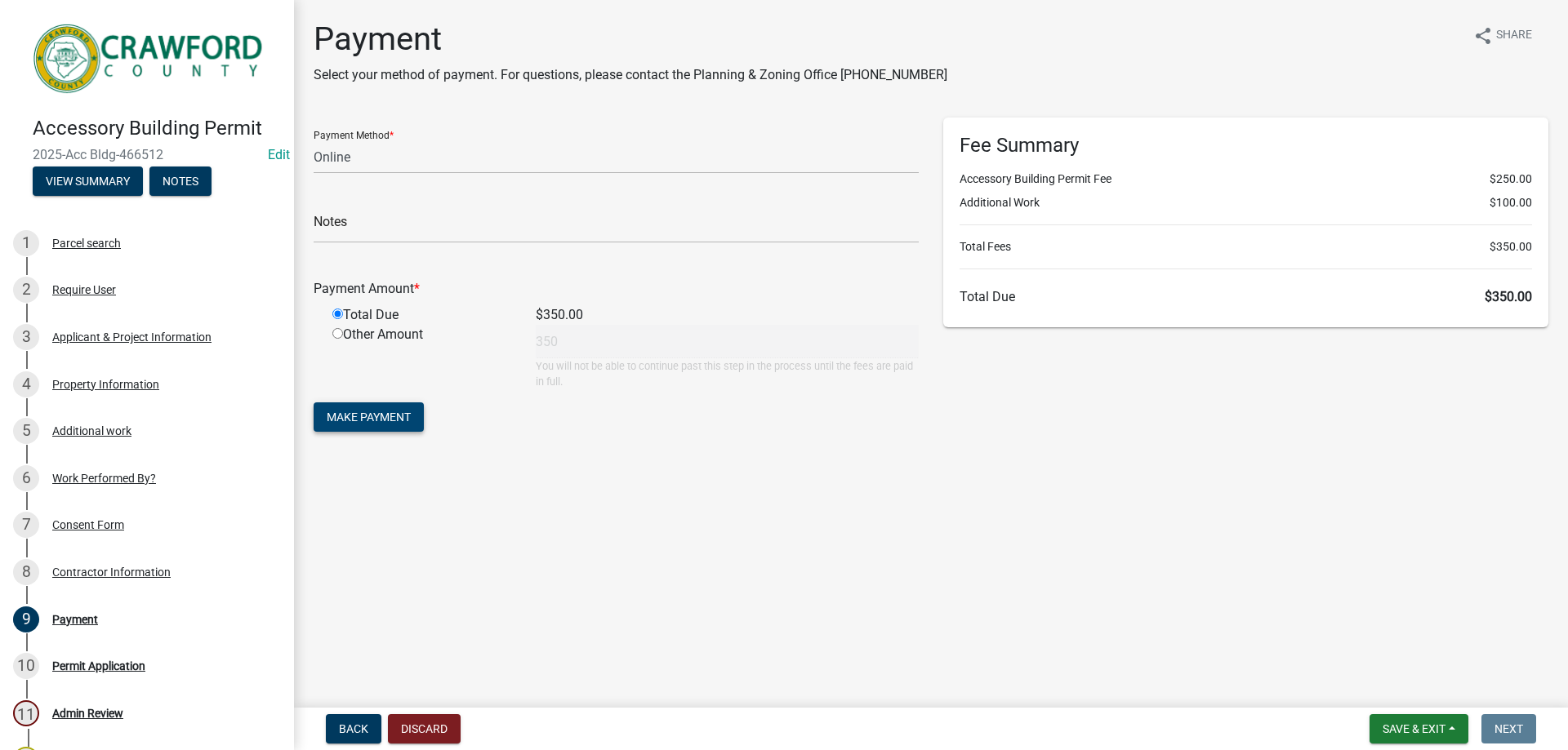
click at [398, 430] on button "Make Payment" at bounding box center [369, 417] width 110 height 29
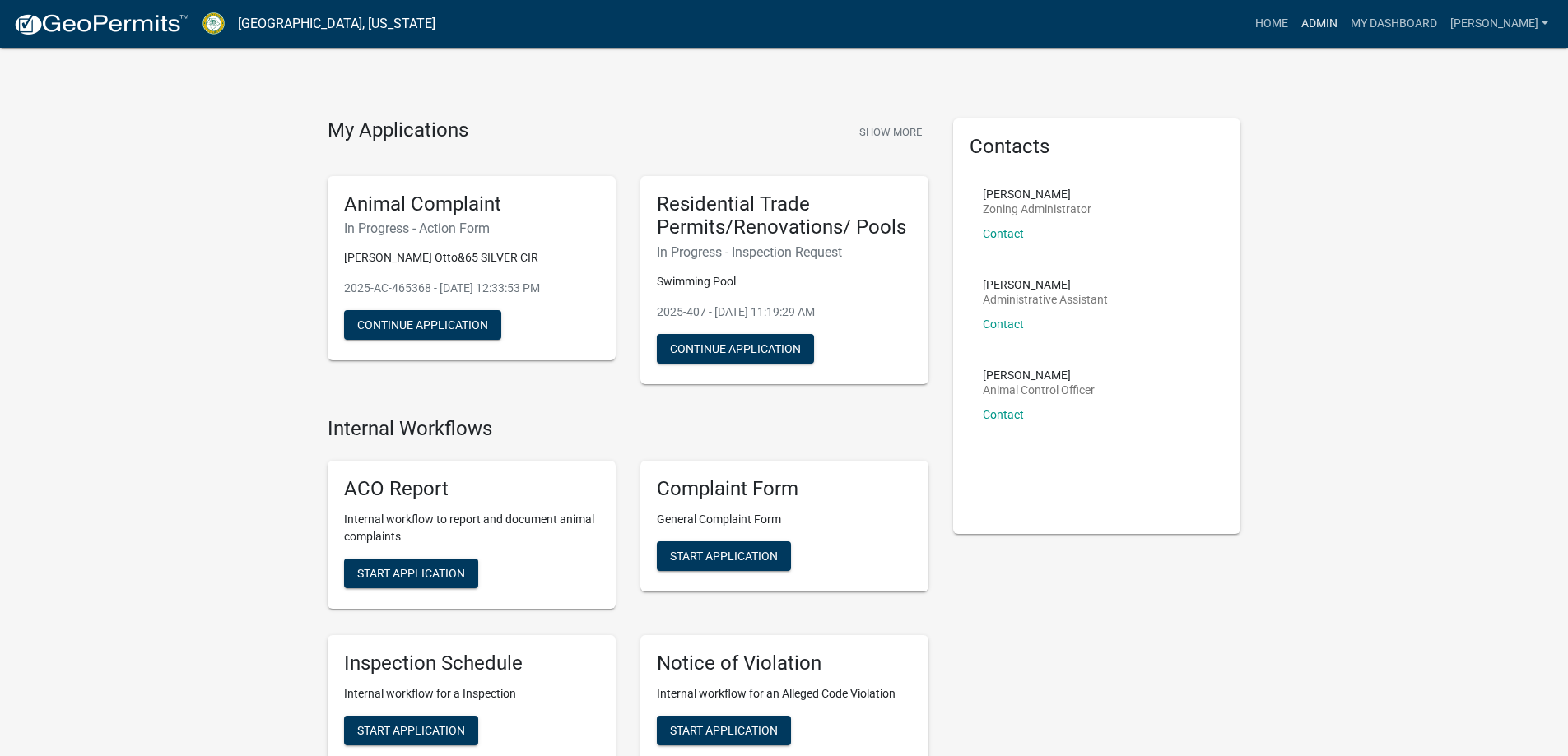
click at [1332, 35] on link "Admin" at bounding box center [1320, 24] width 50 height 31
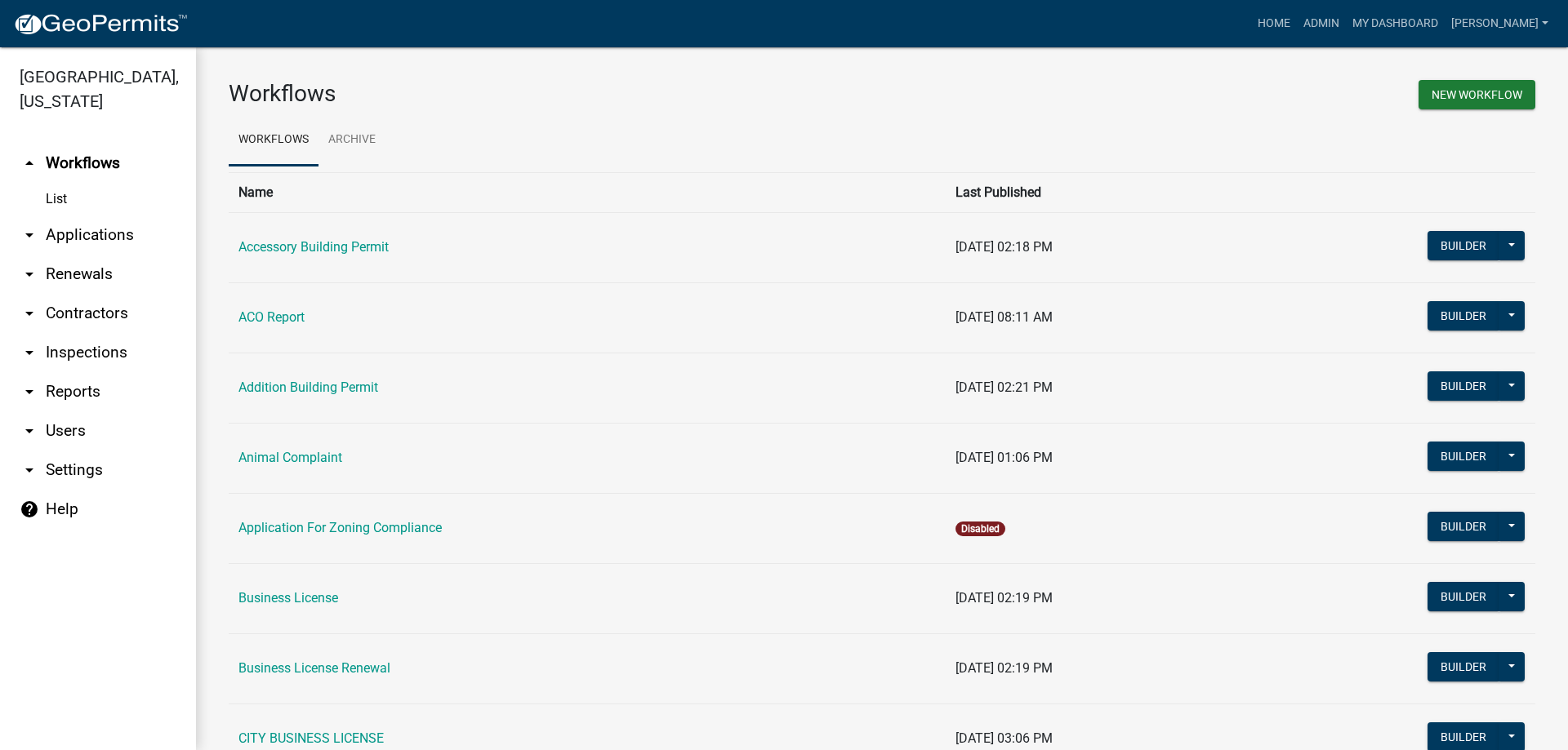
click at [66, 233] on link "arrow_drop_down Applications" at bounding box center [98, 234] width 196 height 39
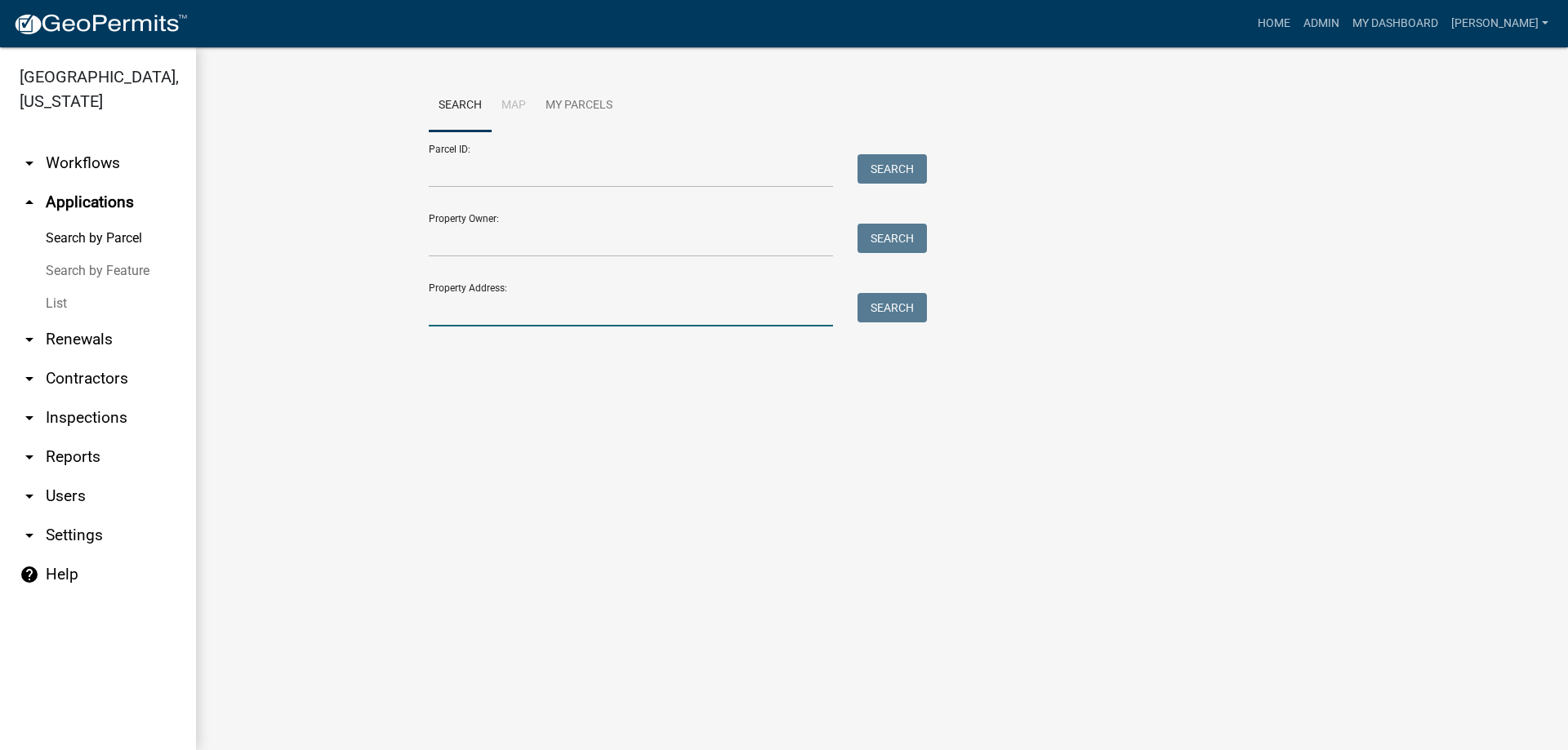
click at [506, 293] on input "Property Address:" at bounding box center [631, 309] width 404 height 34
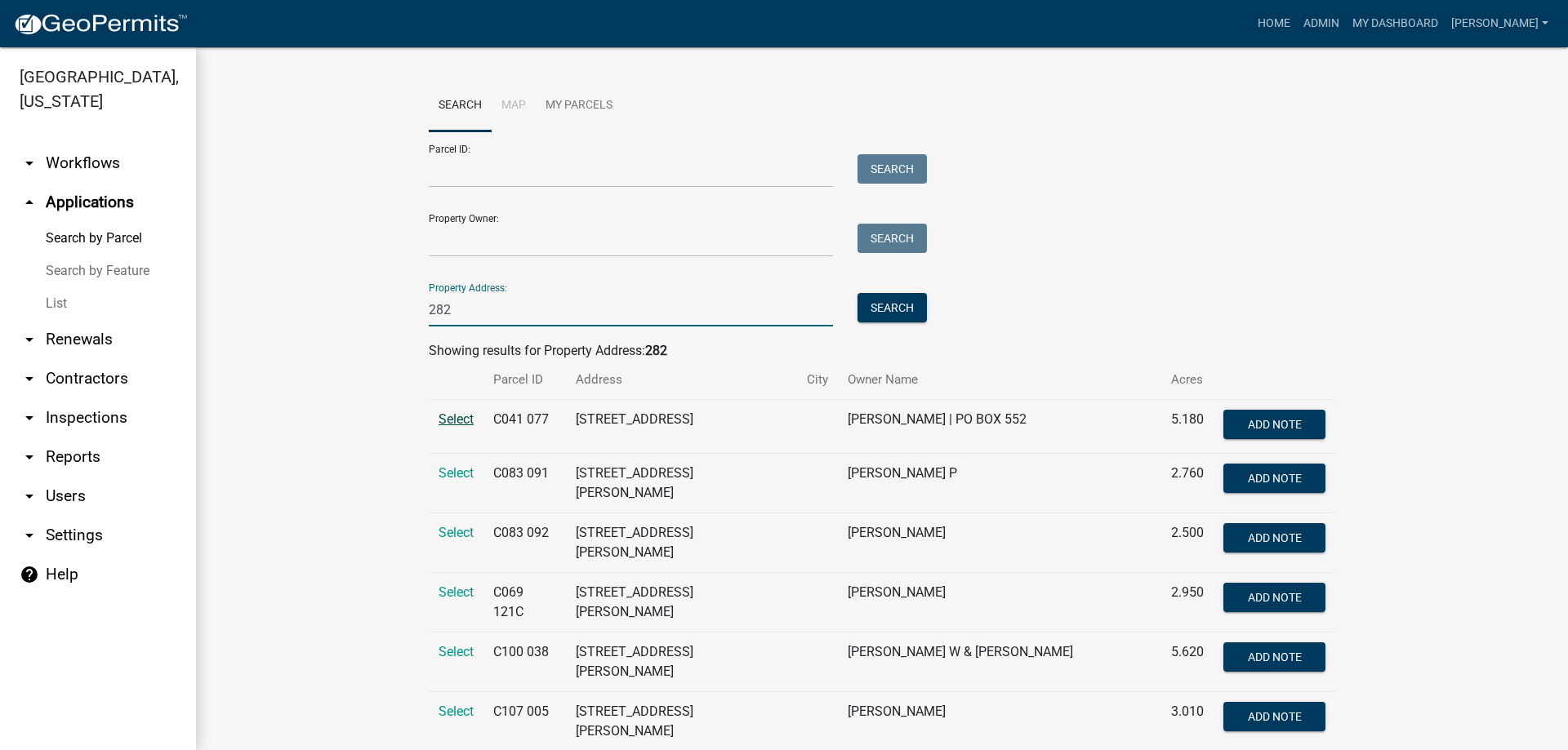
type input "282"
click at [458, 418] on span "Select" at bounding box center [455, 419] width 35 height 16
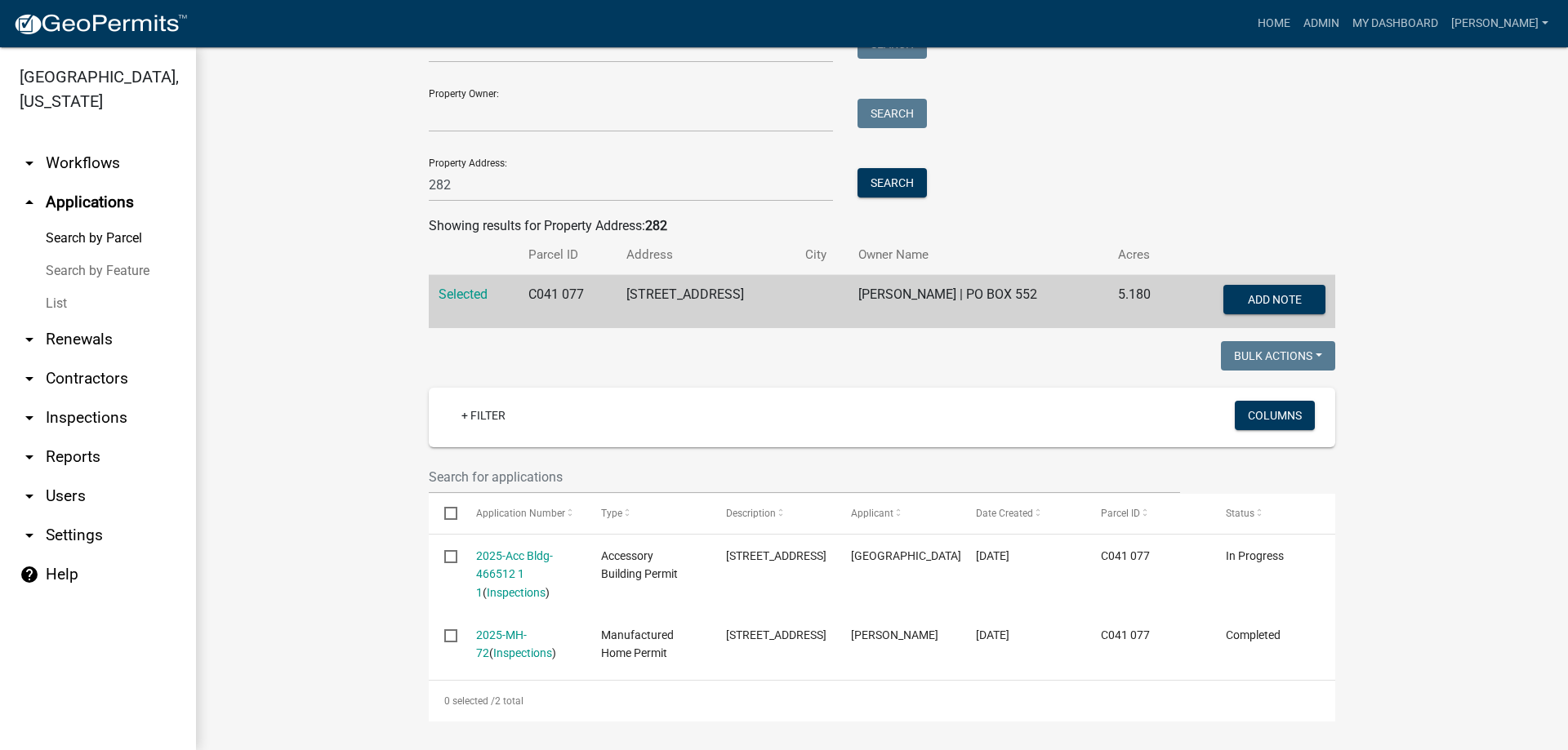
scroll to position [129, 0]
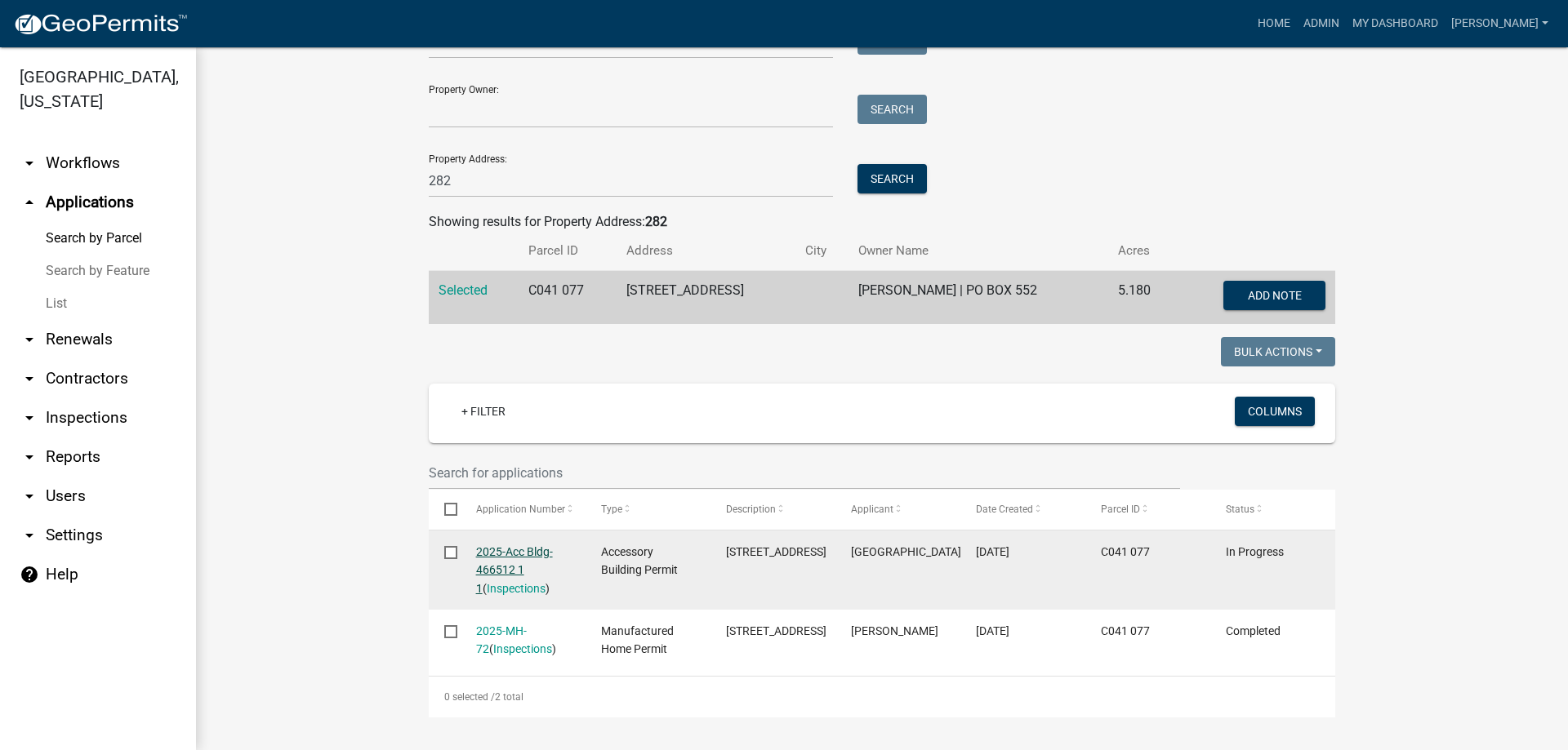
click at [491, 552] on link "2025-Acc Bldg-466512 1 1" at bounding box center [515, 570] width 77 height 50
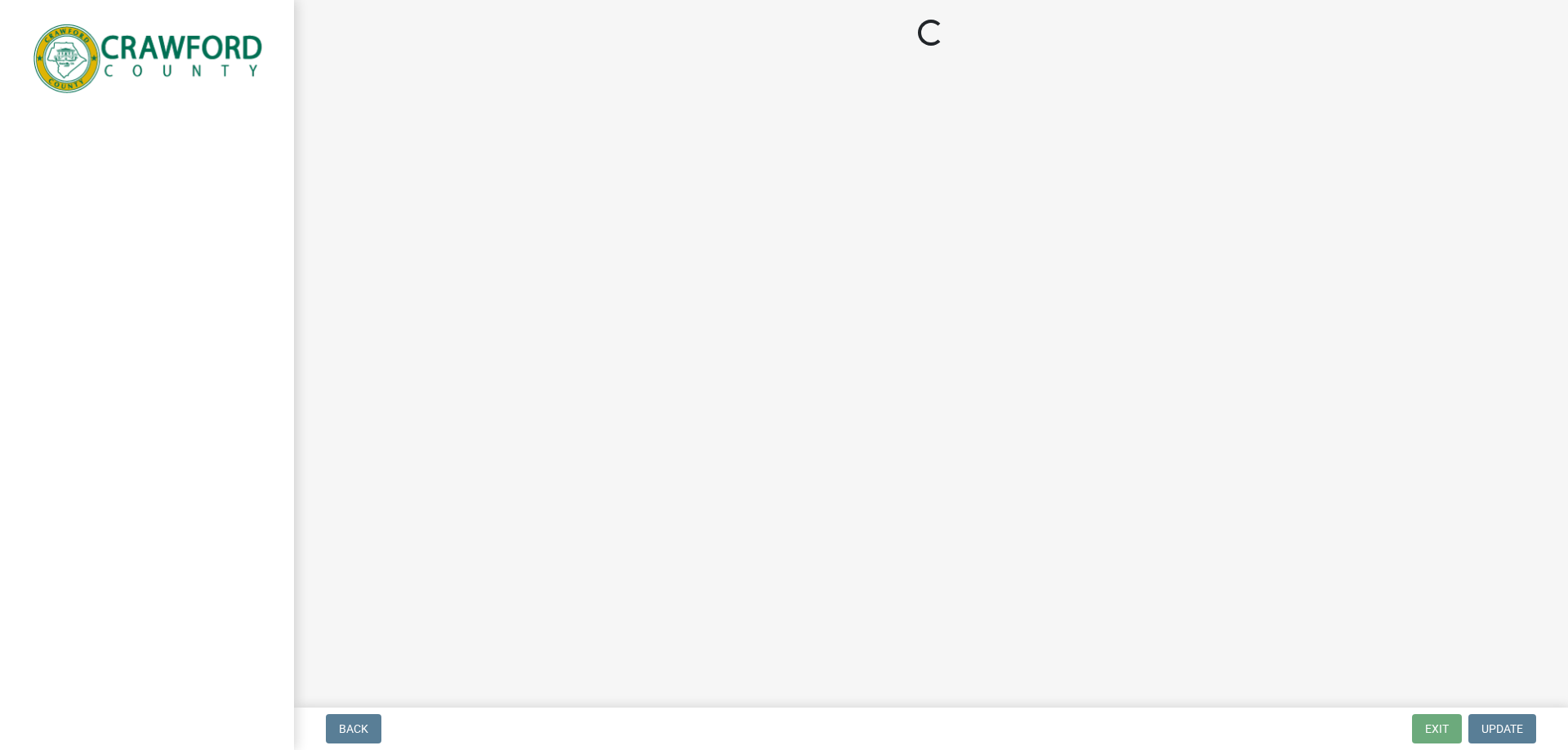
select select "3: 3"
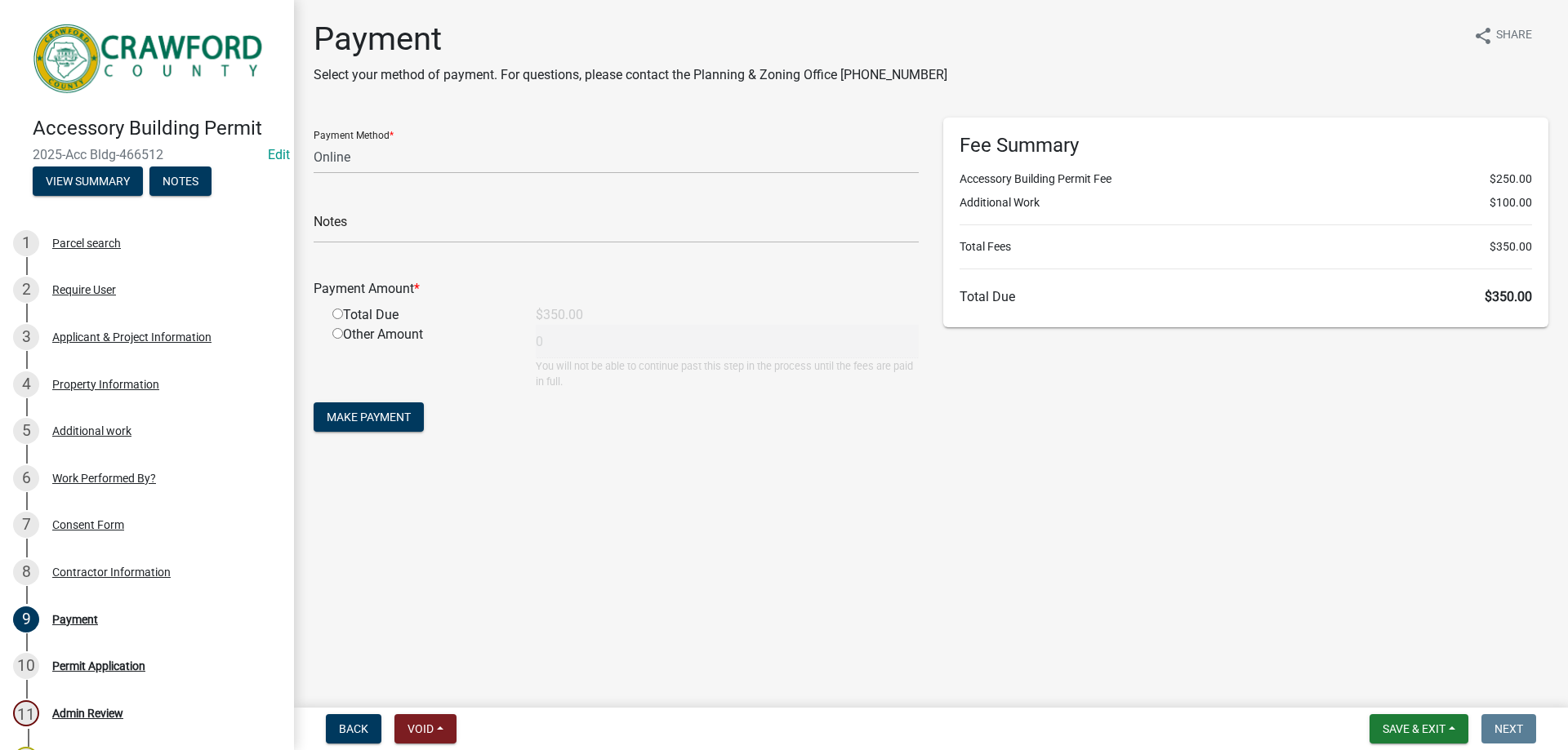
click at [344, 309] on div "Total Due" at bounding box center [422, 315] width 204 height 19
click at [333, 314] on input "radio" at bounding box center [338, 314] width 11 height 11
radio input "true"
type input "350"
click at [363, 411] on span "Make Payment" at bounding box center [369, 417] width 84 height 13
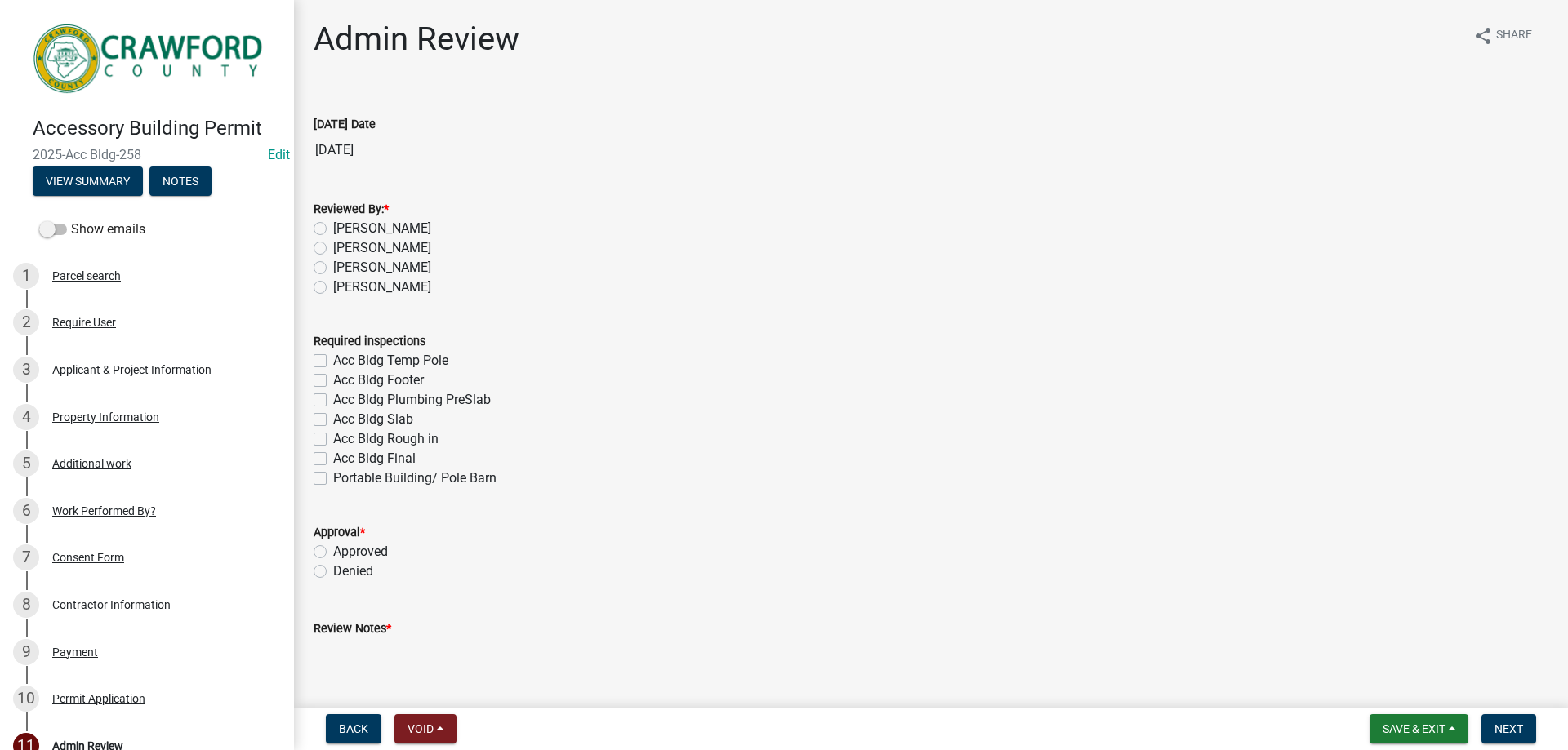
click at [333, 293] on label "[PERSON_NAME]" at bounding box center [382, 286] width 98 height 19
click at [333, 288] on input "[PERSON_NAME]" at bounding box center [339, 283] width 11 height 11
radio input "true"
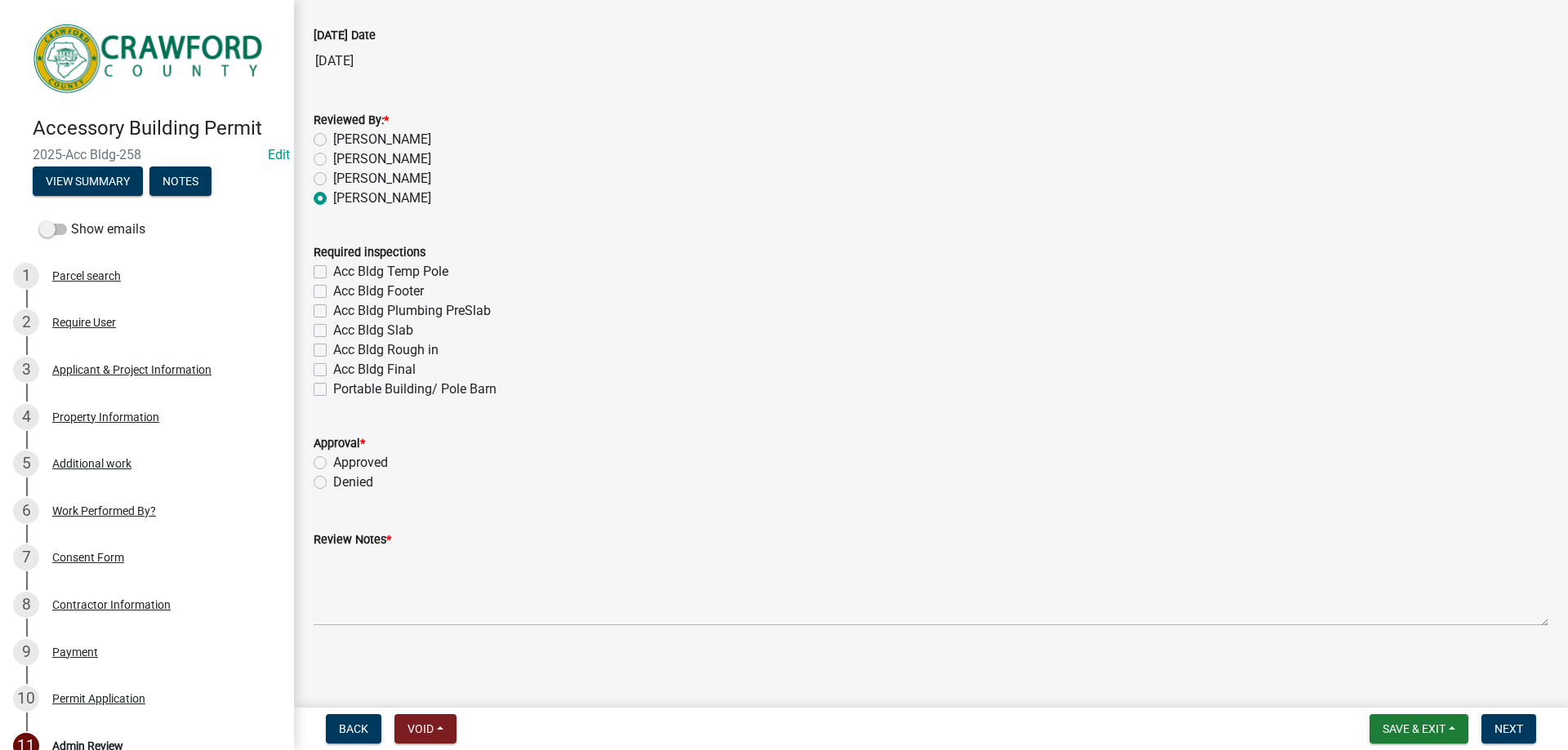
scroll to position [90, 0]
click at [333, 366] on label "Acc Bldg Final" at bounding box center [374, 368] width 82 height 19
click at [333, 366] on input "Acc Bldg Final" at bounding box center [339, 364] width 11 height 11
checkbox input "true"
checkbox input "false"
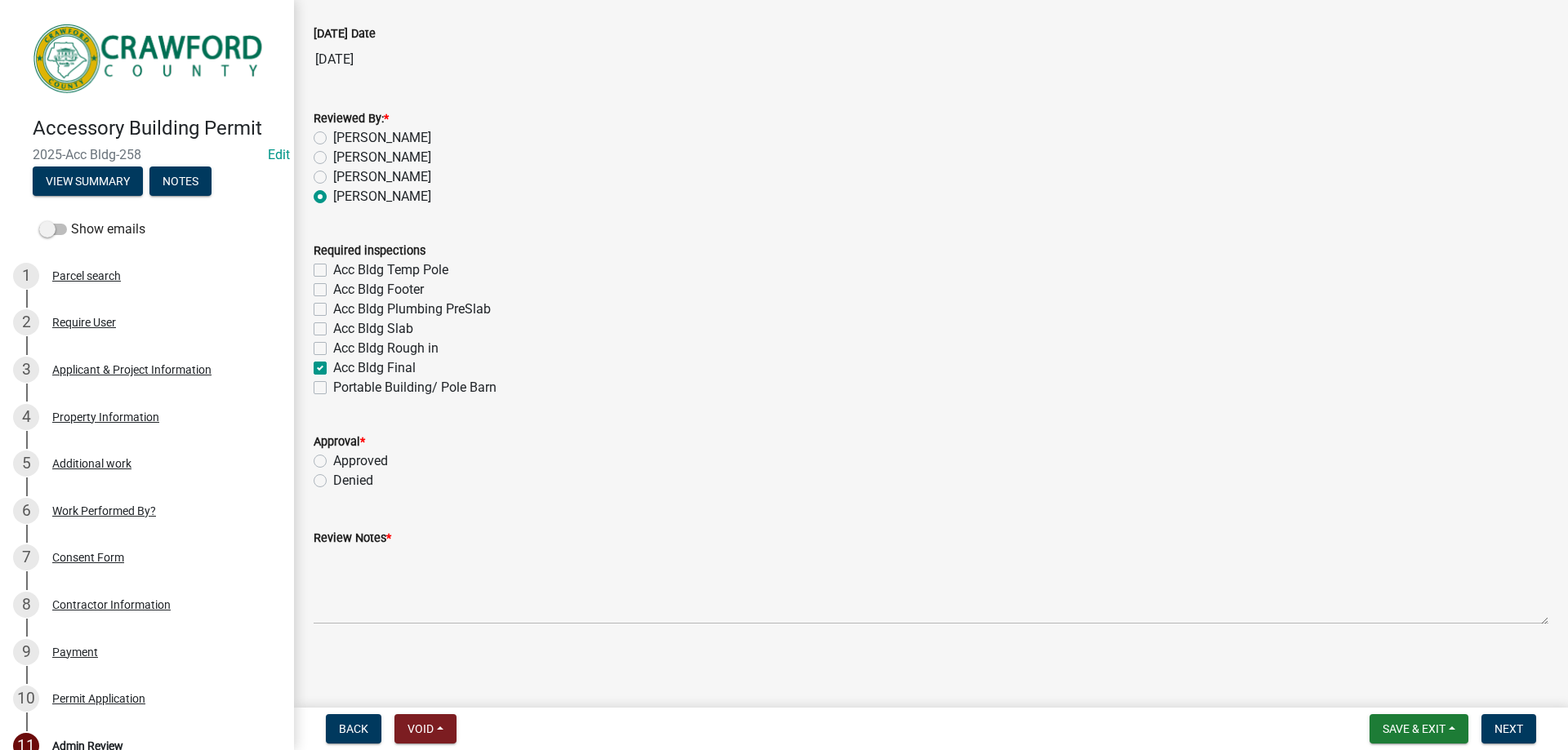
checkbox input "false"
checkbox input "true"
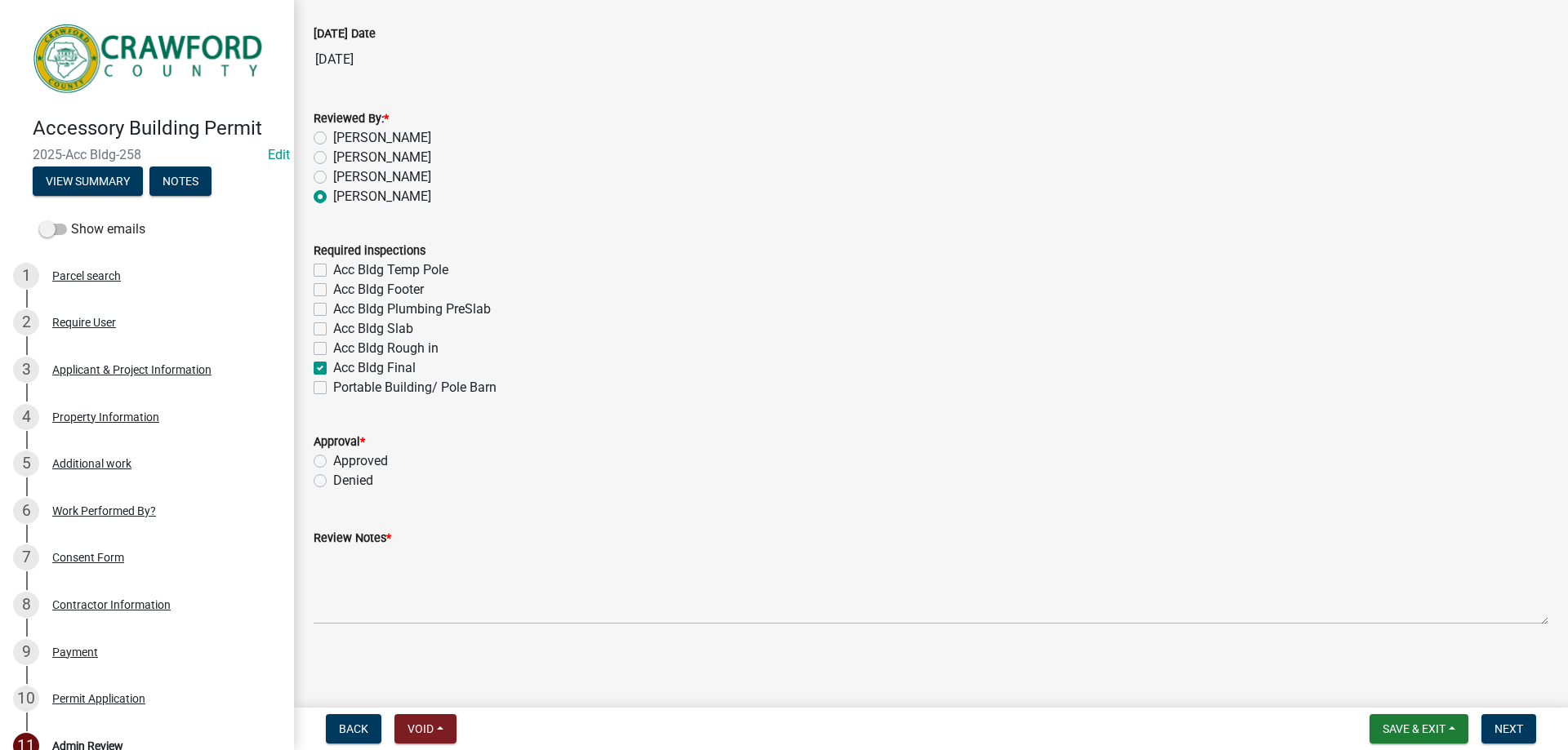
checkbox input "false"
click at [333, 455] on label "Approved" at bounding box center [361, 461] width 55 height 19
click at [333, 455] on input "Approved" at bounding box center [339, 457] width 11 height 11
radio input "true"
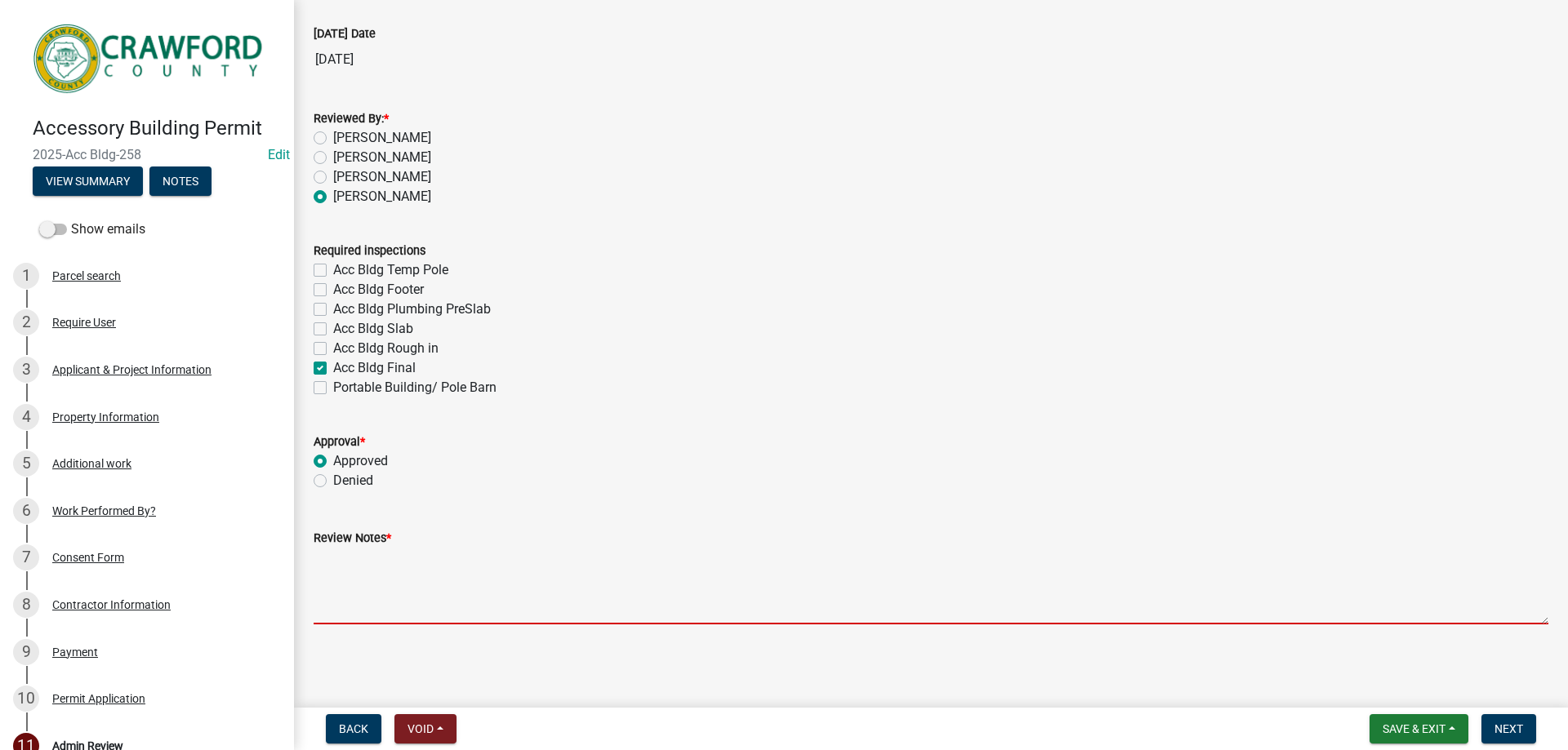
click at [346, 595] on textarea "Review Notes *" at bounding box center [931, 586] width 1235 height 77
click at [364, 329] on label "Acc Bldg Slab" at bounding box center [373, 328] width 80 height 19
click at [344, 329] on input "Acc Bldg Slab" at bounding box center [339, 325] width 11 height 11
checkbox input "true"
checkbox input "false"
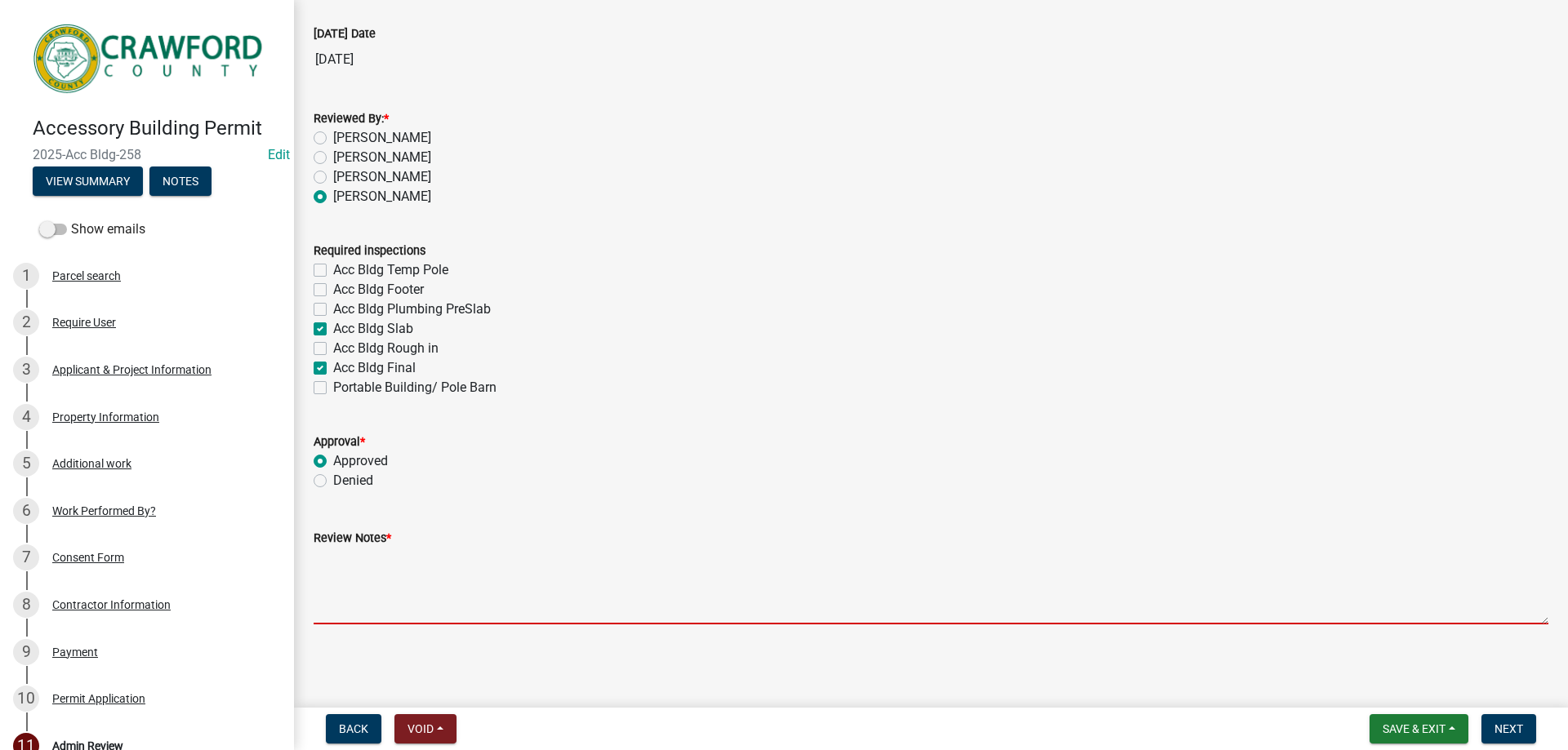
checkbox input "false"
checkbox input "true"
checkbox input "false"
checkbox input "true"
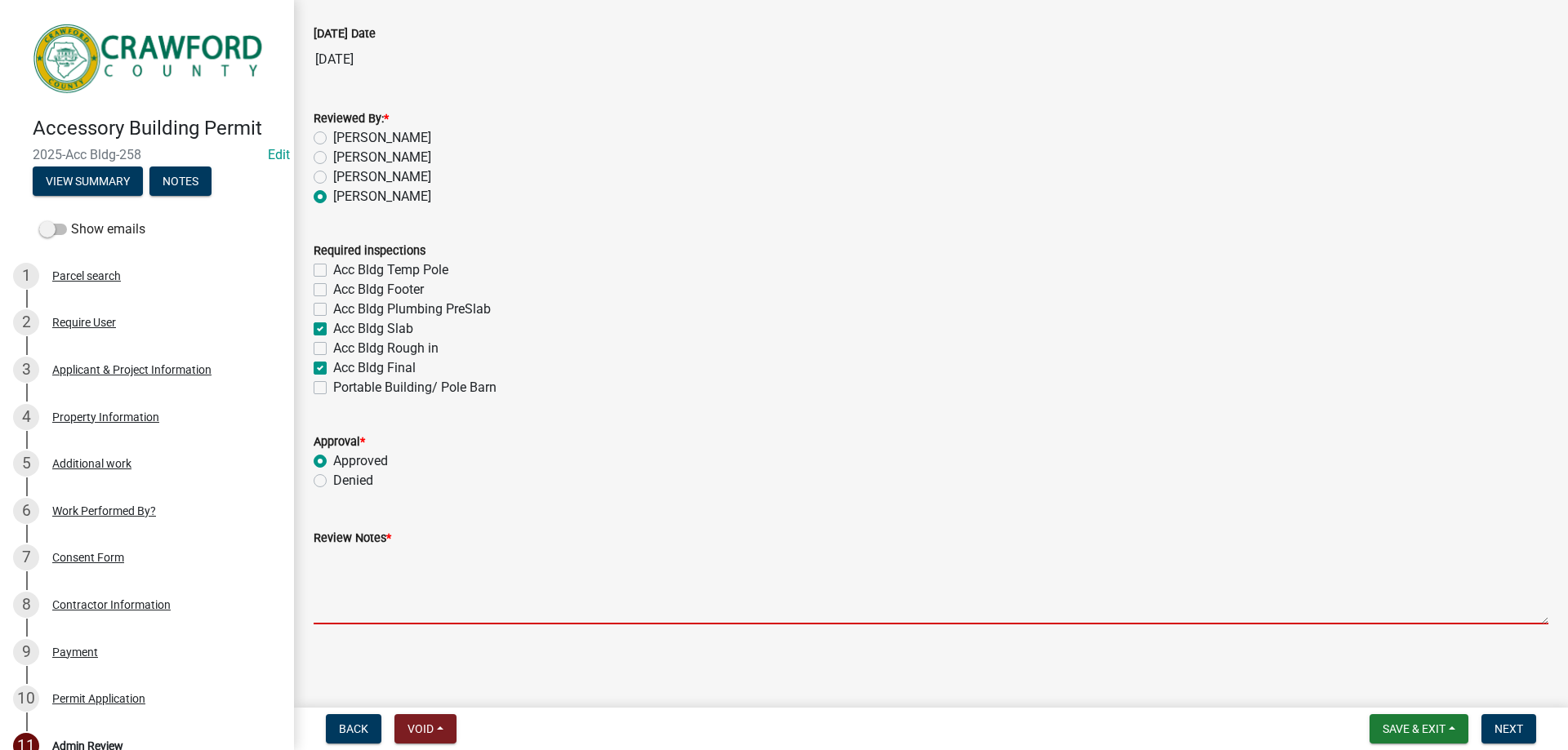
checkbox input "false"
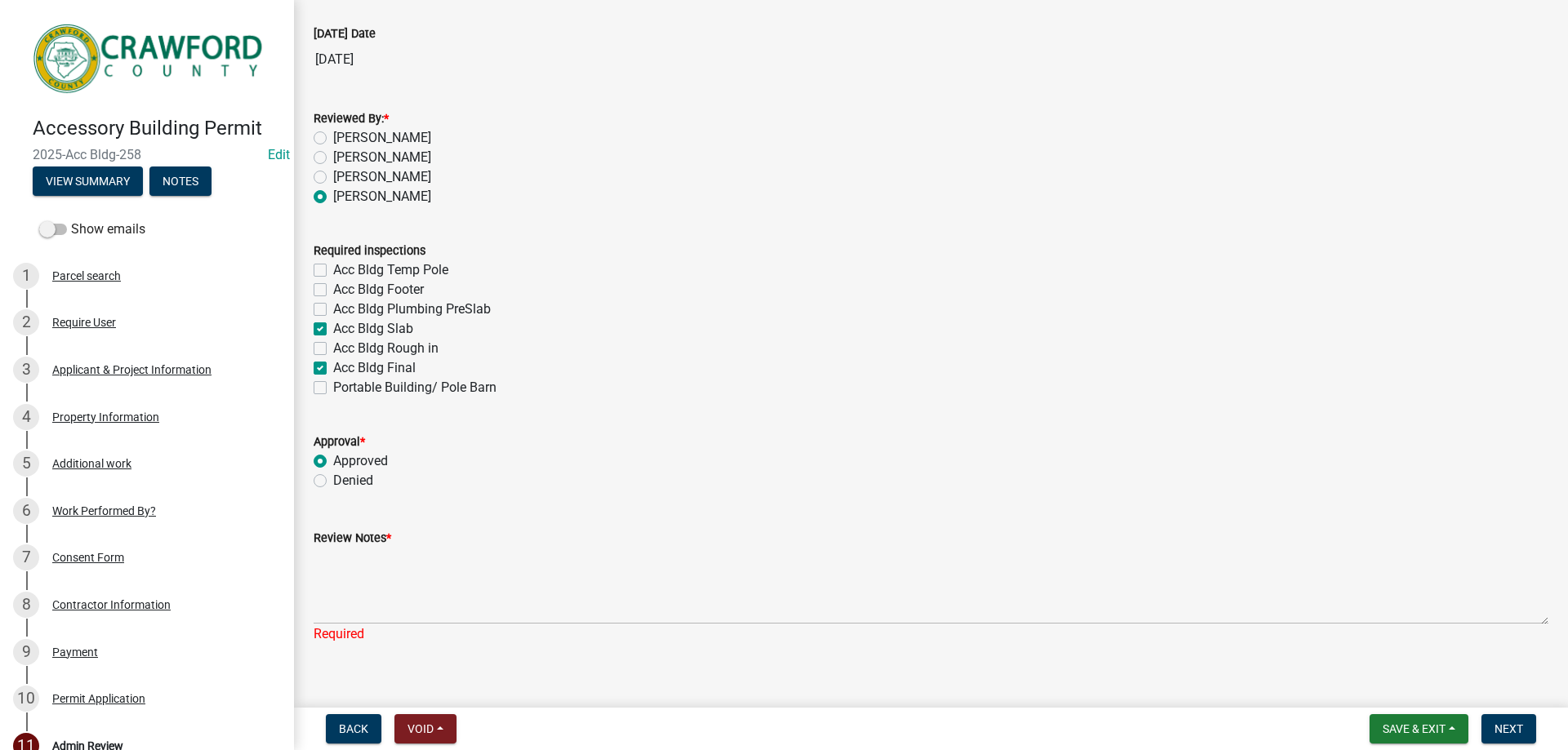
click at [414, 289] on label "Acc Bldg Footer" at bounding box center [378, 289] width 90 height 19
click at [344, 289] on input "Acc Bldg Footer" at bounding box center [339, 286] width 11 height 11
checkbox input "true"
checkbox input "false"
checkbox input "true"
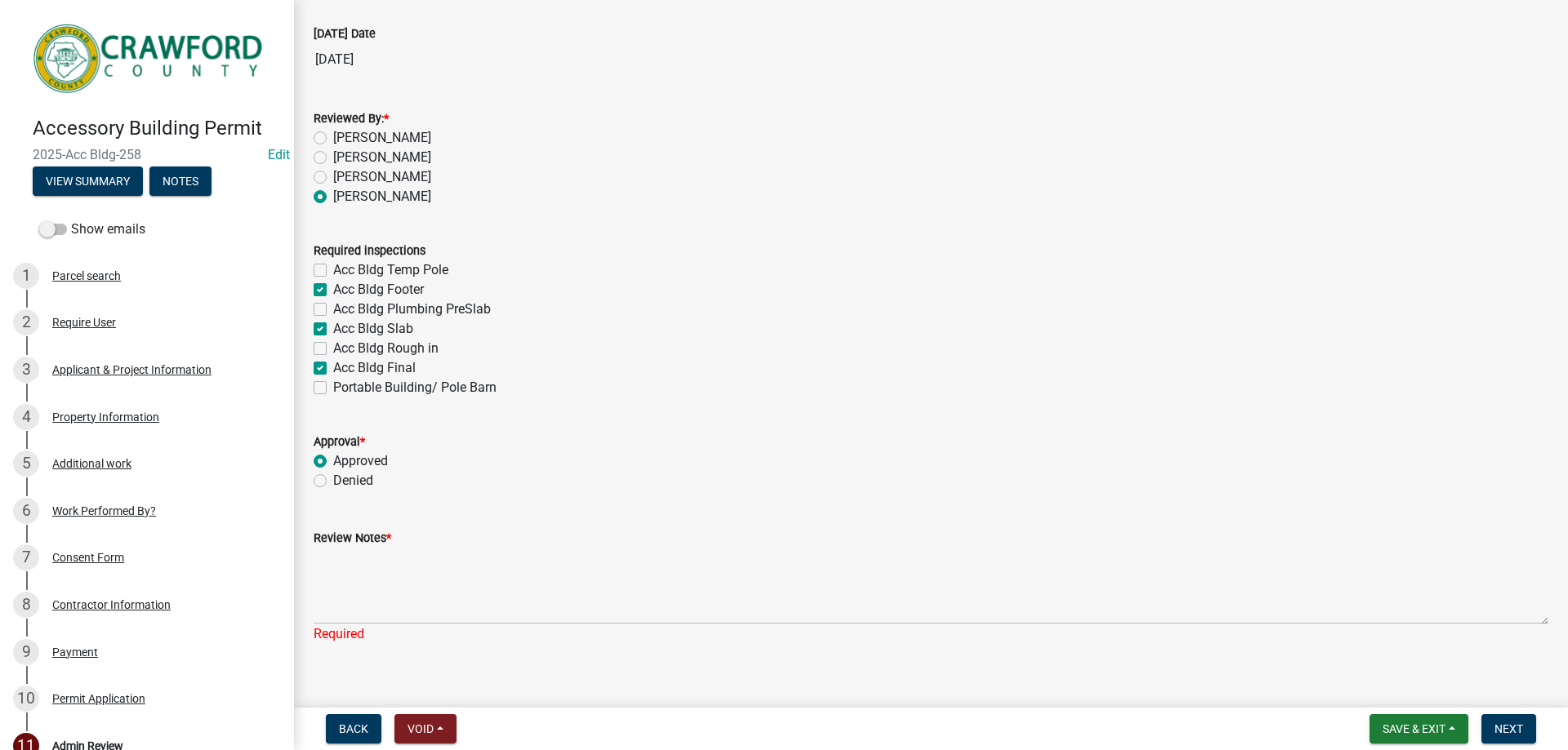
checkbox input "false"
checkbox input "true"
checkbox input "false"
checkbox input "true"
checkbox input "false"
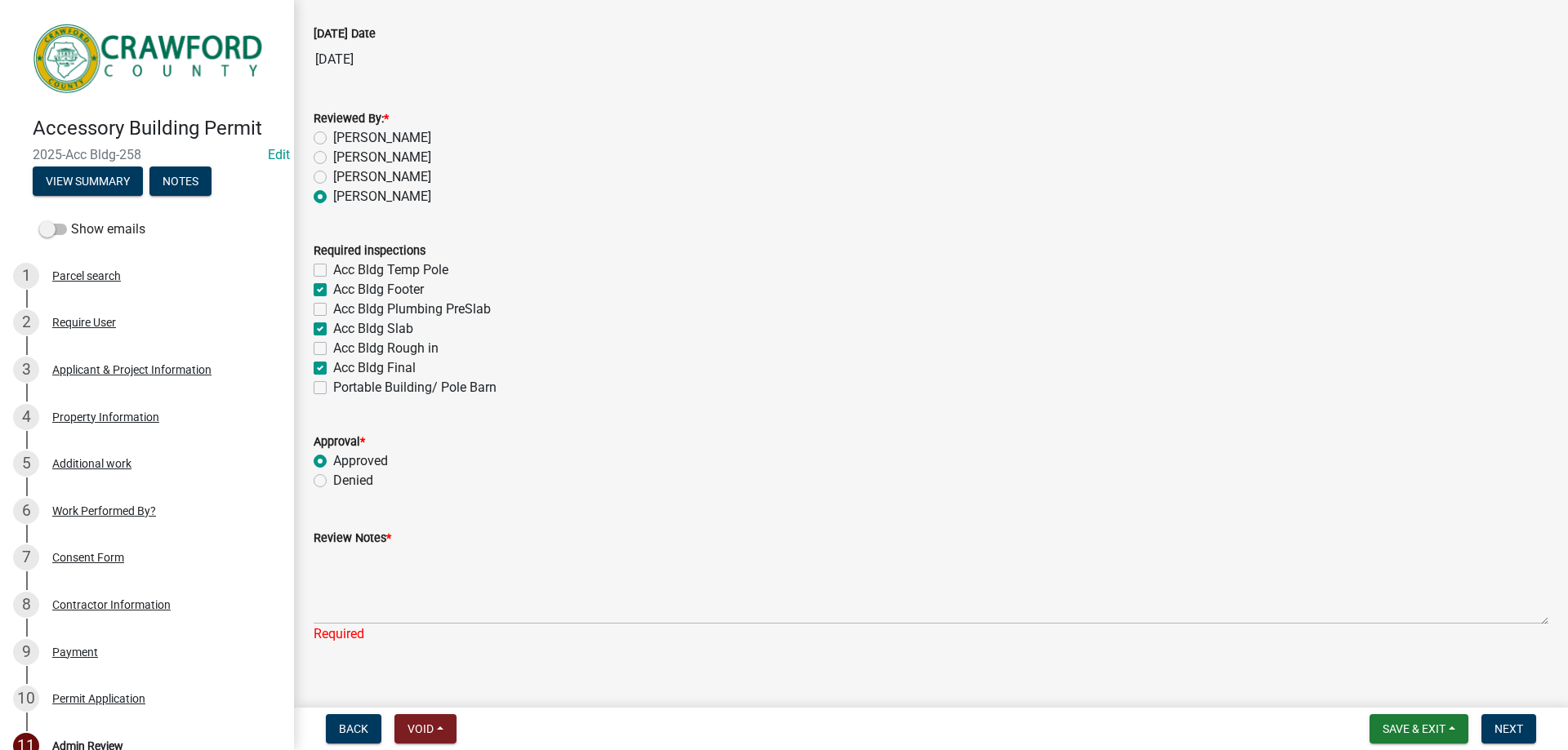
scroll to position [110, 0]
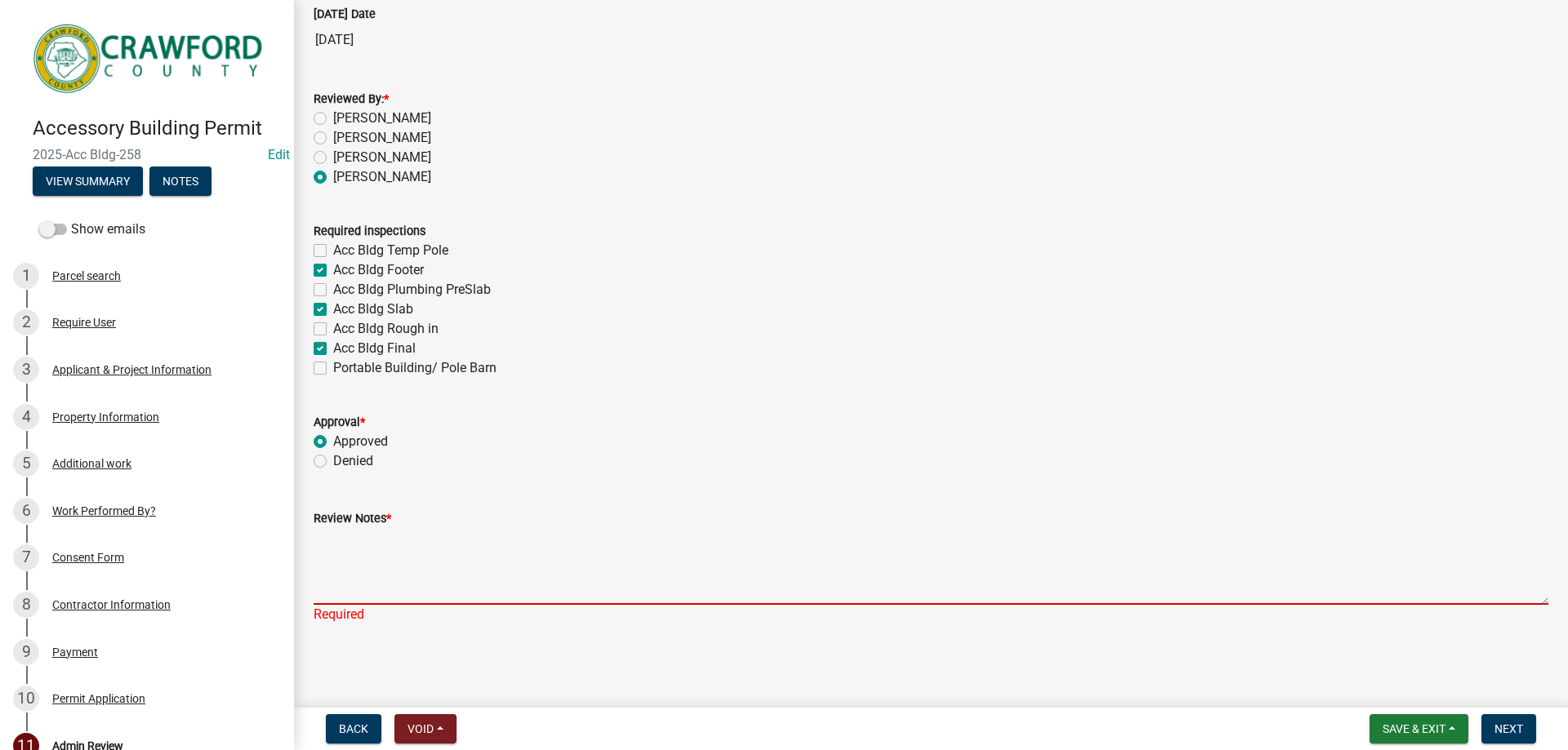
click at [404, 569] on textarea "Review Notes *" at bounding box center [931, 567] width 1235 height 77
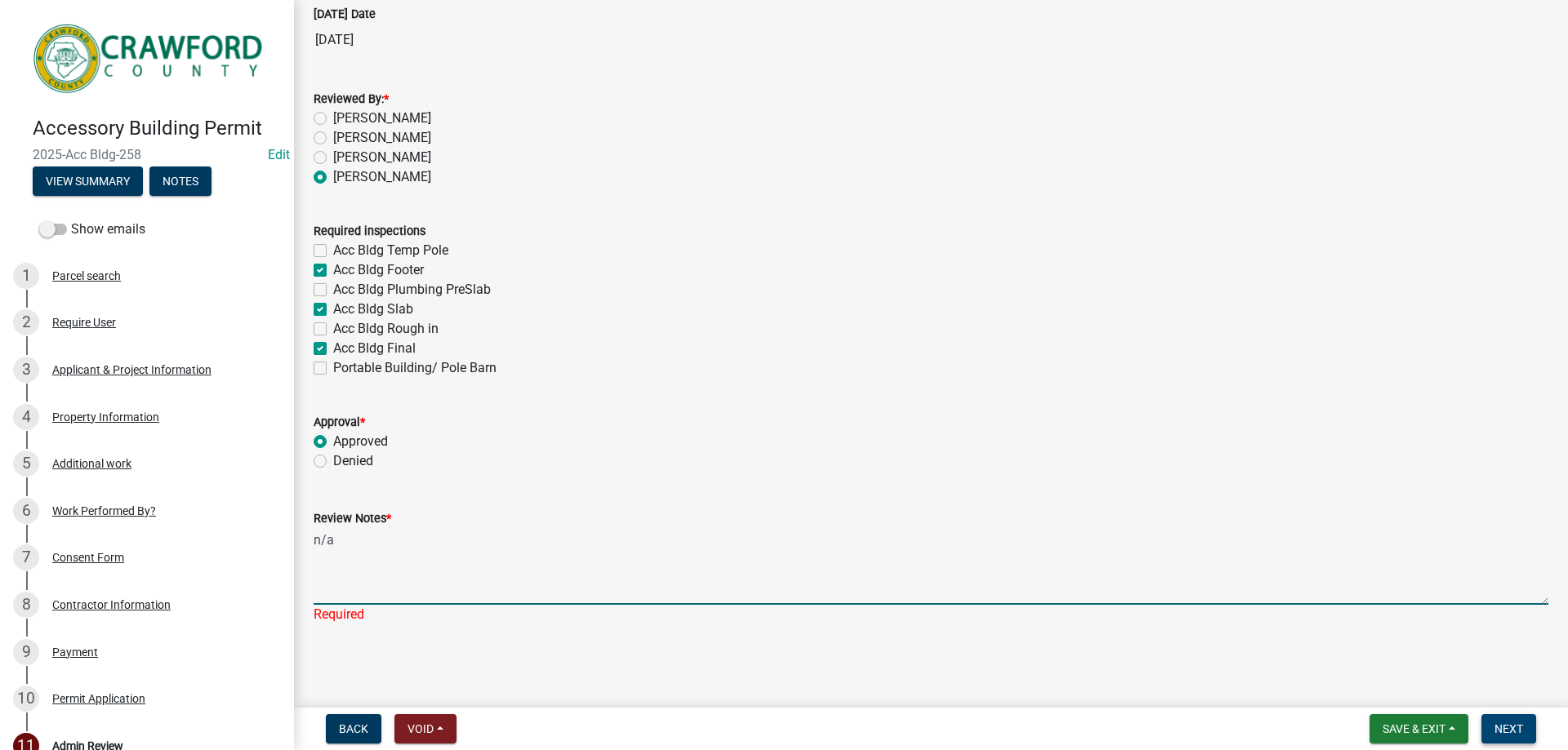
type textarea "n/a"
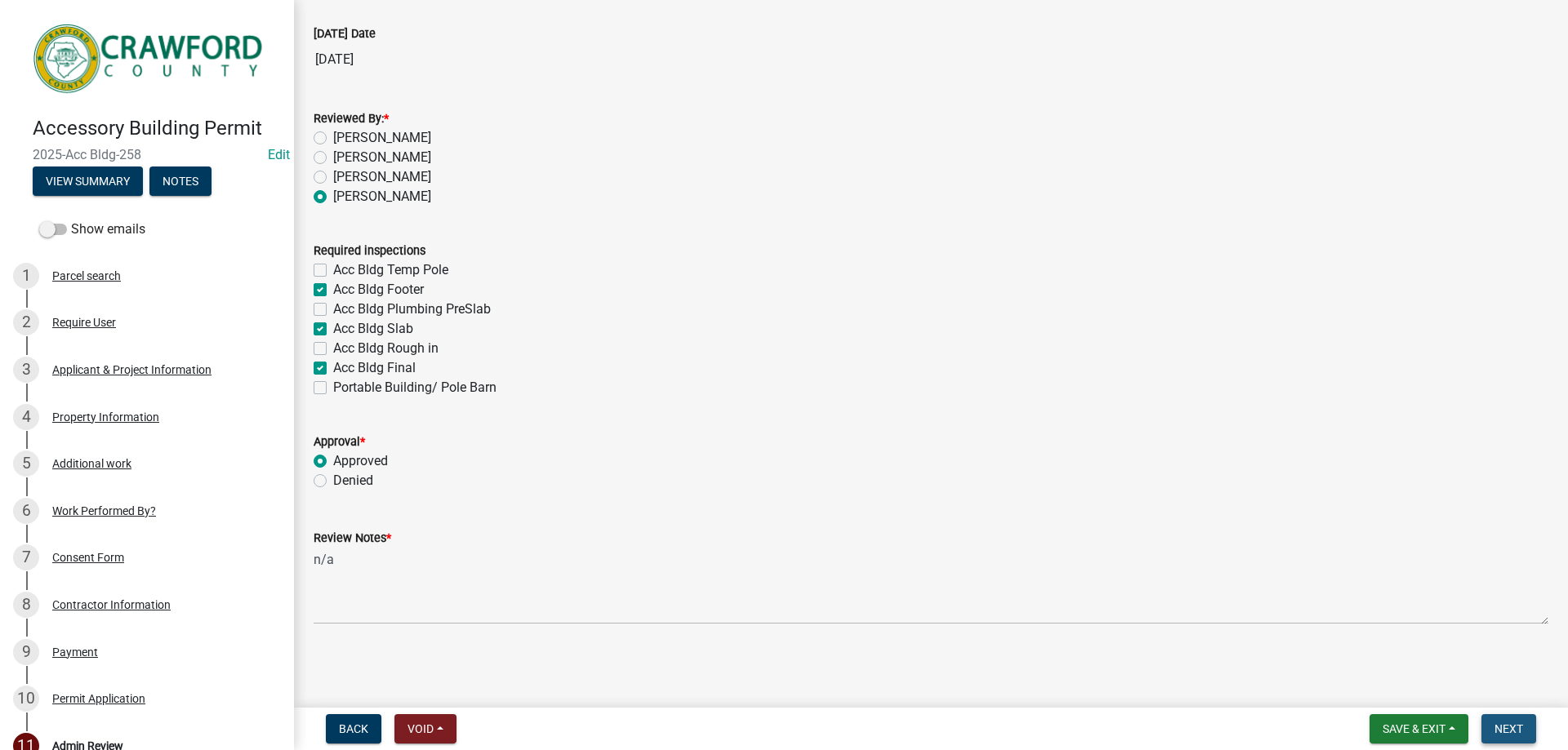
scroll to position [0, 0]
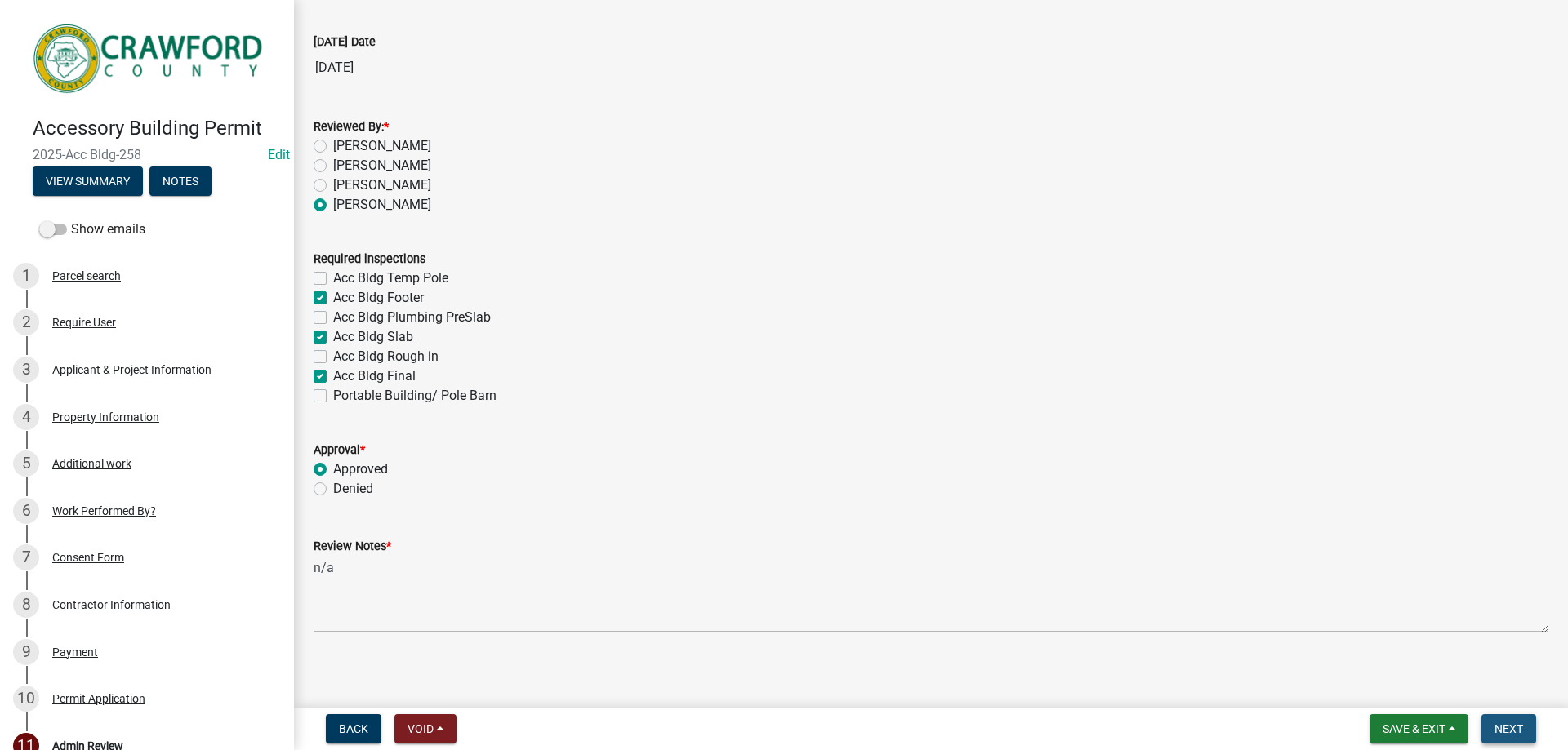
click at [1511, 736] on button "Next" at bounding box center [1509, 729] width 55 height 29
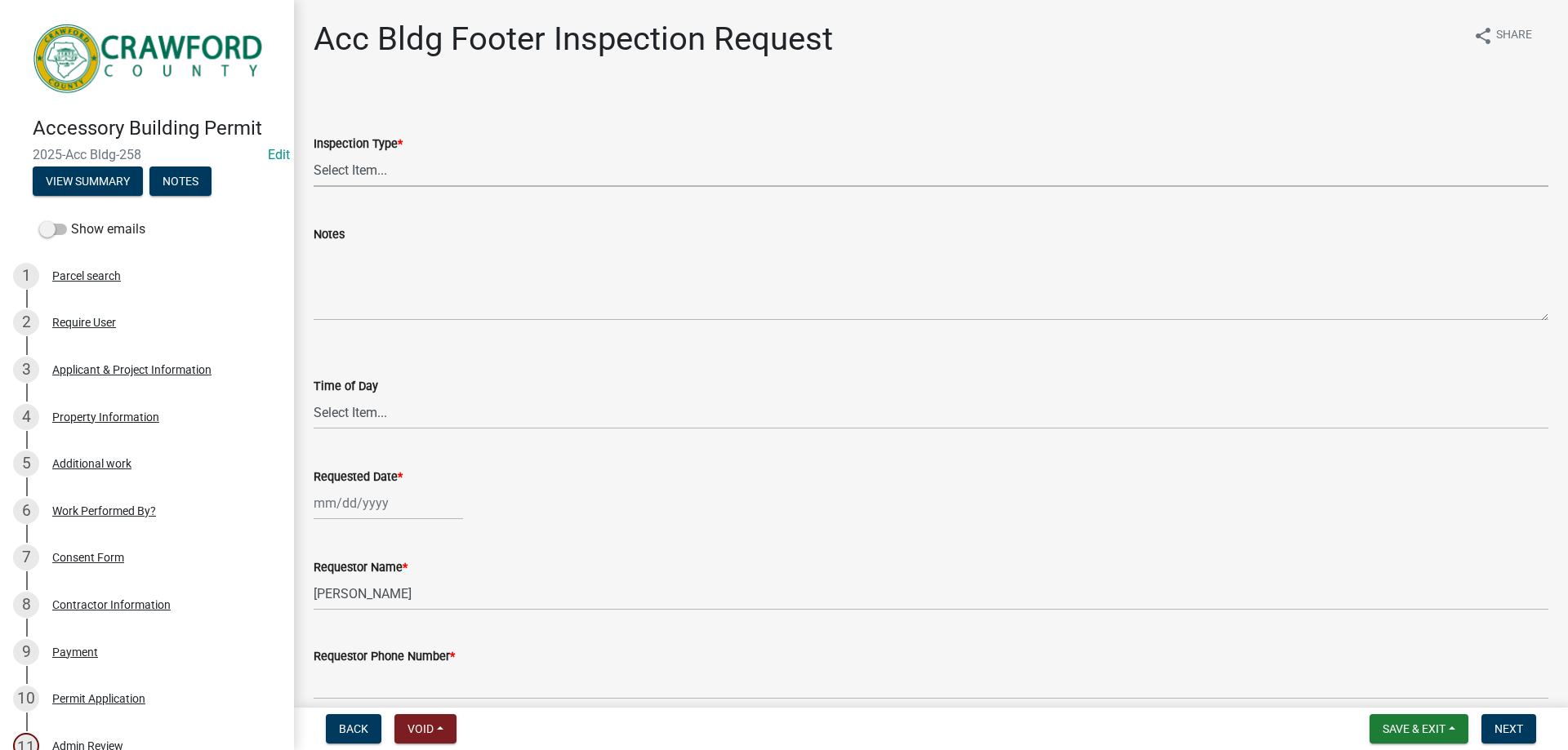
click at [379, 178] on select "Select Item... Acc Bldg Footer" at bounding box center [931, 170] width 1235 height 34
click at [314, 153] on select "Select Item... Acc Bldg Footer" at bounding box center [931, 170] width 1235 height 34
select select "9a691319-1aed-4377-b080-f557e98706af"
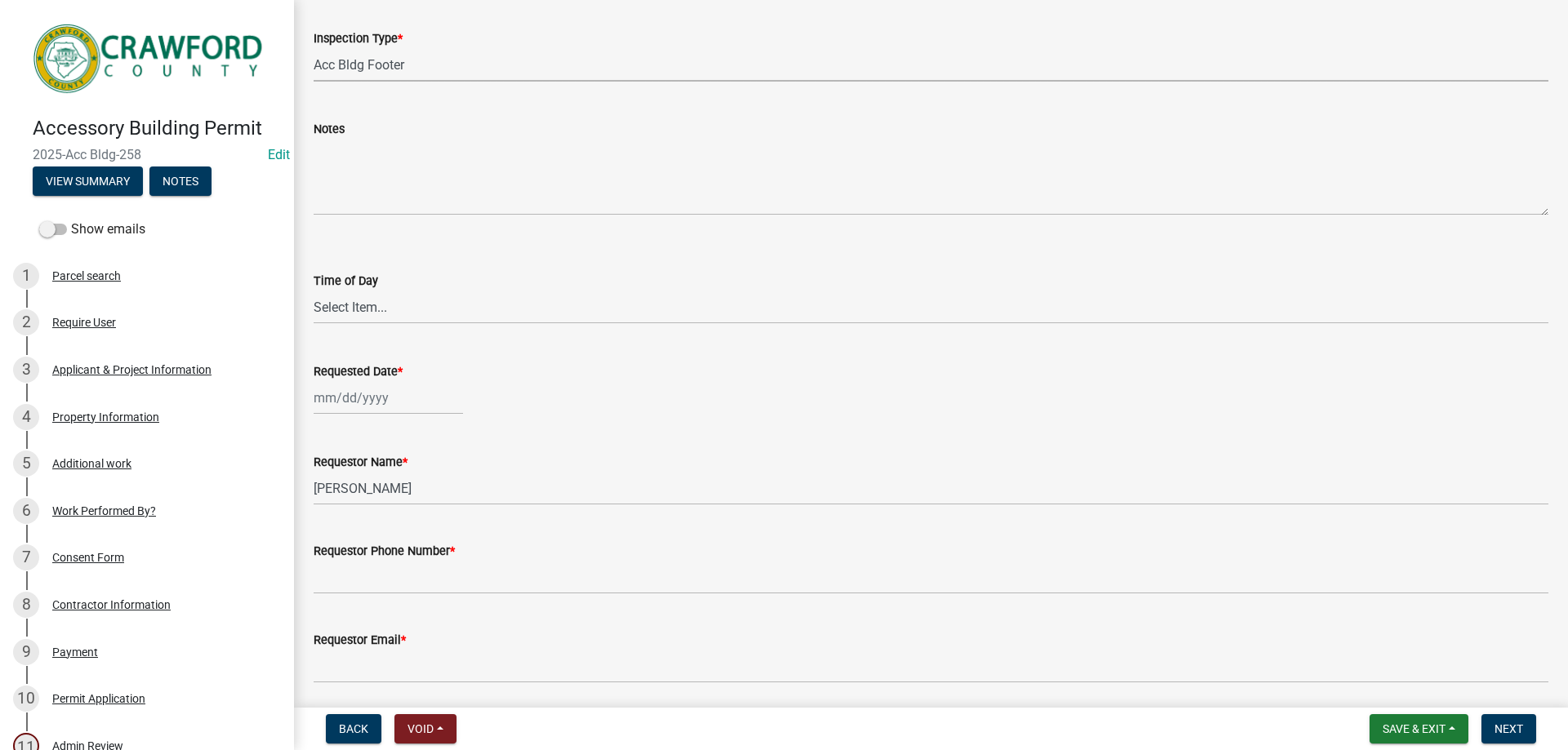
scroll to position [163, 0]
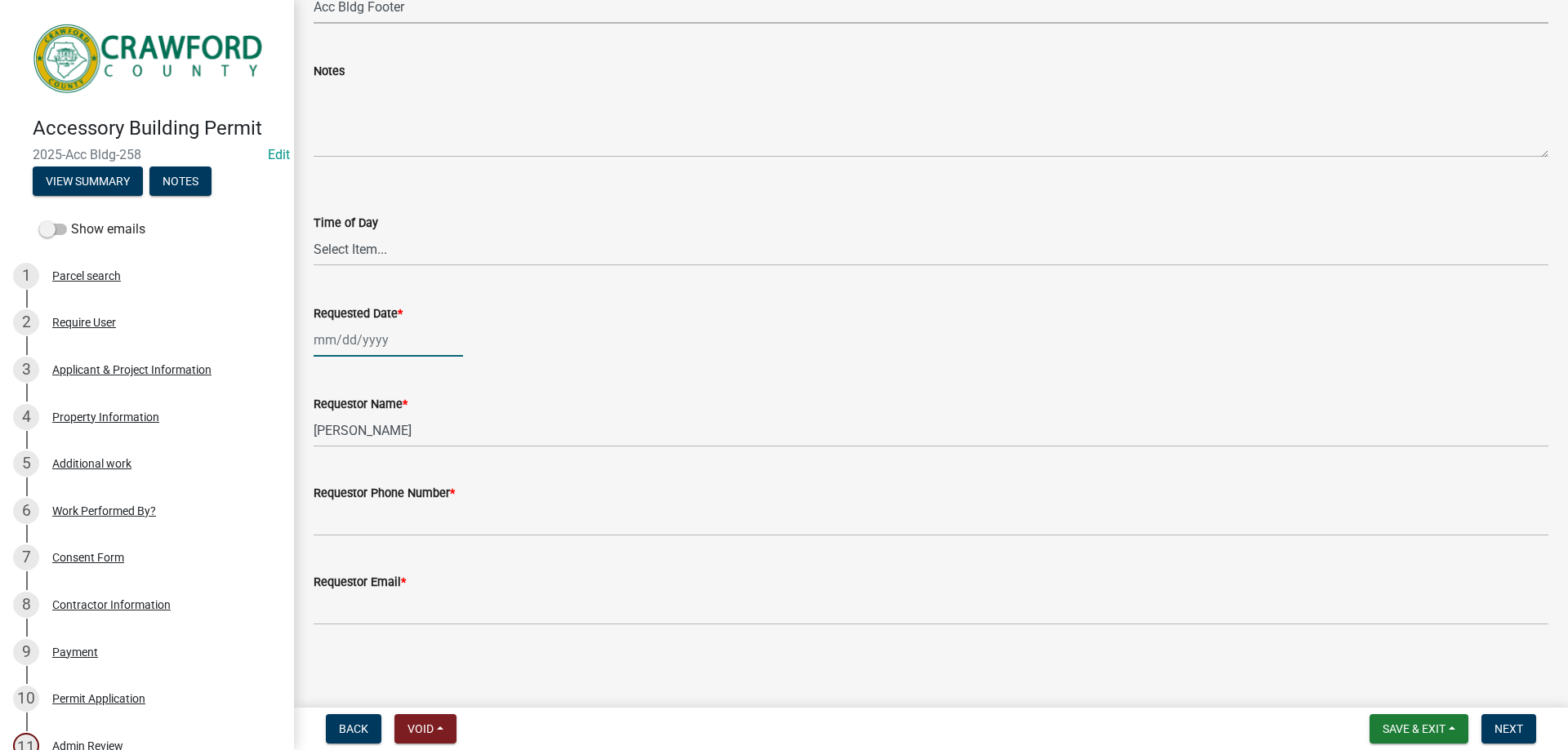
click at [371, 343] on div at bounding box center [389, 339] width 150 height 34
select select "8"
select select "2025"
click at [385, 505] on div "20" at bounding box center [382, 505] width 26 height 26
type input "[DATE]"
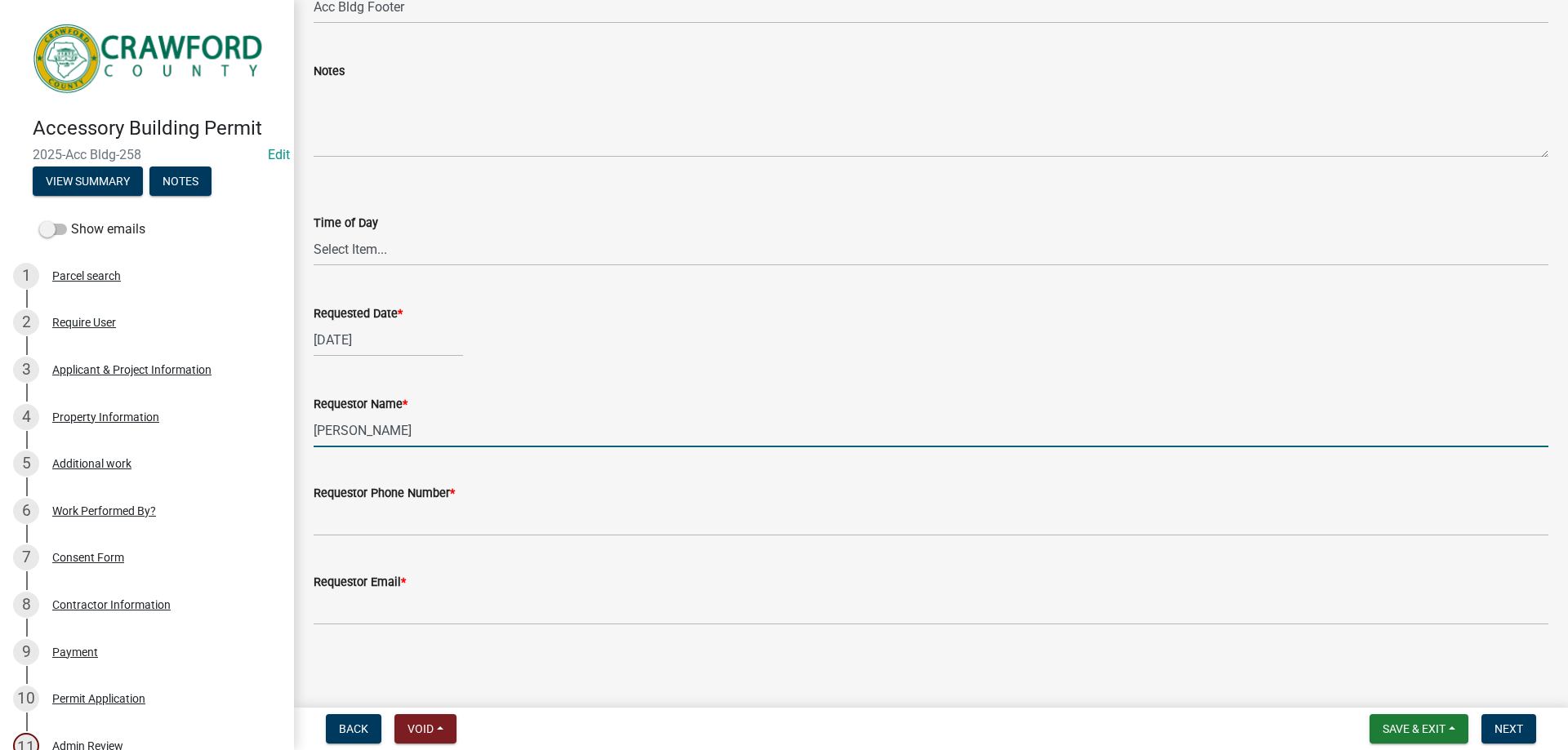
drag, startPoint x: 361, startPoint y: 430, endPoint x: 291, endPoint y: 416, distance: 71.4
click at [292, 416] on div "Accessory Building Permit 2025-Acc Bldg-258 Edit View Summary Notes Show emails…" at bounding box center [784, 375] width 1568 height 750
type input "layla"
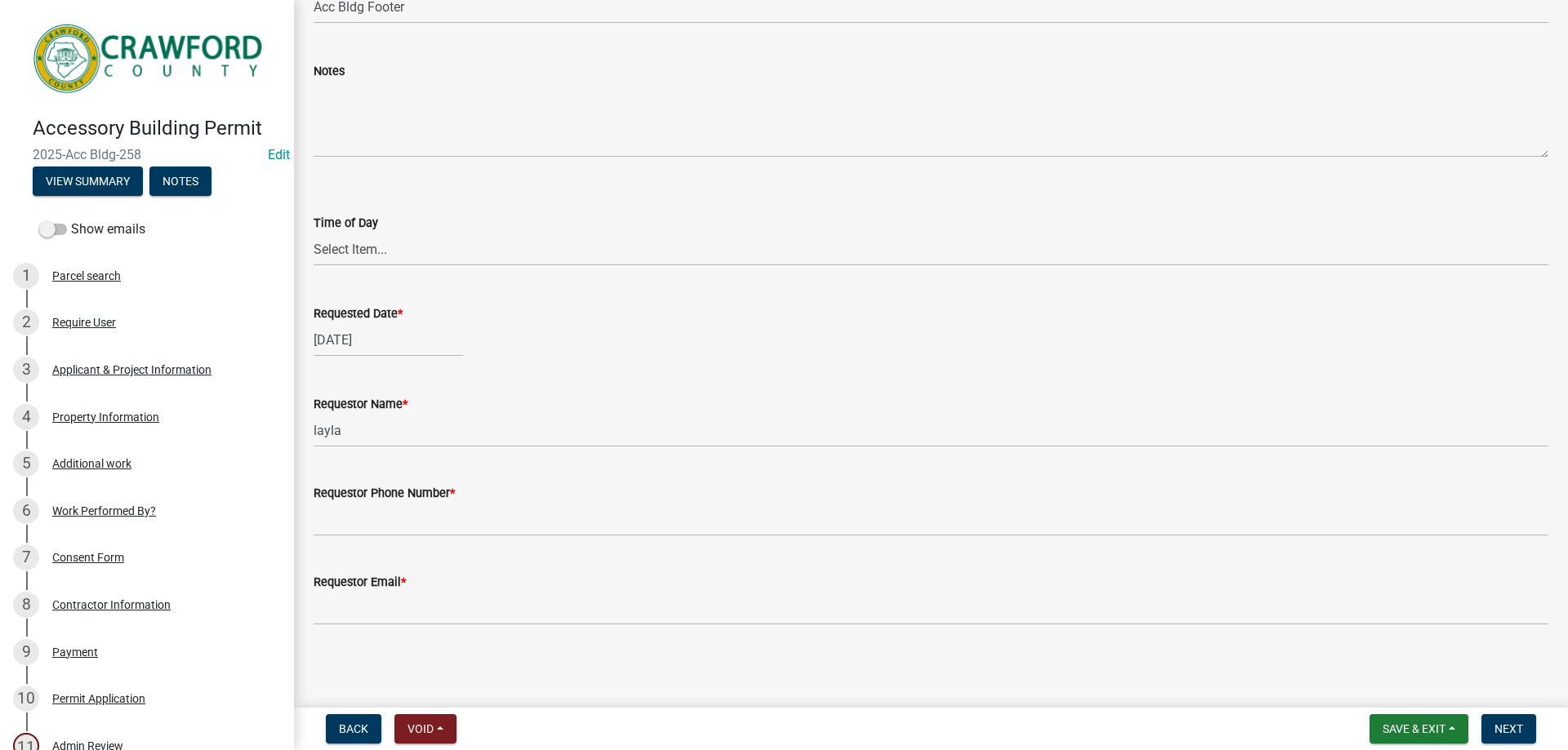
drag, startPoint x: 376, startPoint y: 548, endPoint x: 379, endPoint y: 529, distance: 19.2
click at [376, 547] on wm-data-entity-input "Requestor Phone Number *" at bounding box center [931, 505] width 1235 height 89
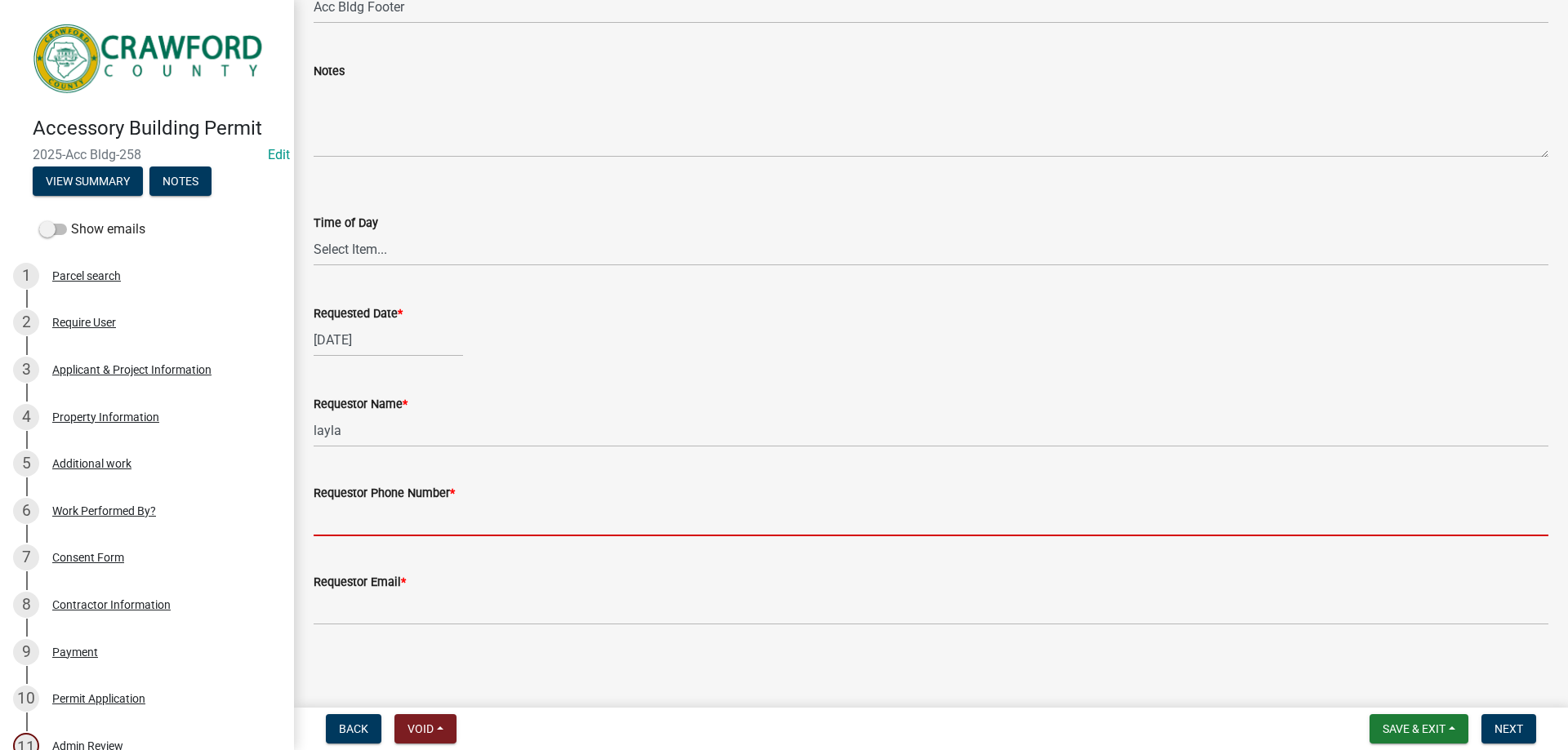
drag, startPoint x: 379, startPoint y: 529, endPoint x: 352, endPoint y: 525, distance: 27.3
click at [379, 529] on input "Requestor Phone Number *" at bounding box center [931, 519] width 1235 height 34
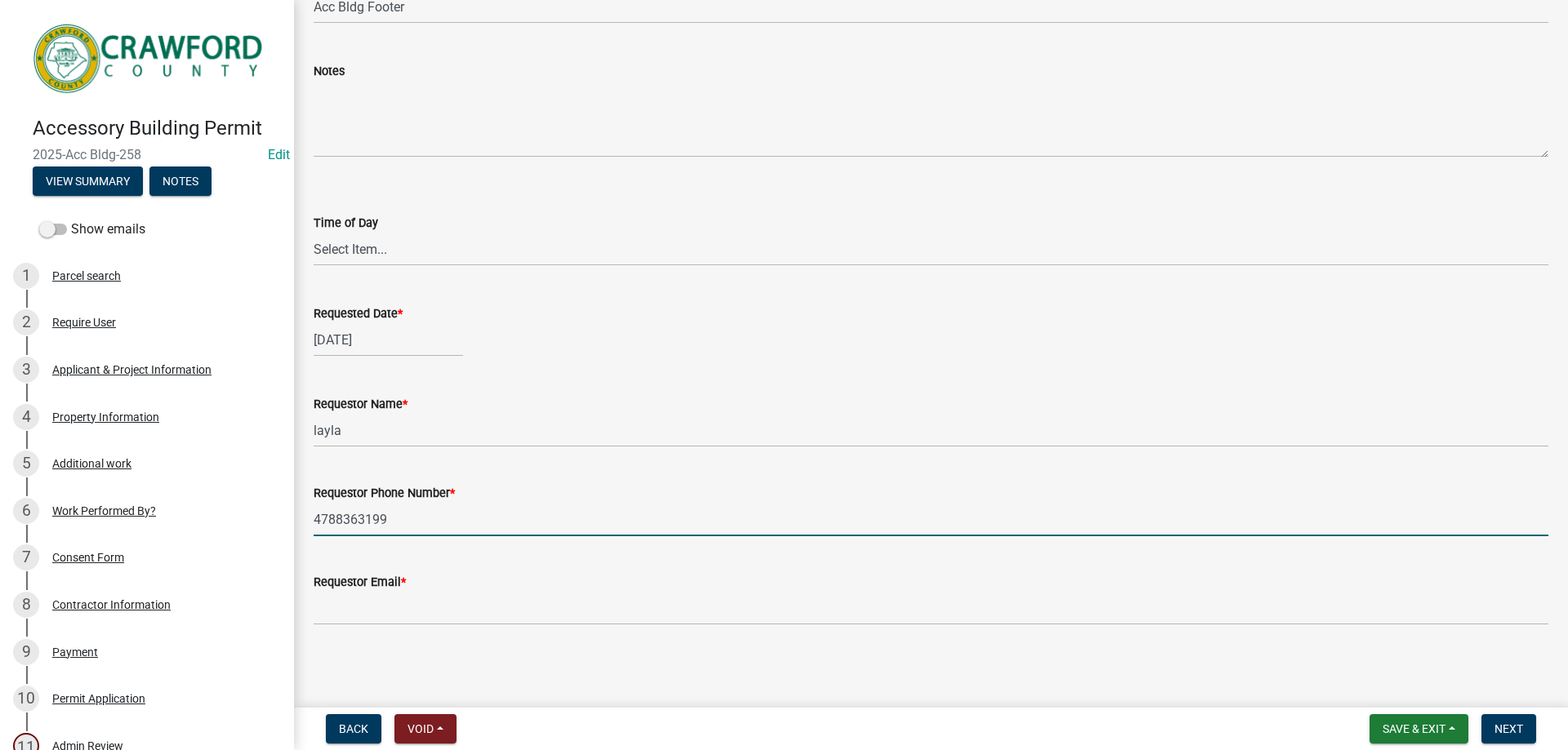
scroll to position [164, 0]
type input "4788363199"
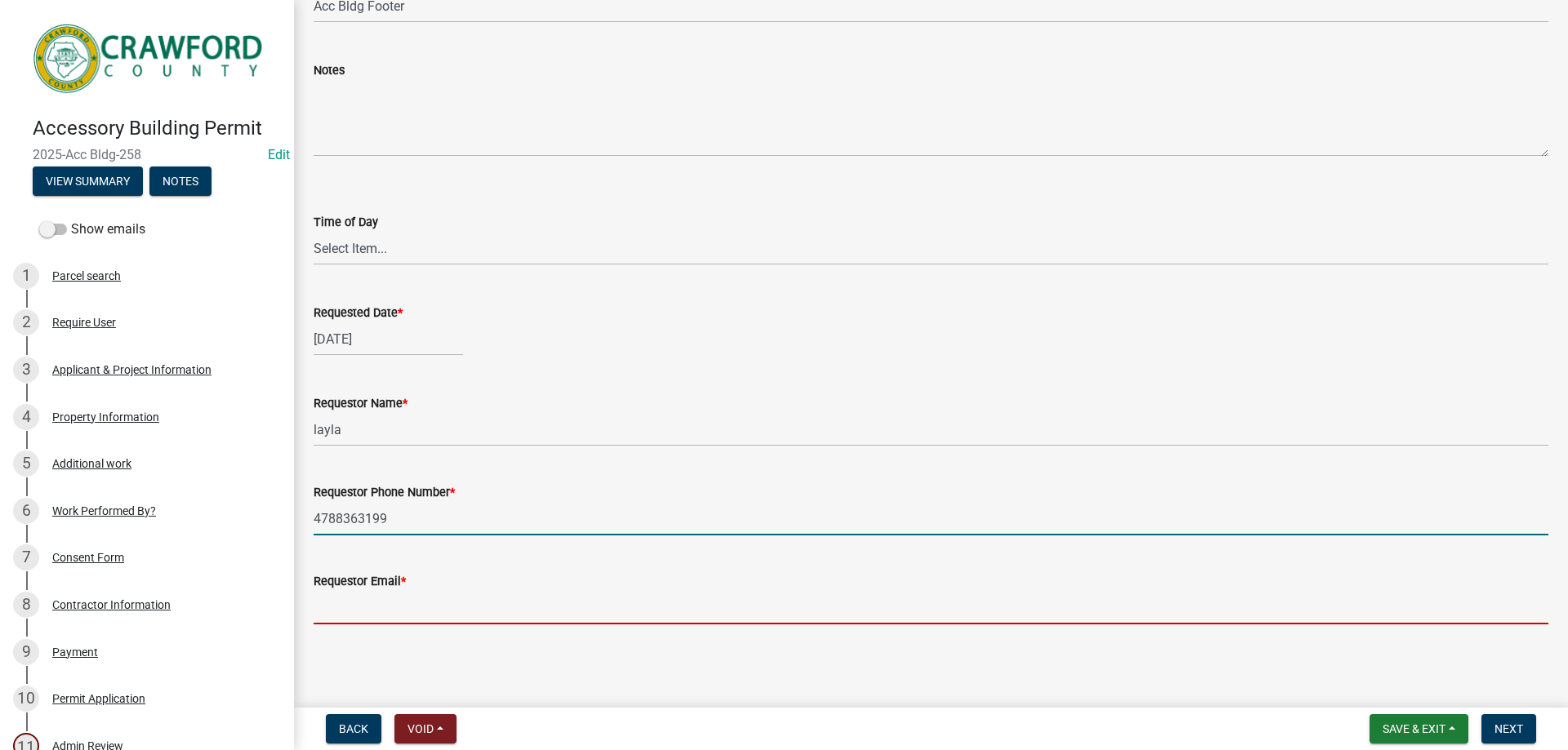
click at [411, 607] on input "Requestor Email *" at bounding box center [931, 608] width 1235 height 34
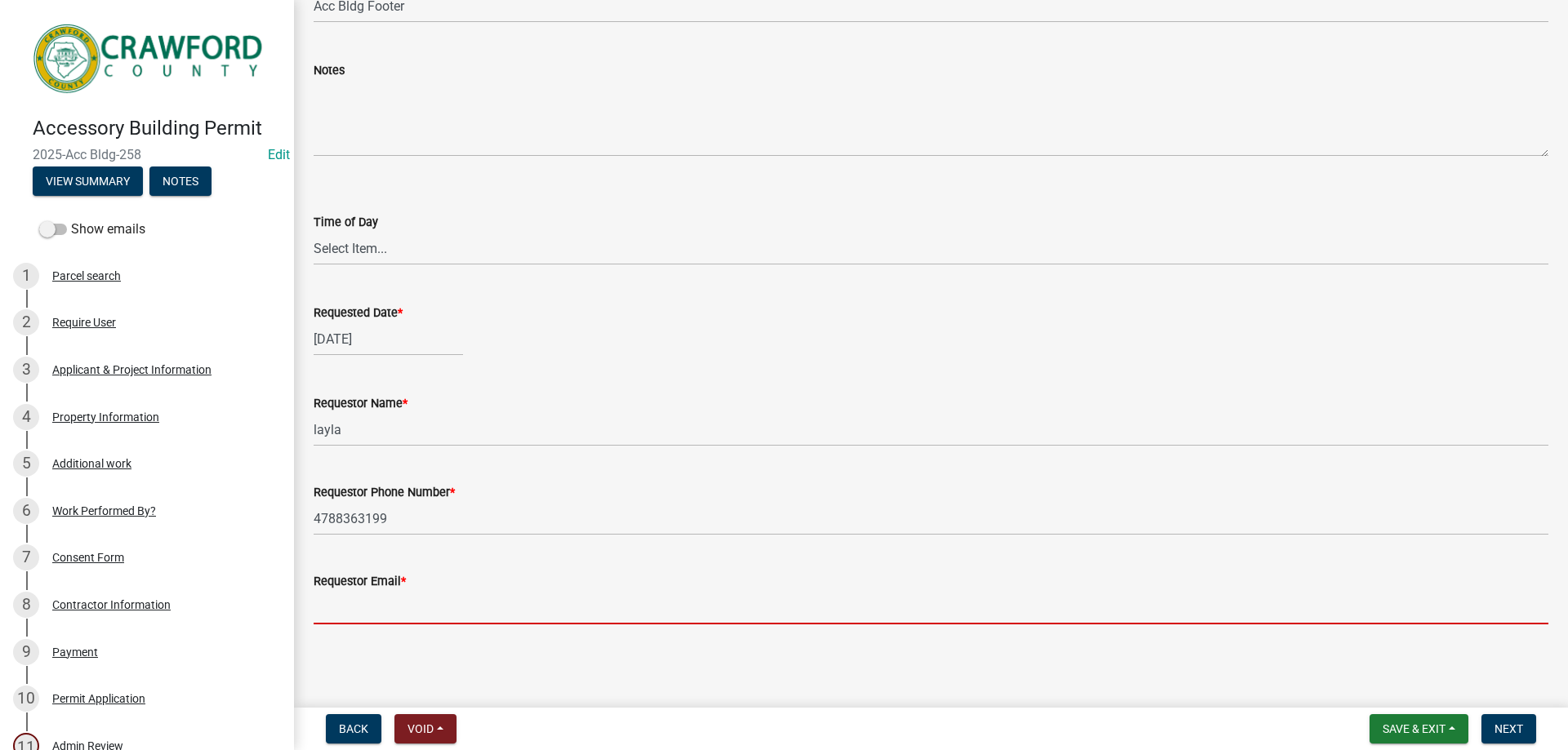
type input "sample@gmail.com"
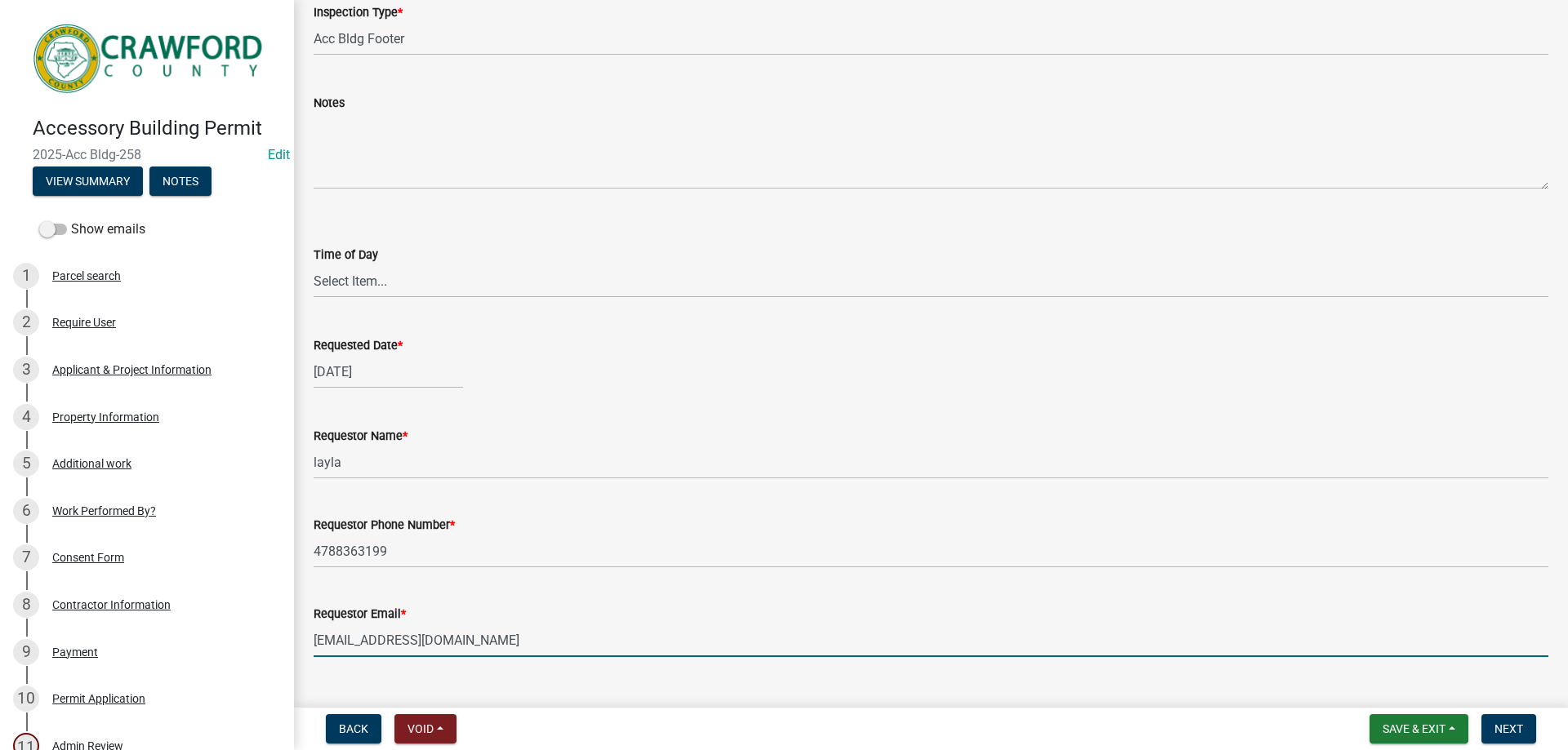
scroll to position [82, 0]
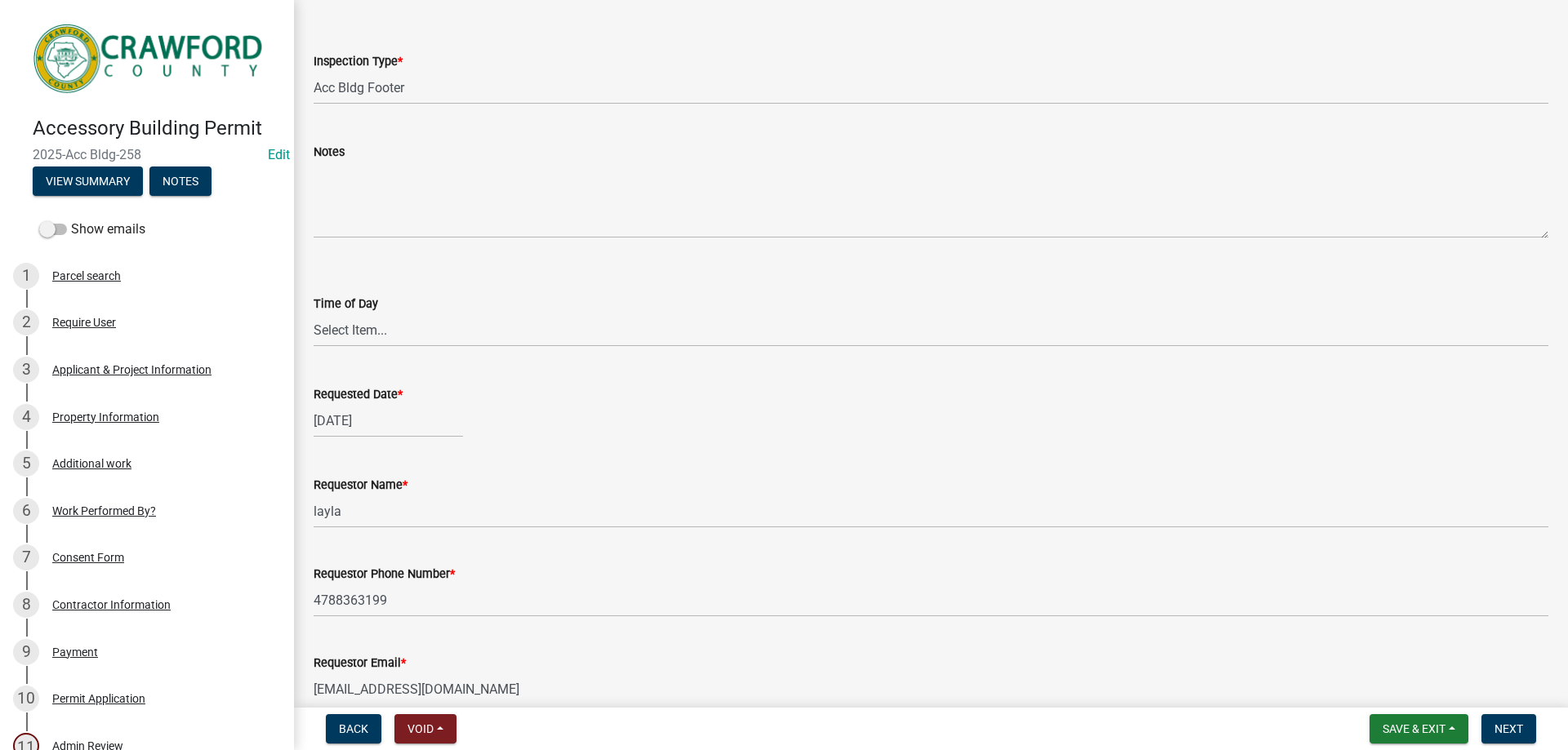
select select "8"
select select "2025"
drag, startPoint x: 405, startPoint y: 422, endPoint x: 271, endPoint y: 399, distance: 136.0
click at [271, 399] on div "Accessory Building Permit 2025-Acc Bldg-258 Edit View Summary Notes Show emails…" at bounding box center [784, 375] width 1568 height 750
click at [571, 284] on form "Time of Day Select Item... AM PM" at bounding box center [931, 311] width 1235 height 73
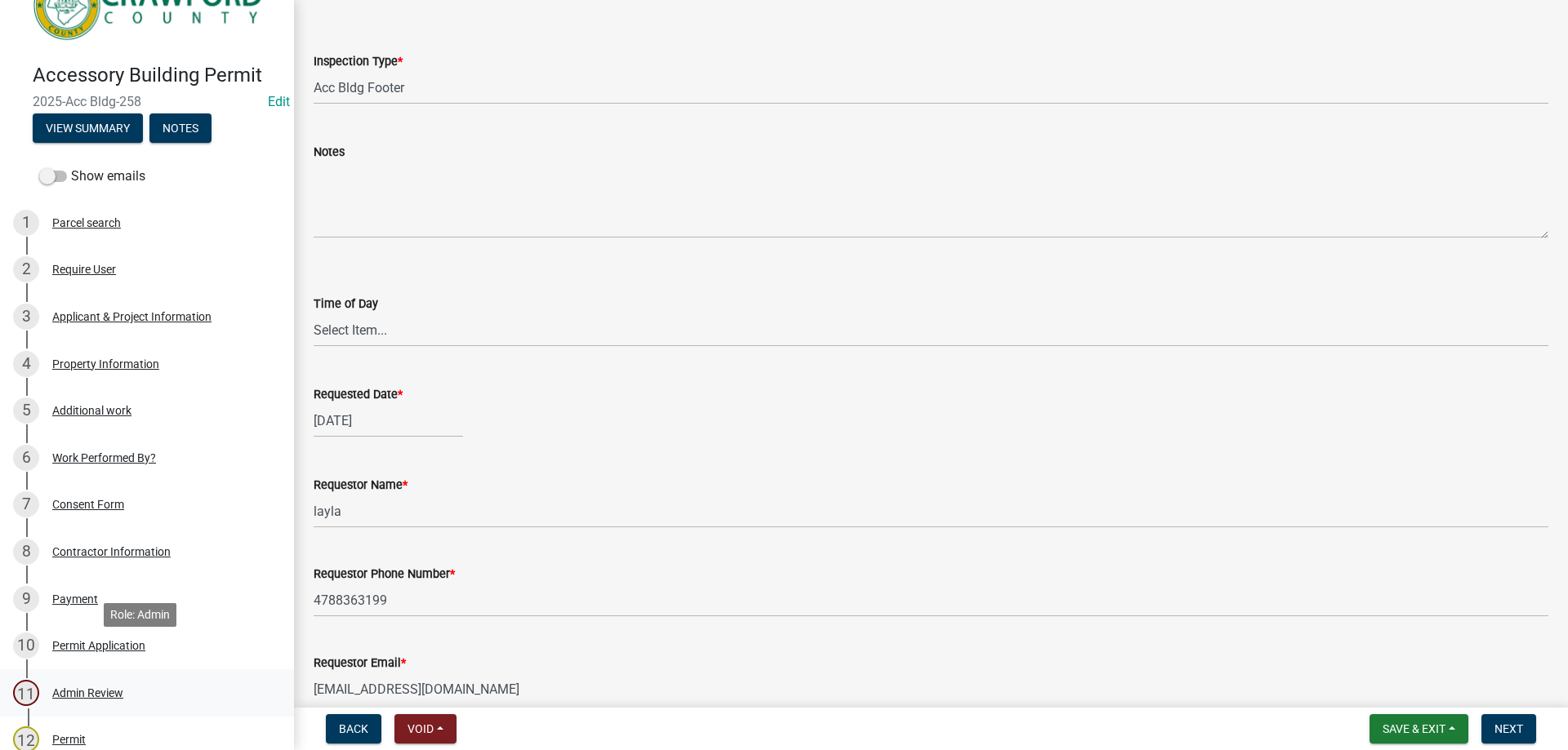
scroll to position [81, 0]
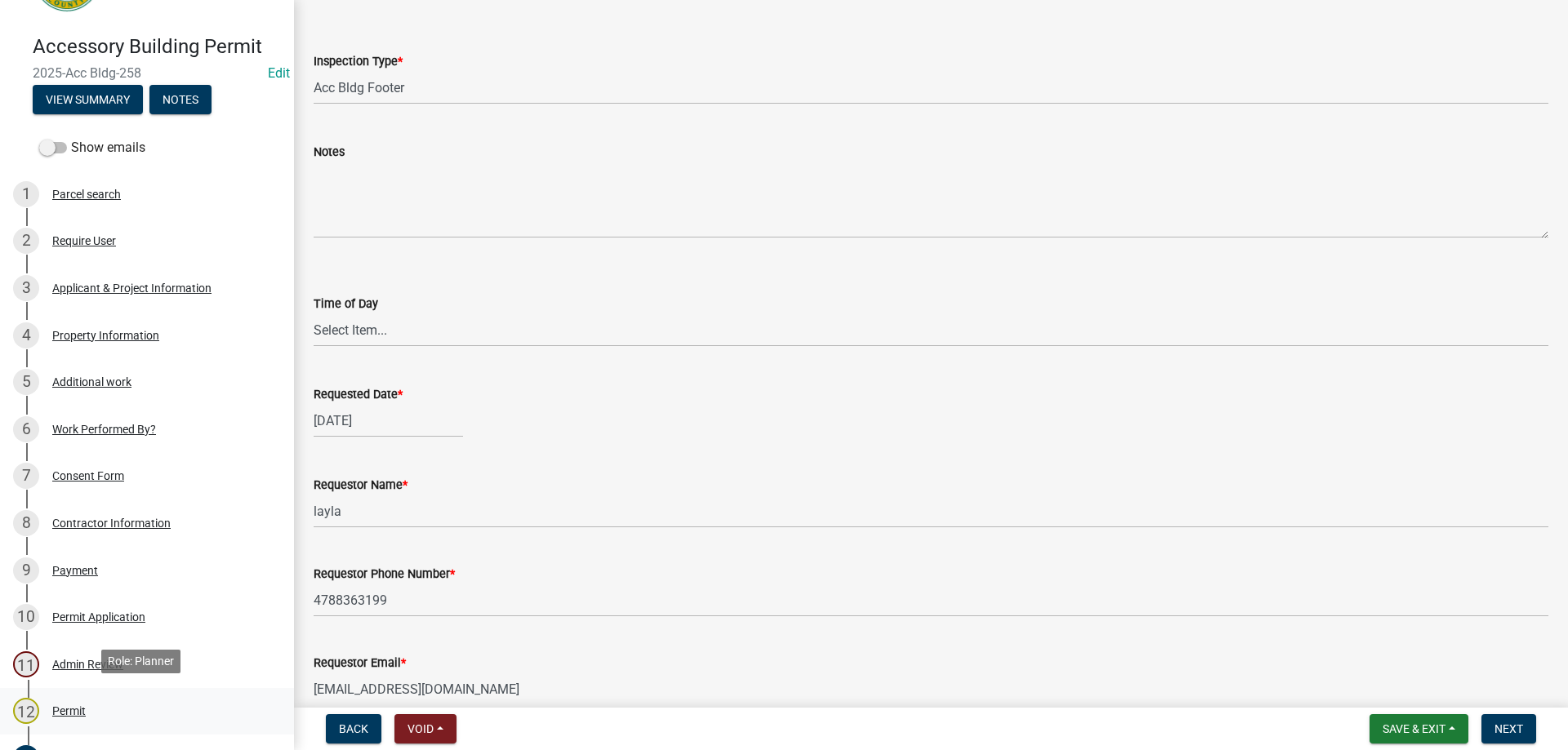
click at [86, 705] on div "Permit" at bounding box center [68, 711] width 34 height 12
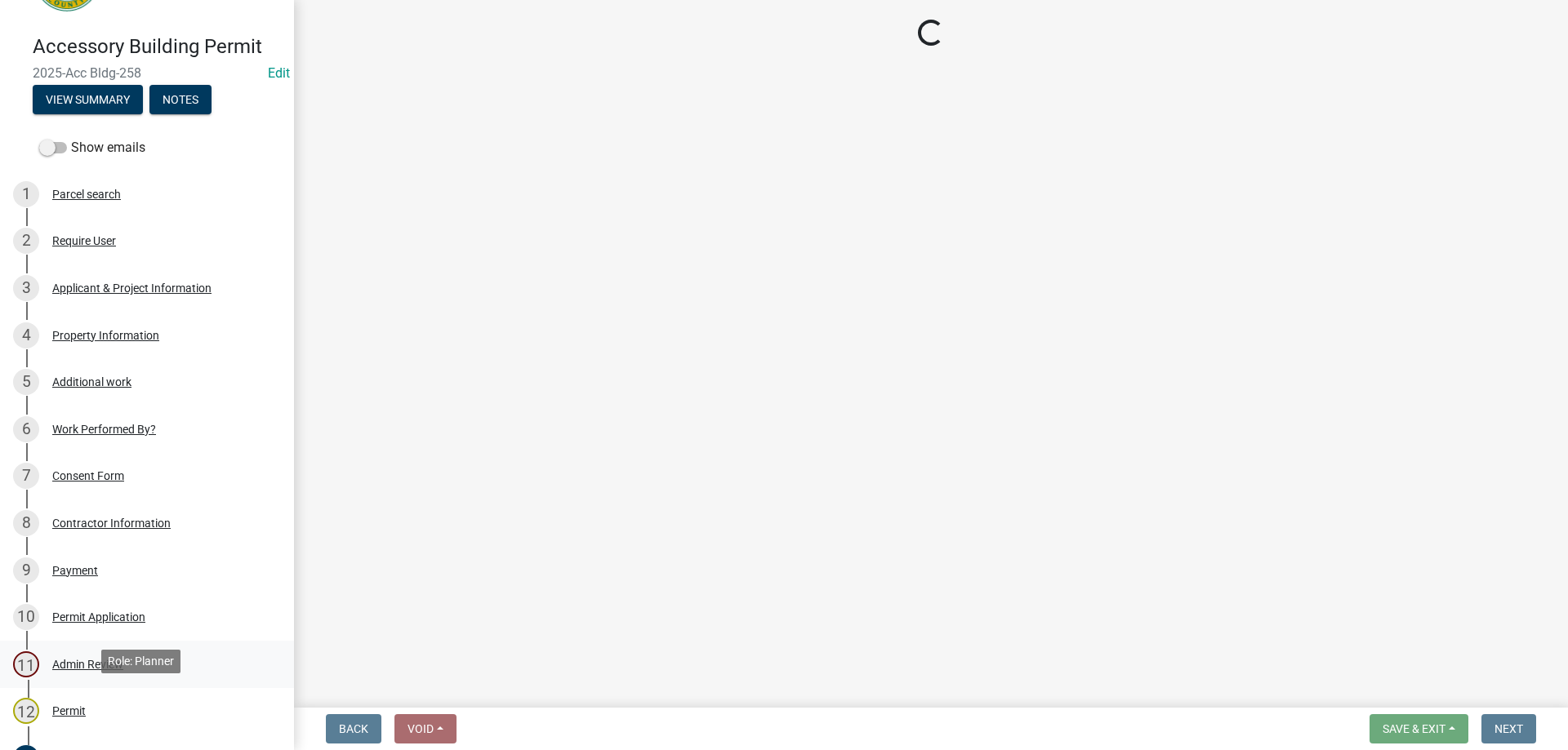
scroll to position [0, 0]
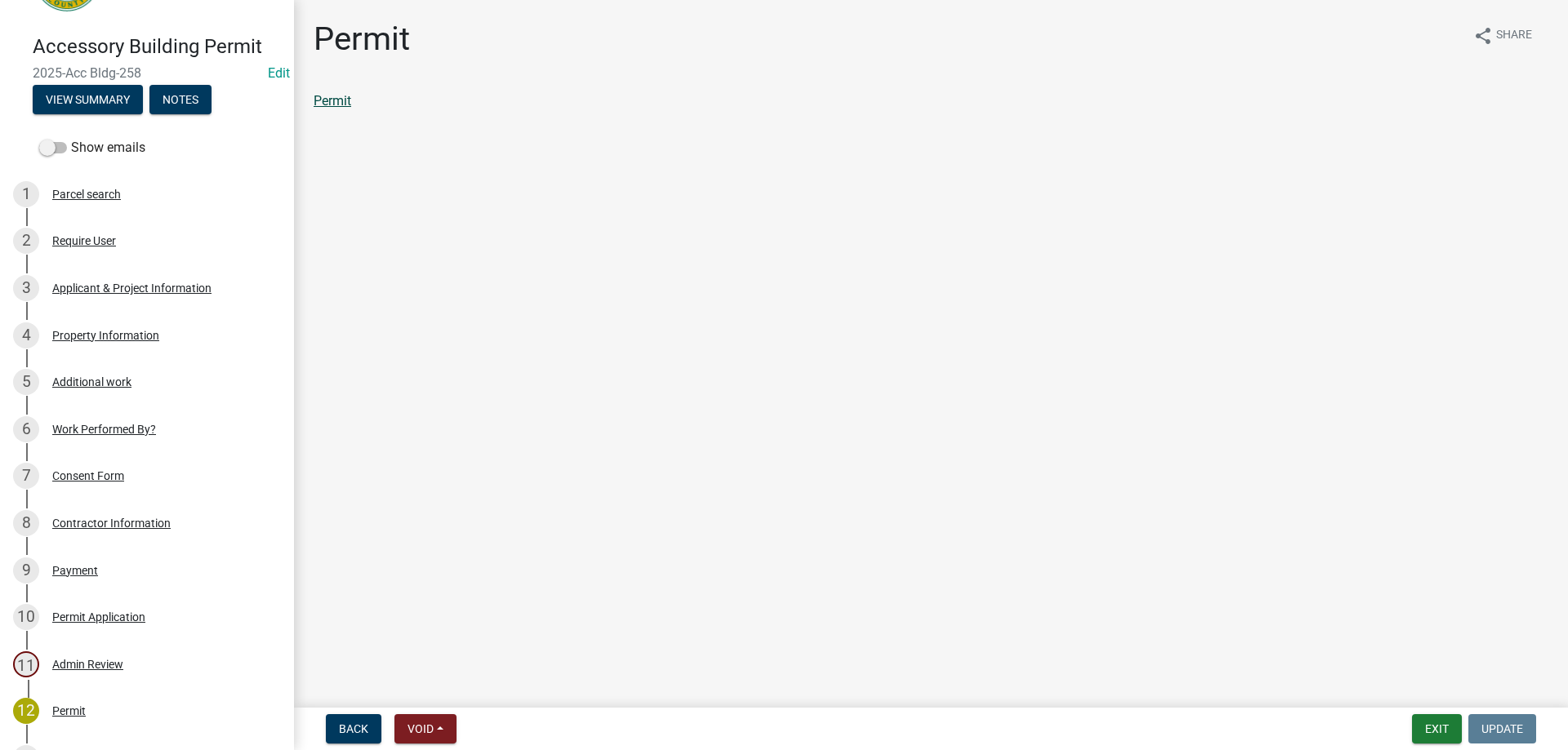
click at [343, 97] on link "Permit" at bounding box center [332, 100] width 37 height 16
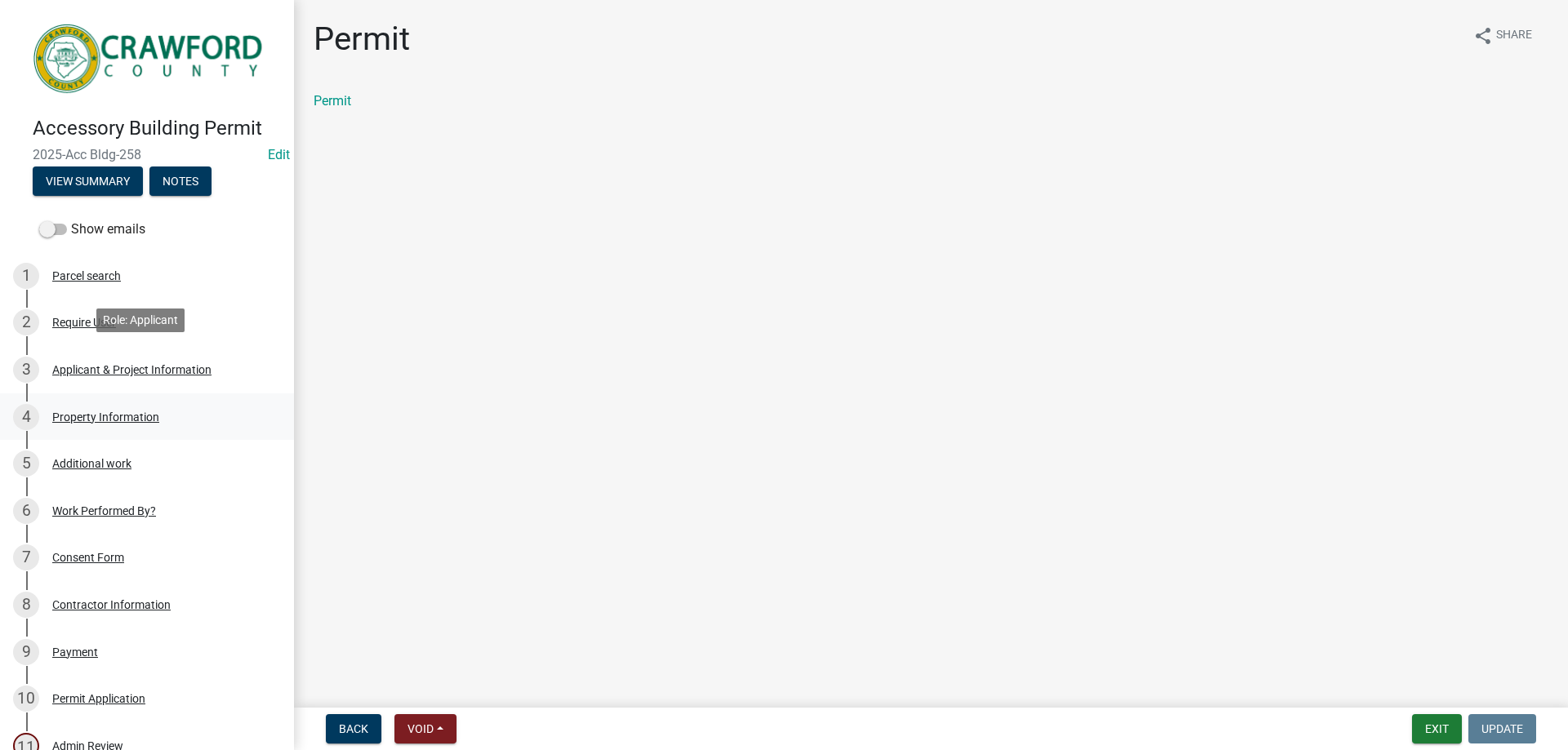
click at [121, 395] on link "4 Property Information" at bounding box center [147, 417] width 294 height 47
